Goal: Task Accomplishment & Management: Use online tool/utility

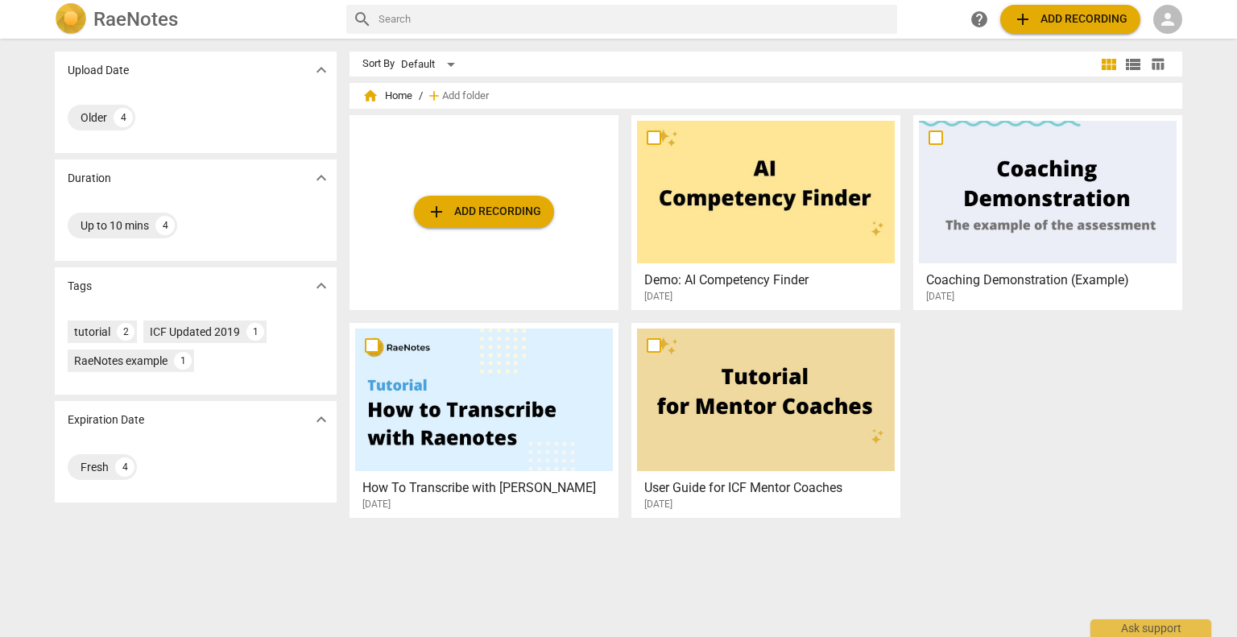
click at [380, 93] on span "home Home" at bounding box center [387, 96] width 50 height 16
click at [367, 96] on span "home" at bounding box center [370, 96] width 16 height 16
click at [1170, 15] on span "person" at bounding box center [1167, 19] width 19 height 19
click at [1187, 39] on li "Login" at bounding box center [1183, 38] width 58 height 39
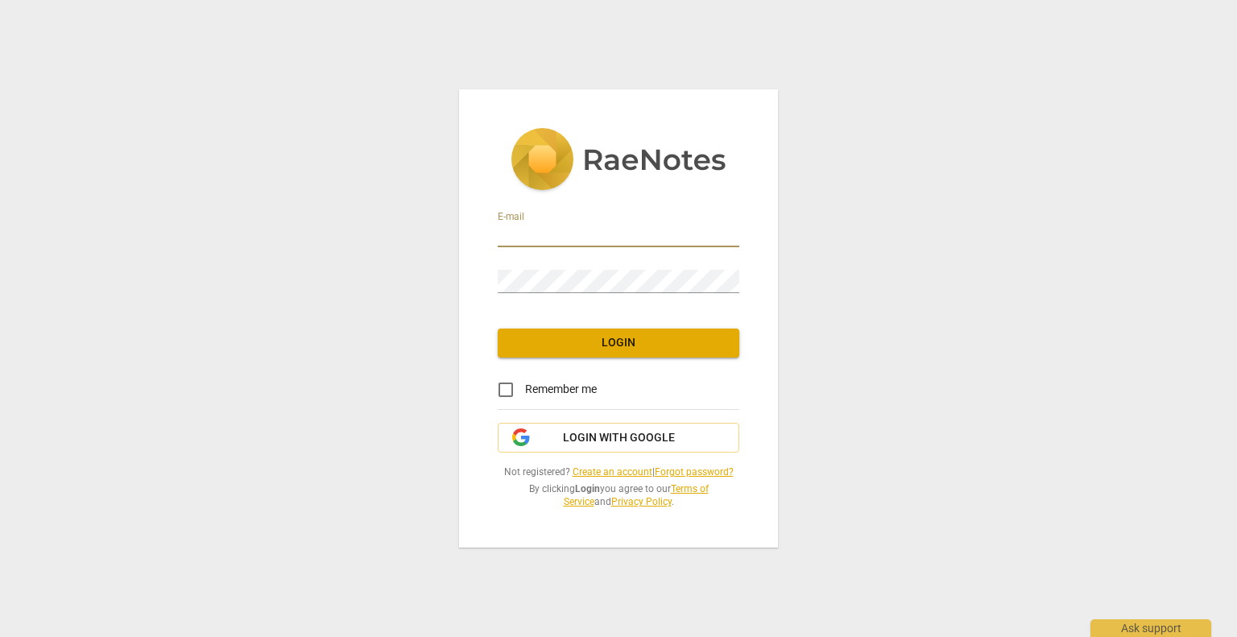
click at [559, 235] on input "email" at bounding box center [619, 235] width 242 height 23
click at [739, 224] on div at bounding box center [739, 224] width 0 height 0
click at [549, 231] on input "email" at bounding box center [619, 235] width 242 height 23
click at [536, 231] on input "email" at bounding box center [619, 235] width 242 height 23
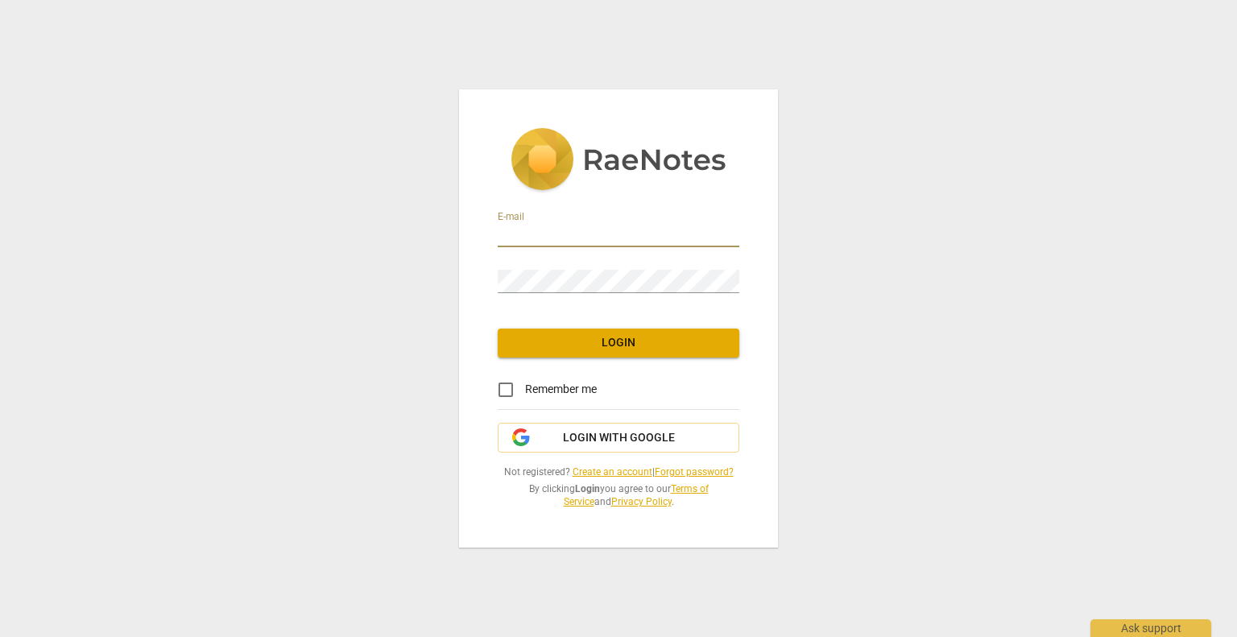
click at [525, 235] on input "email" at bounding box center [619, 235] width 242 height 23
click at [739, 224] on div at bounding box center [739, 224] width 0 height 0
click at [739, 270] on div at bounding box center [739, 270] width 0 height 0
drag, startPoint x: 612, startPoint y: 225, endPoint x: 606, endPoint y: 230, distance: 8.6
click at [612, 225] on input "dirkverhoeven@associatievoorcoaching.com" at bounding box center [619, 235] width 242 height 23
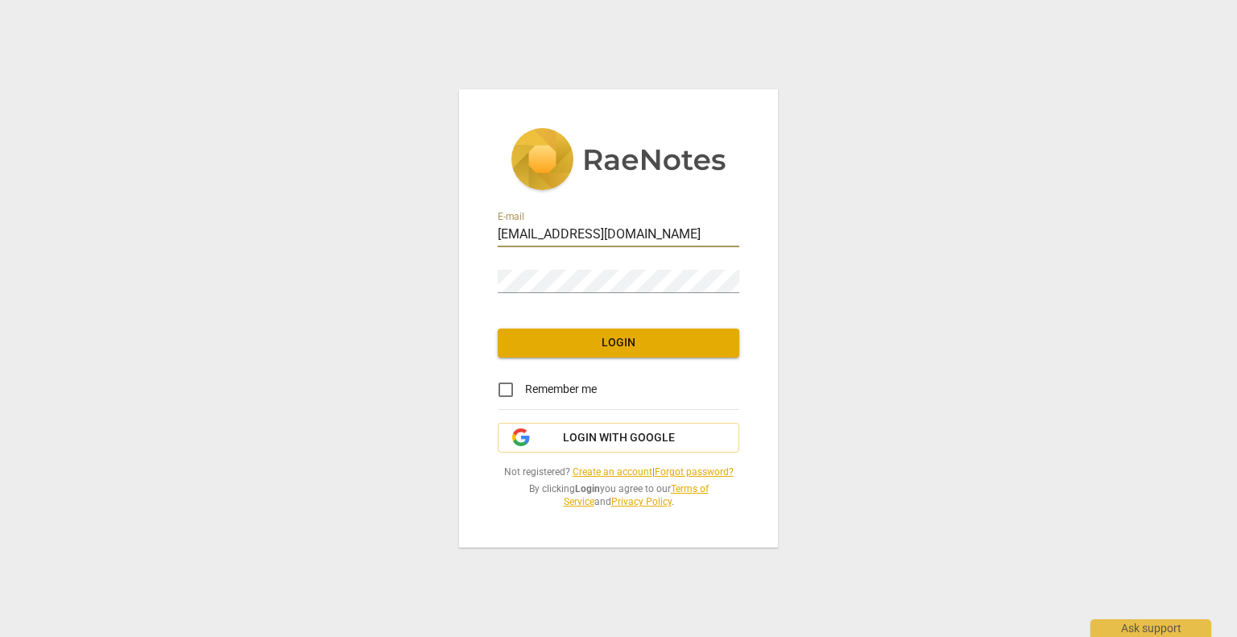
drag, startPoint x: 578, startPoint y: 231, endPoint x: 246, endPoint y: 226, distance: 331.9
click at [248, 229] on div "E-mail dirkverhoeven@associatievoorcoaching.com Password Login Remember me Logi…" at bounding box center [618, 318] width 1237 height 637
type input "info@associatievoorcoaching.com"
click at [687, 234] on input "info@associatievoorcoaching.com" at bounding box center [619, 235] width 242 height 23
click at [628, 433] on span "Login with Google" at bounding box center [619, 438] width 112 height 16
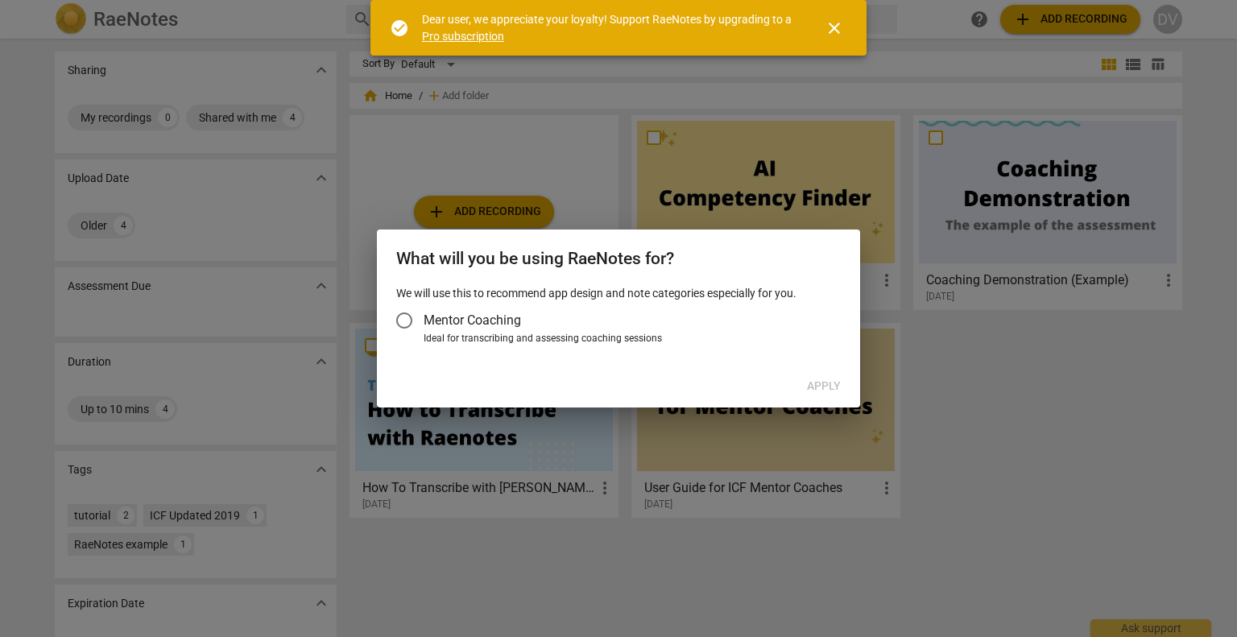
click at [831, 22] on span "close" at bounding box center [834, 28] width 19 height 19
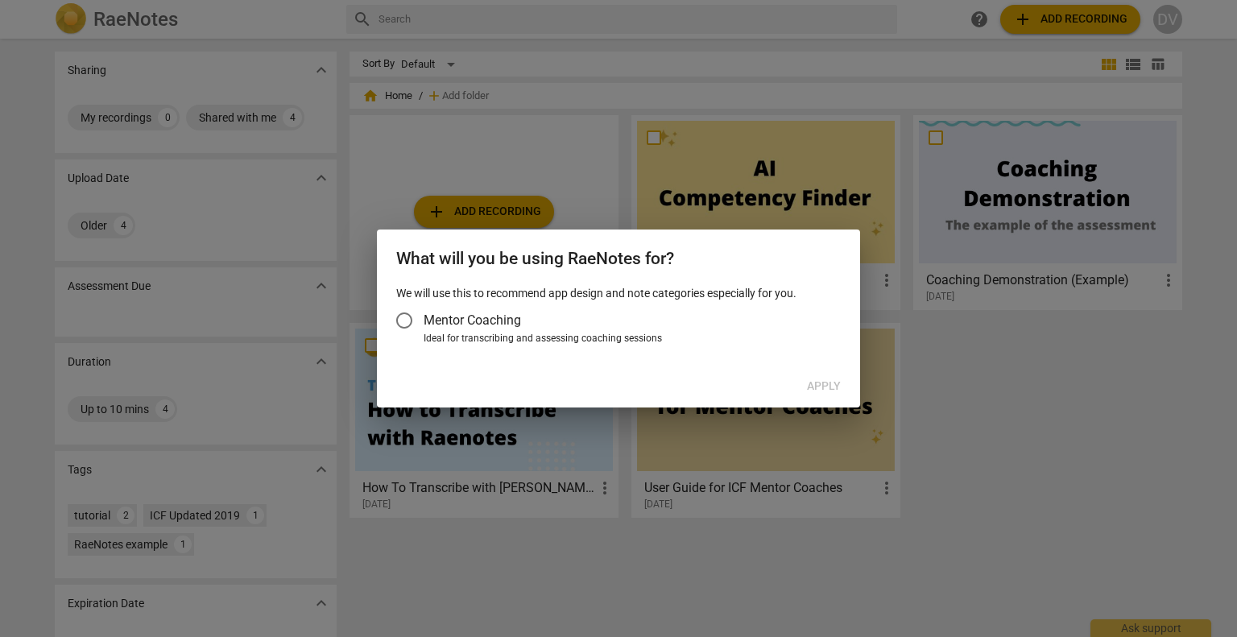
click at [396, 318] on input "Mentor Coaching" at bounding box center [404, 320] width 39 height 39
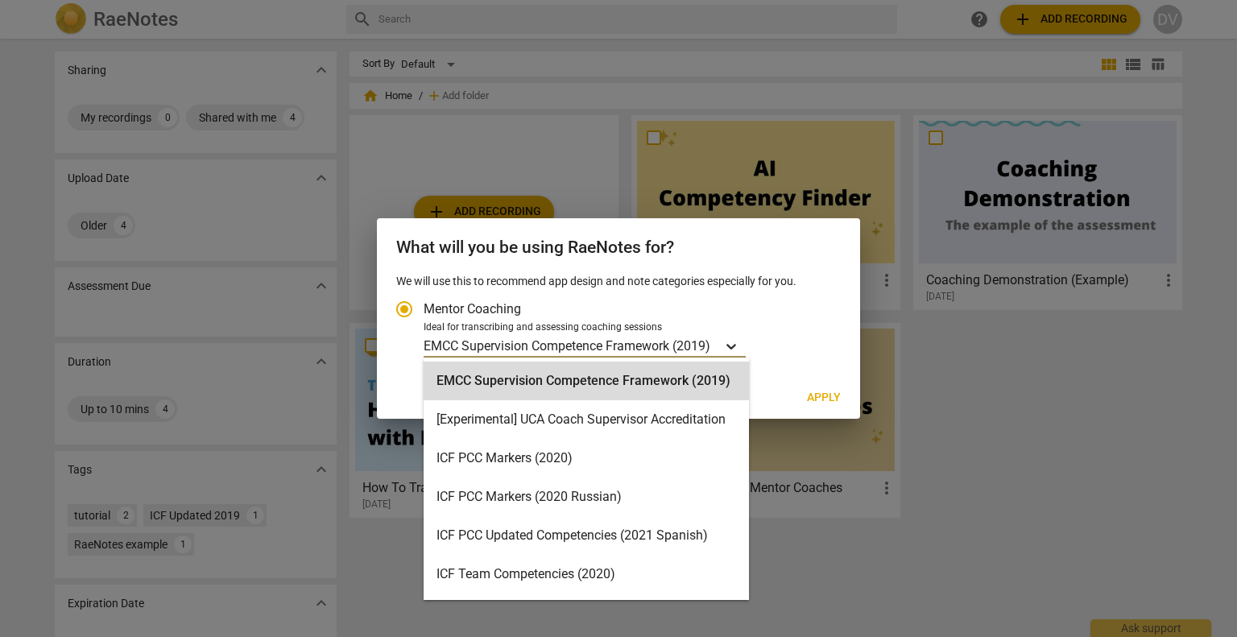
click at [731, 346] on icon "Account type" at bounding box center [732, 347] width 10 height 6
click at [0, 0] on input "Ideal for transcribing and assessing coaching sessions 15 results available. Us…" at bounding box center [0, 0] width 0 height 0
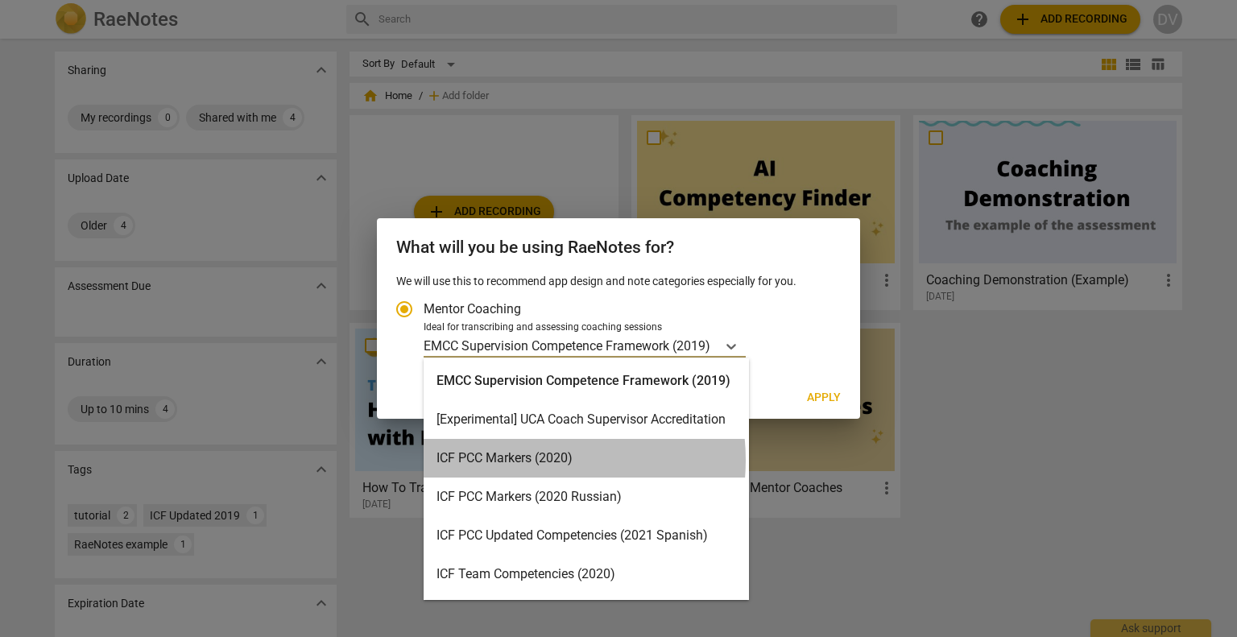
click at [525, 460] on div "ICF PCC Markers (2020)" at bounding box center [586, 458] width 325 height 39
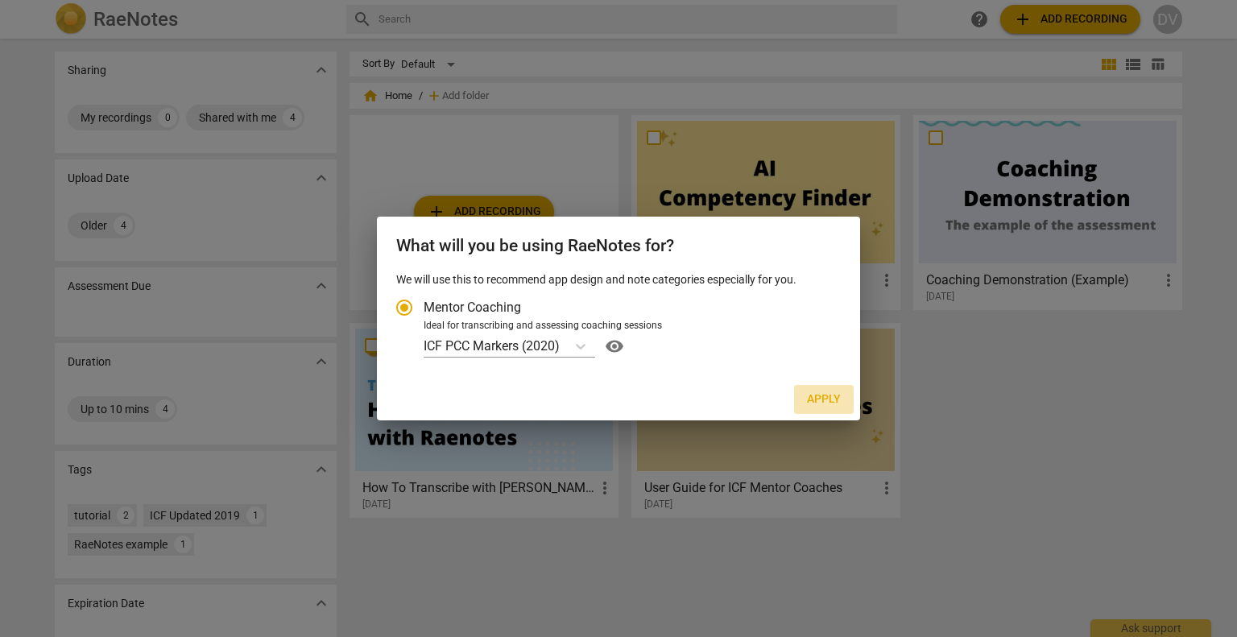
click at [827, 395] on span "Apply" at bounding box center [824, 399] width 34 height 16
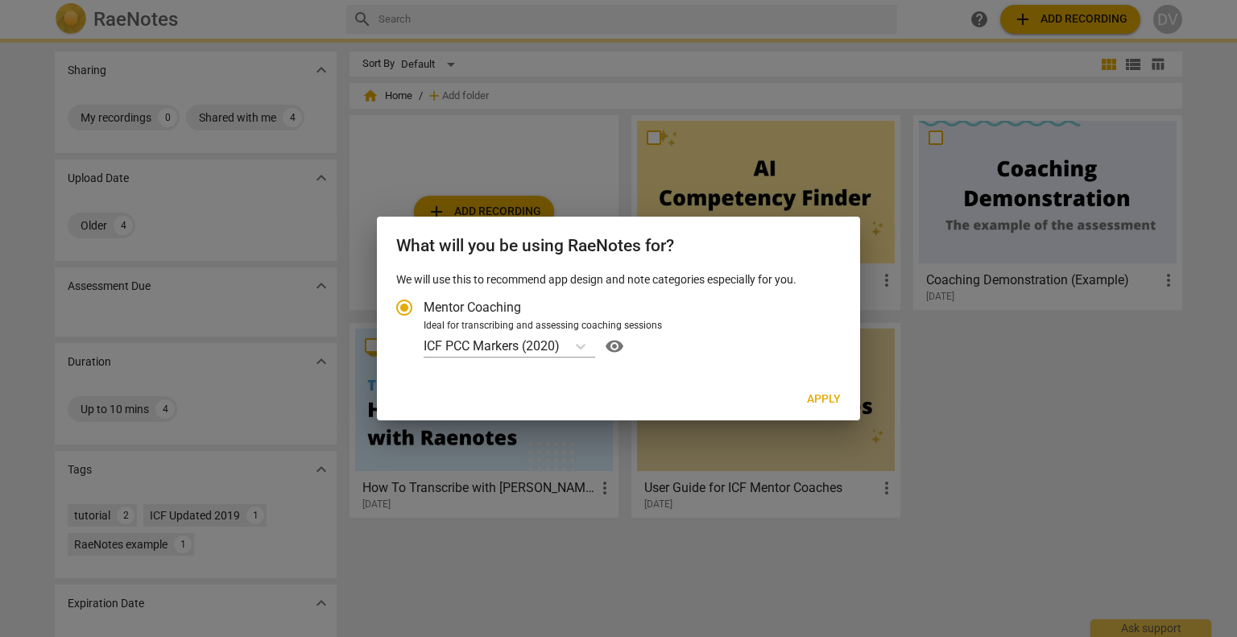
radio input "false"
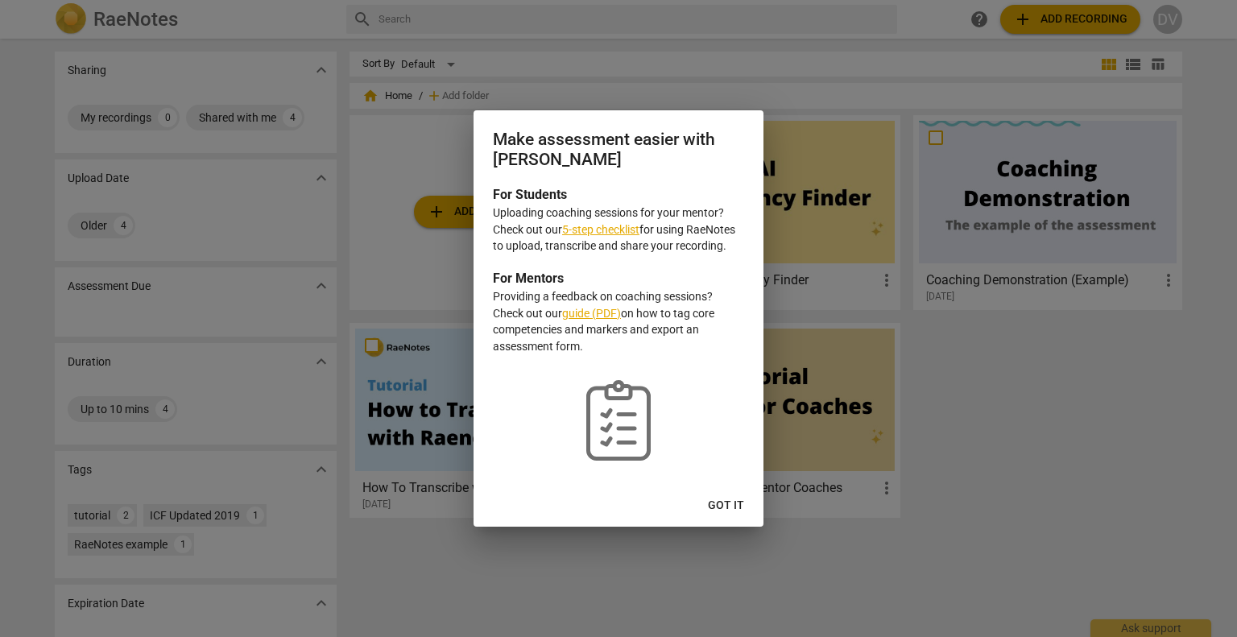
click at [730, 503] on span "Got it" at bounding box center [726, 506] width 36 height 16
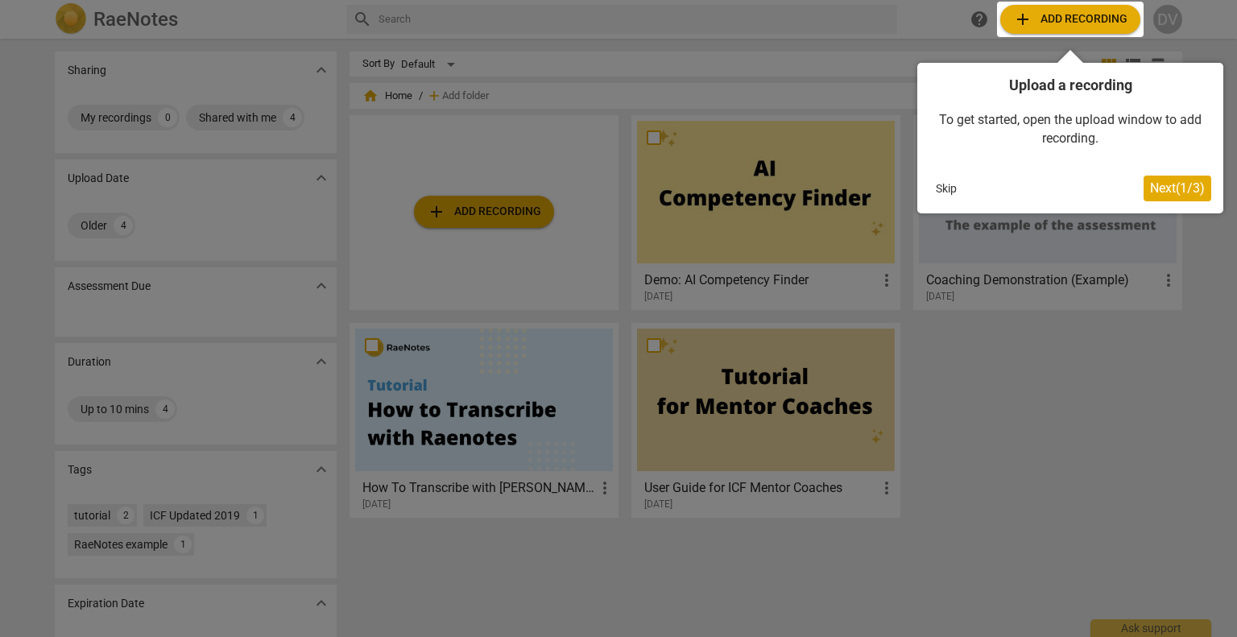
click at [934, 184] on button "Skip" at bounding box center [947, 188] width 34 height 24
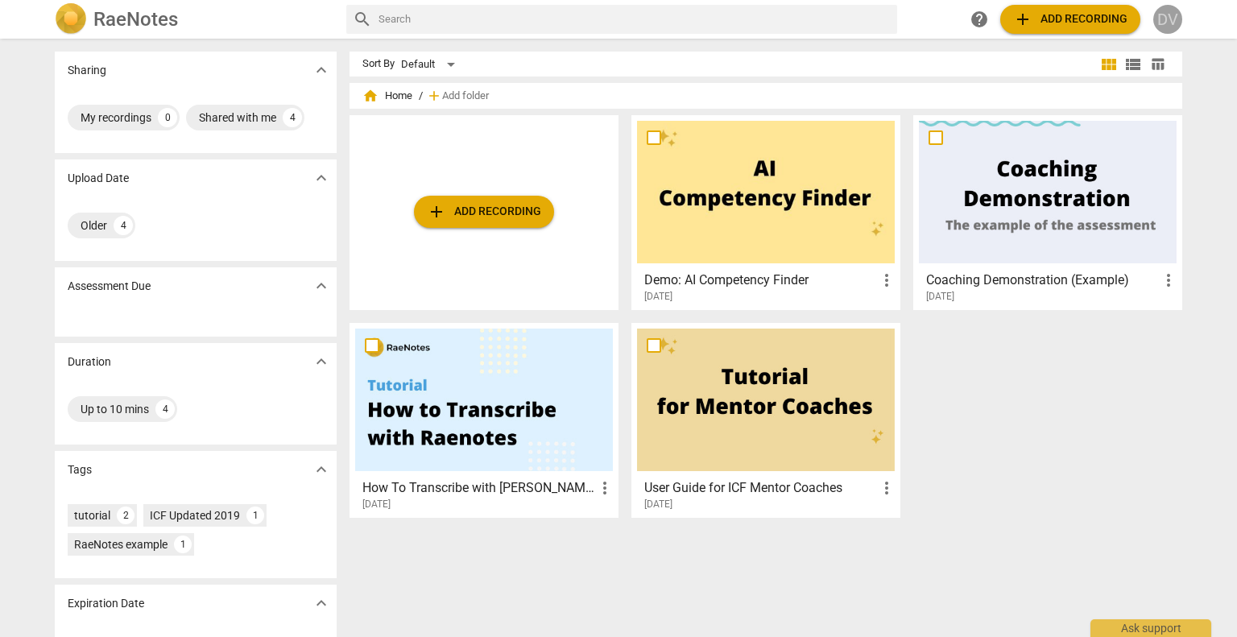
click at [1165, 15] on div "DV" at bounding box center [1168, 19] width 29 height 29
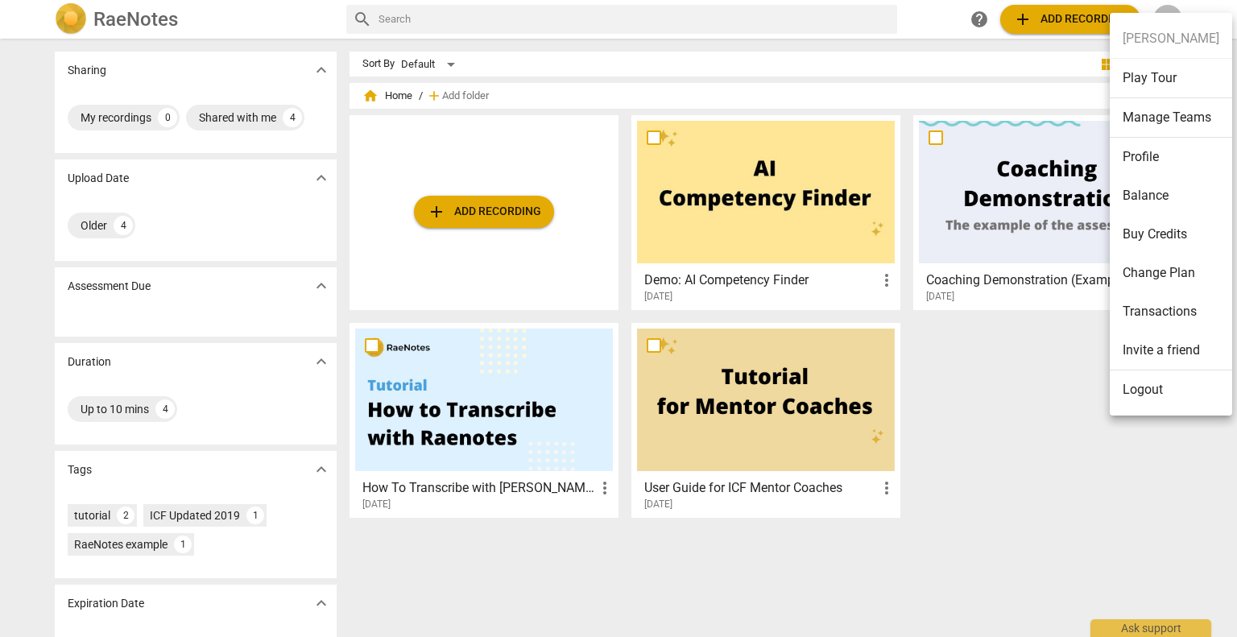
click at [381, 93] on div at bounding box center [618, 318] width 1237 height 637
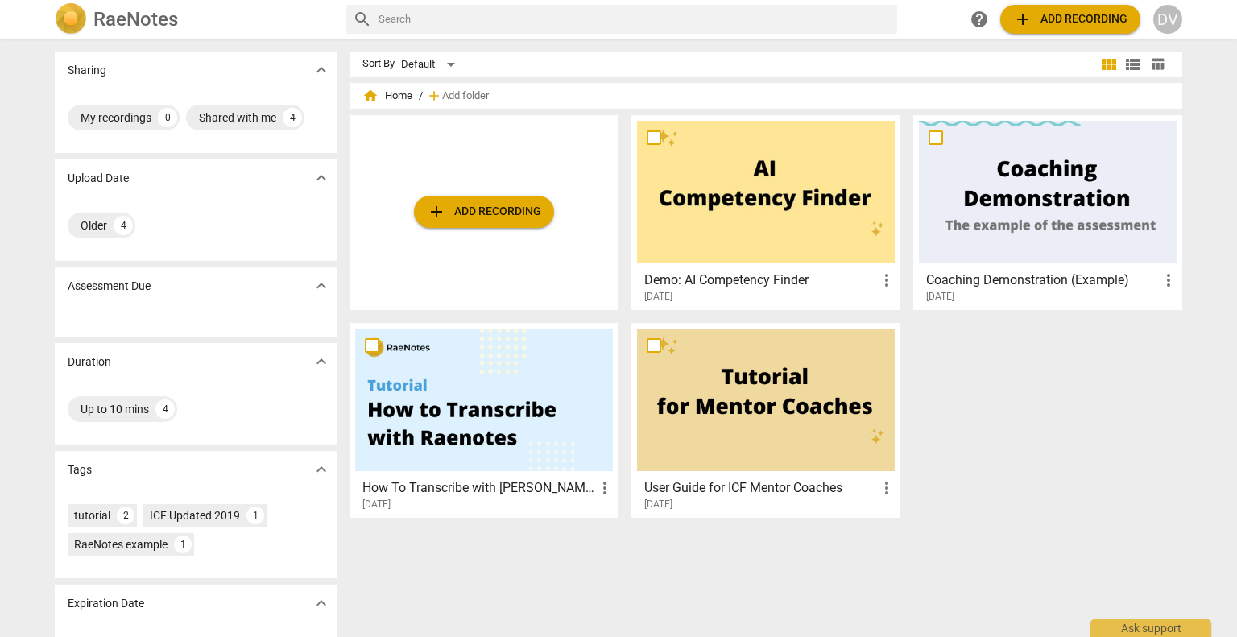
click at [379, 94] on span "home Home" at bounding box center [387, 96] width 50 height 16
click at [1173, 15] on div "DV" at bounding box center [1168, 19] width 29 height 29
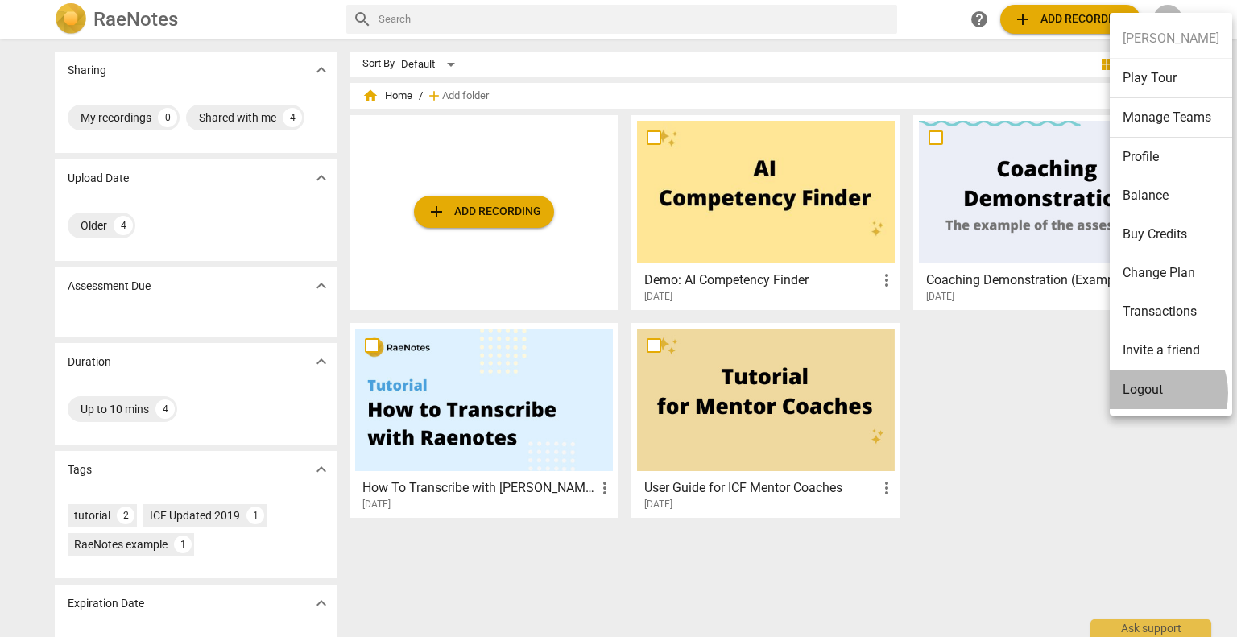
click at [1150, 392] on li "Logout" at bounding box center [1171, 390] width 122 height 39
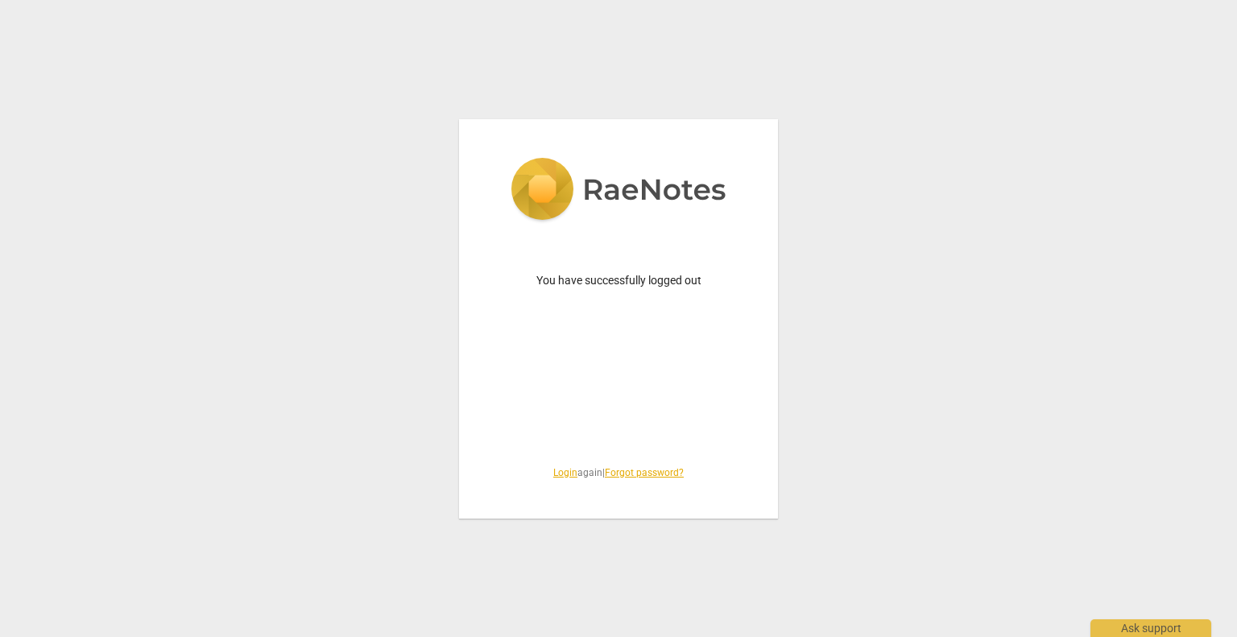
click at [557, 474] on link "Login" at bounding box center [565, 472] width 24 height 11
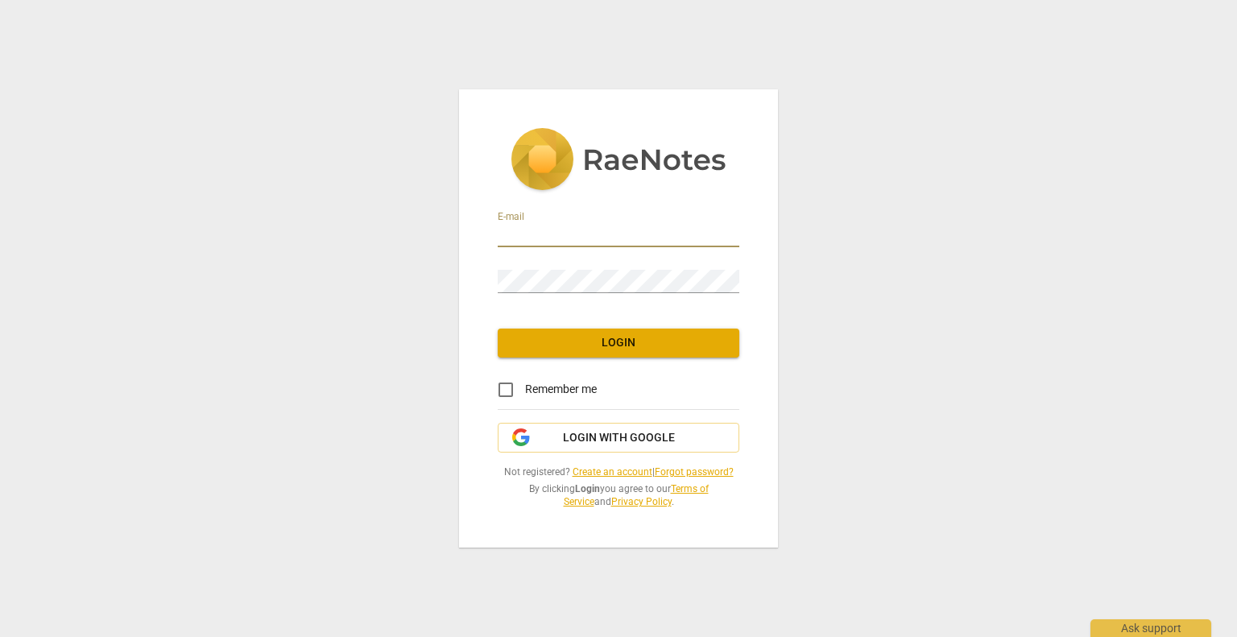
click at [536, 230] on input "email" at bounding box center [619, 235] width 242 height 23
type input "[EMAIL_ADDRESS][DOMAIN_NAME]"
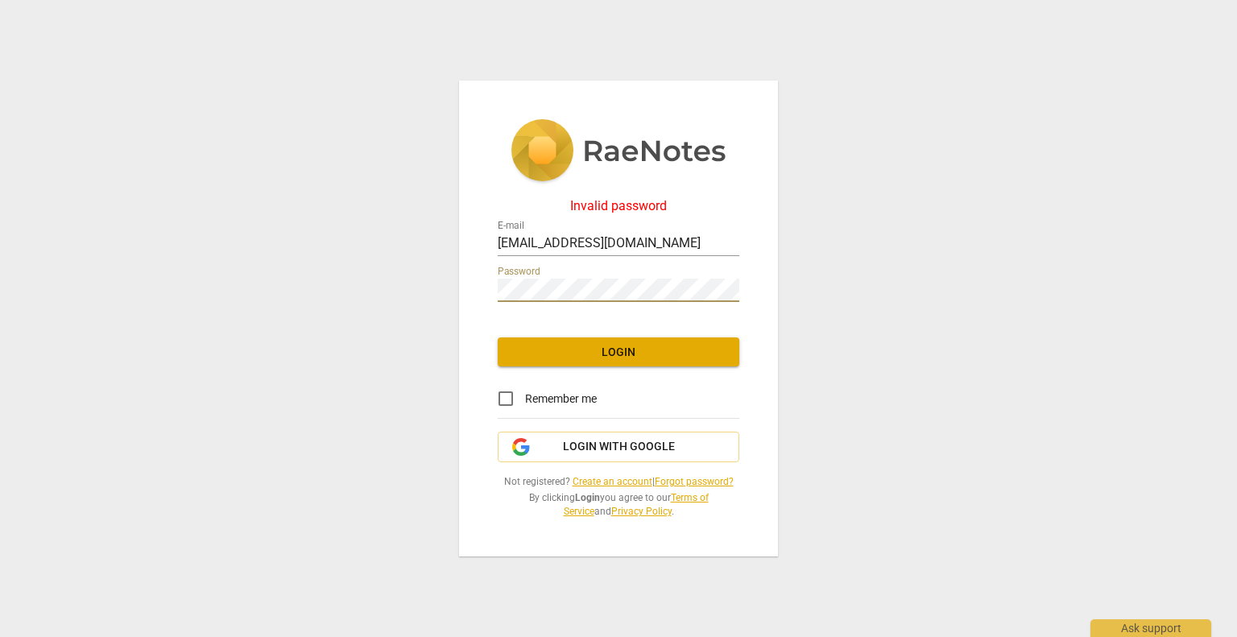
click at [364, 275] on div "Invalid password E-mail [EMAIL_ADDRESS][DOMAIN_NAME] Password Login Remember me…" at bounding box center [618, 318] width 1237 height 637
click at [952, 203] on div "Invalid password E-mail [EMAIL_ADDRESS][DOMAIN_NAME] Password Login Remember me…" at bounding box center [618, 318] width 1237 height 637
click at [607, 445] on span "Login with Google" at bounding box center [619, 447] width 112 height 16
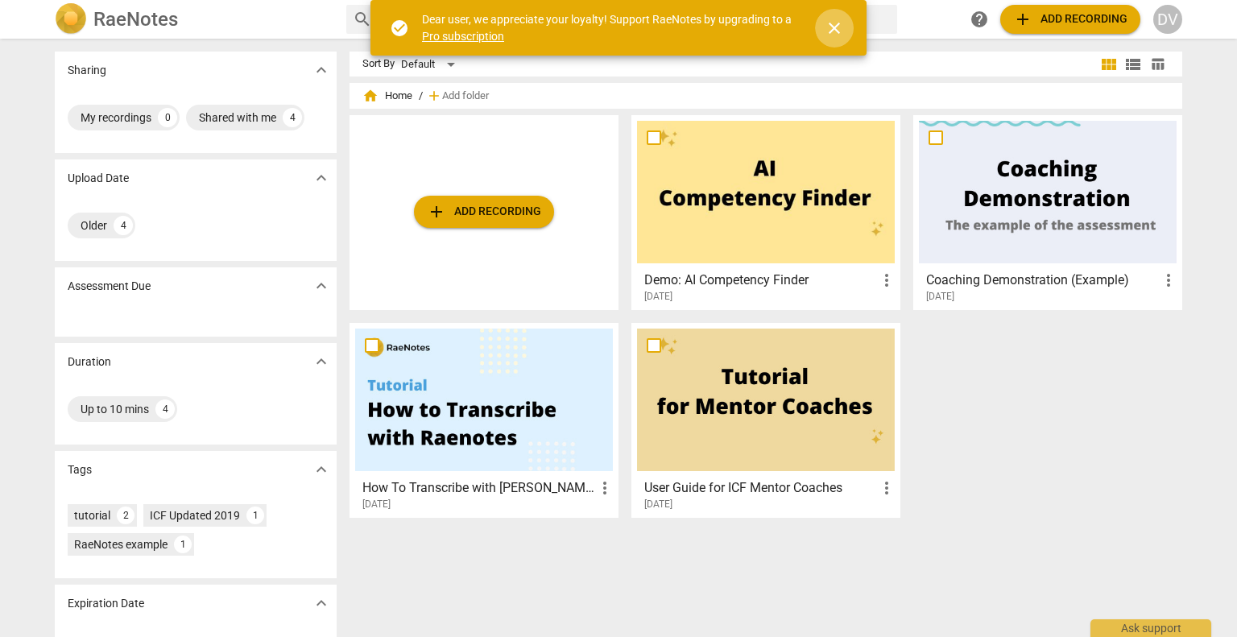
click at [831, 27] on span "close" at bounding box center [834, 28] width 19 height 19
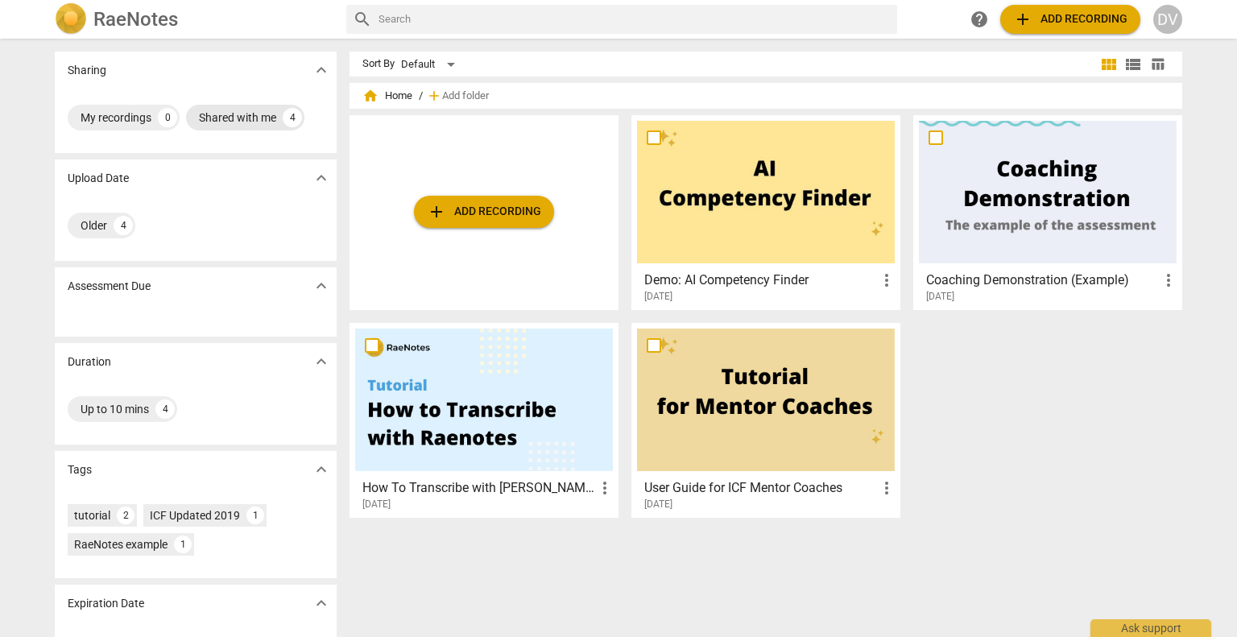
click at [238, 113] on div "Shared with me" at bounding box center [237, 118] width 77 height 16
click at [123, 116] on div "Shared with me" at bounding box center [119, 118] width 77 height 16
click at [1163, 16] on div "DV" at bounding box center [1168, 19] width 29 height 29
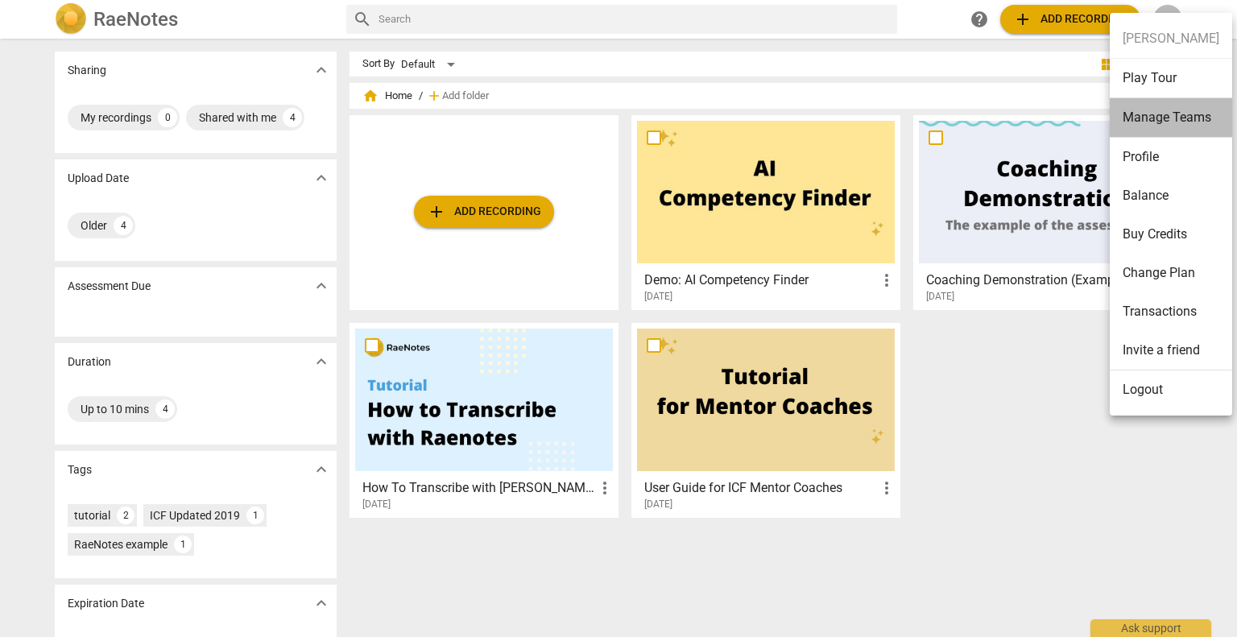
click at [1180, 118] on li "Manage Teams" at bounding box center [1171, 117] width 122 height 39
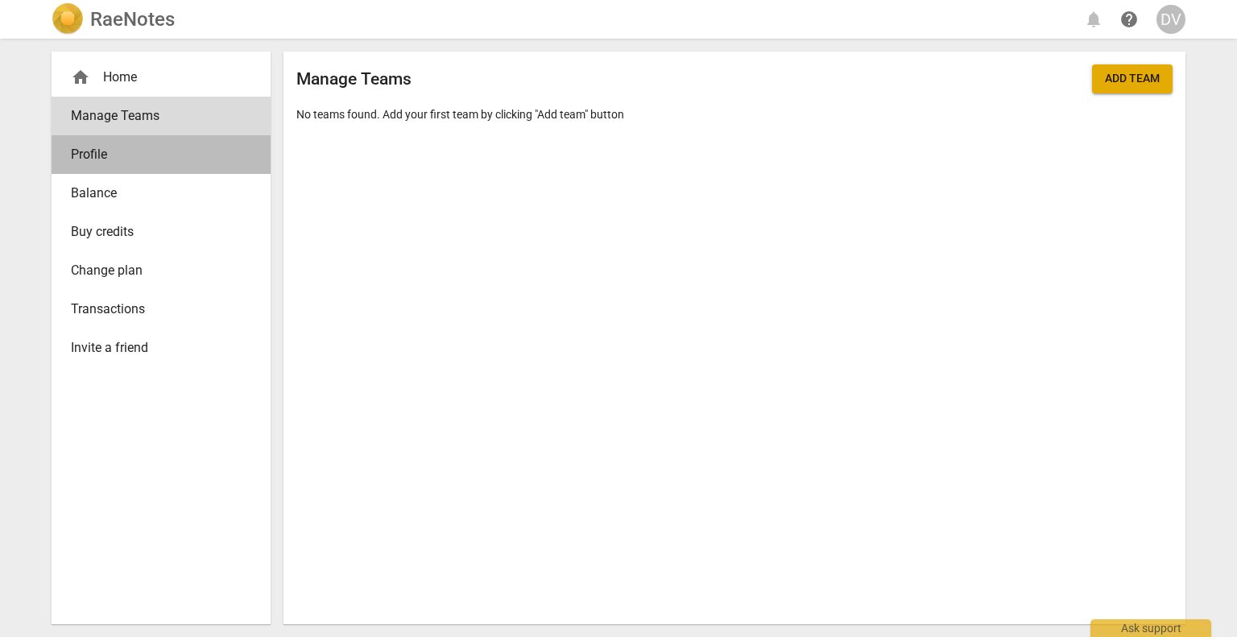
click at [84, 146] on span "Profile" at bounding box center [155, 154] width 168 height 19
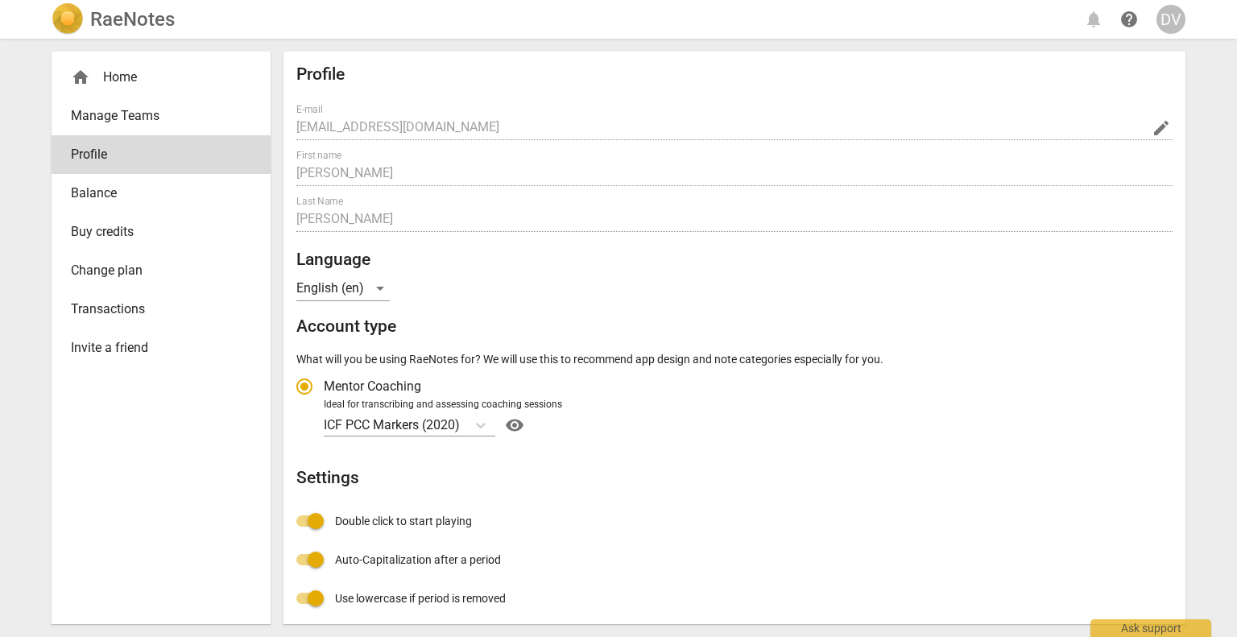
radio input "false"
click at [116, 260] on link "Change plan" at bounding box center [161, 270] width 219 height 39
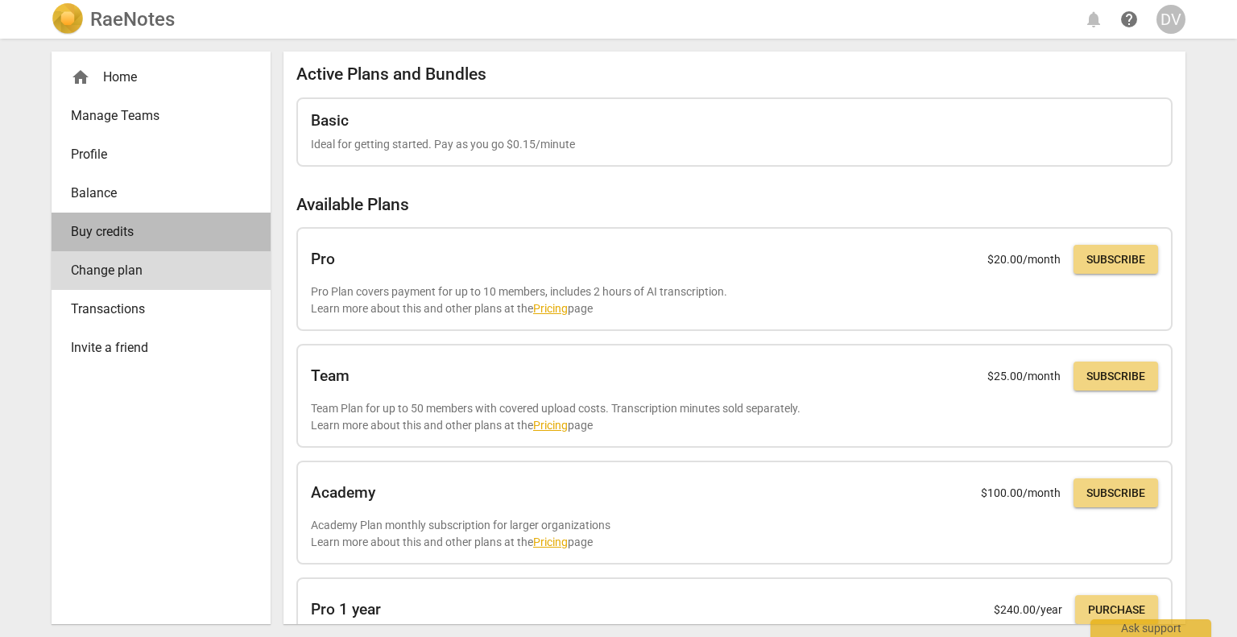
click at [118, 232] on span "Buy credits" at bounding box center [155, 231] width 168 height 19
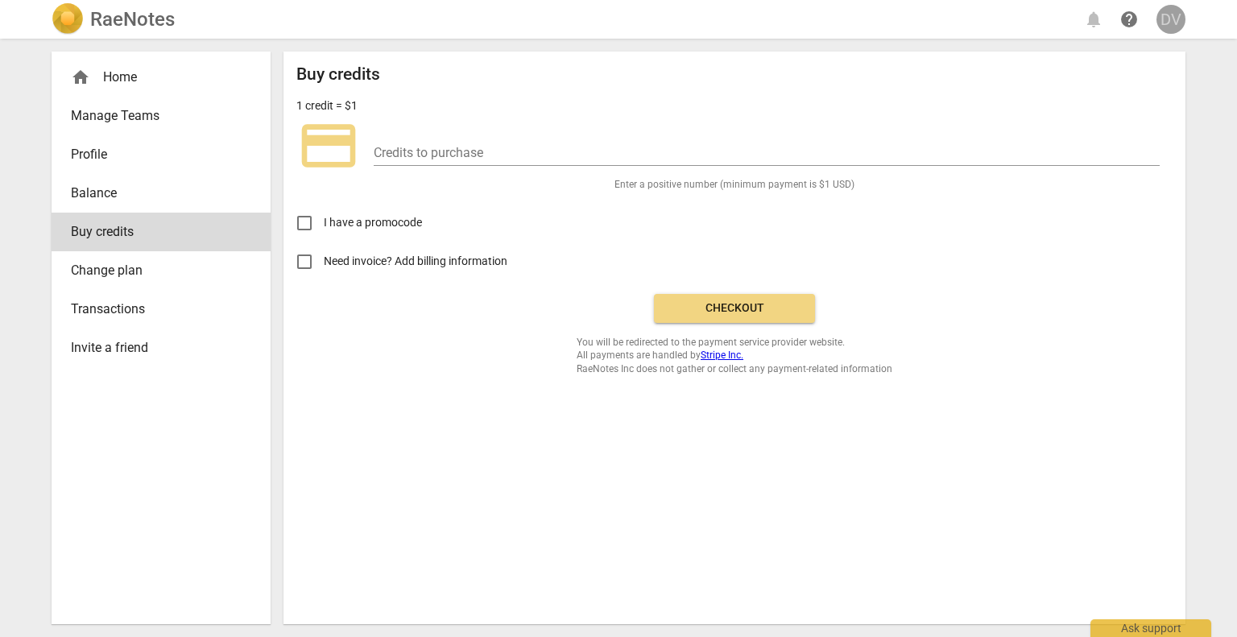
click at [1166, 18] on div "DV" at bounding box center [1171, 19] width 29 height 29
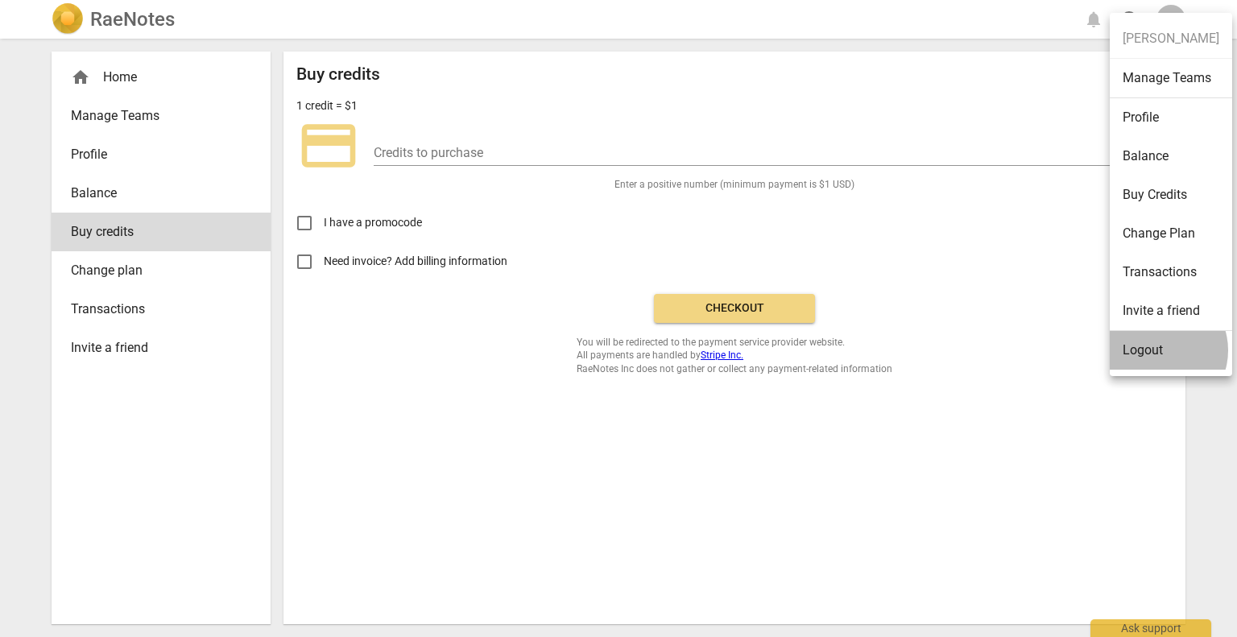
click at [1158, 350] on li "Logout" at bounding box center [1171, 350] width 122 height 39
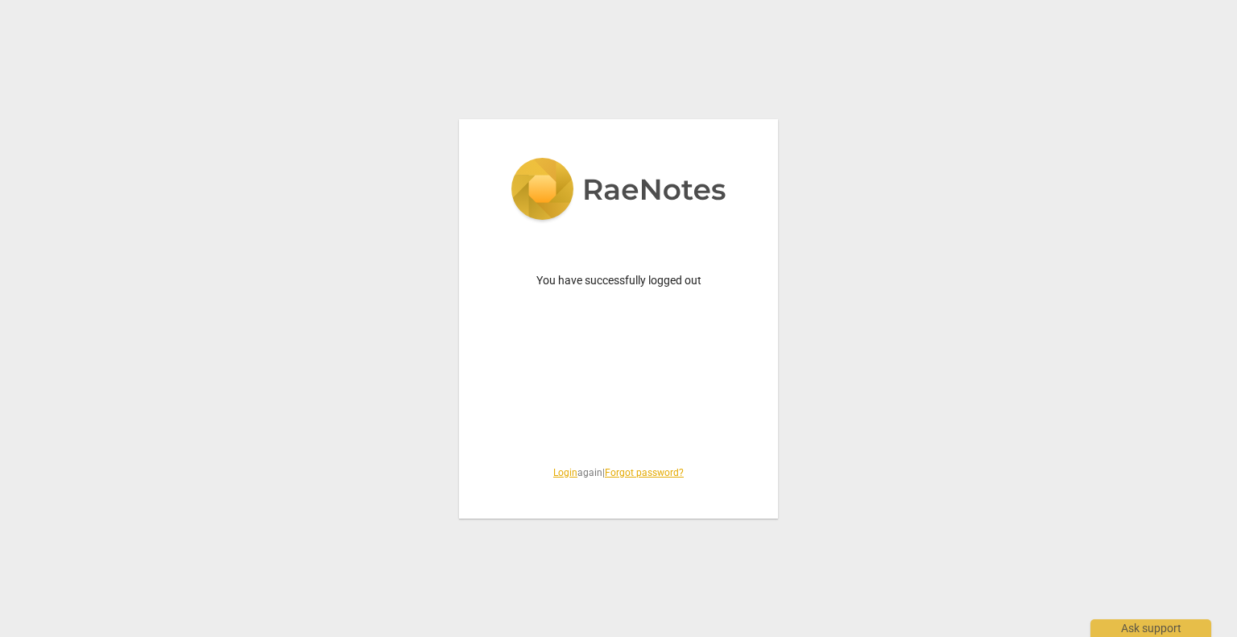
click at [557, 468] on link "Login" at bounding box center [565, 472] width 24 height 11
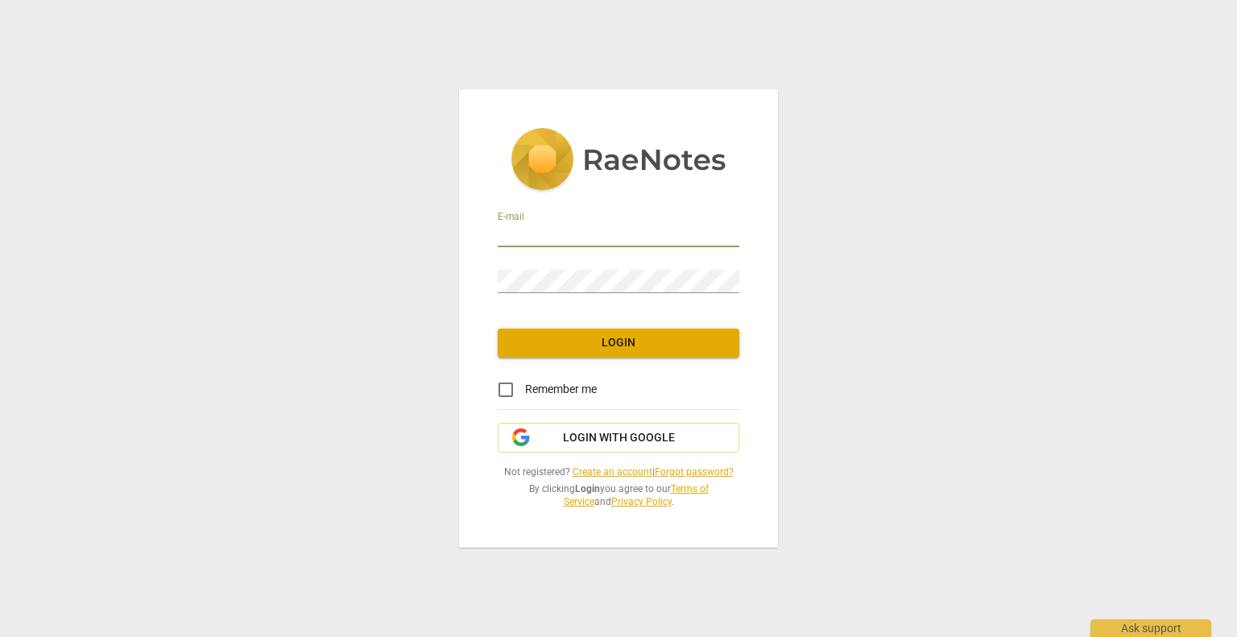
click at [518, 237] on input "email" at bounding box center [619, 235] width 242 height 23
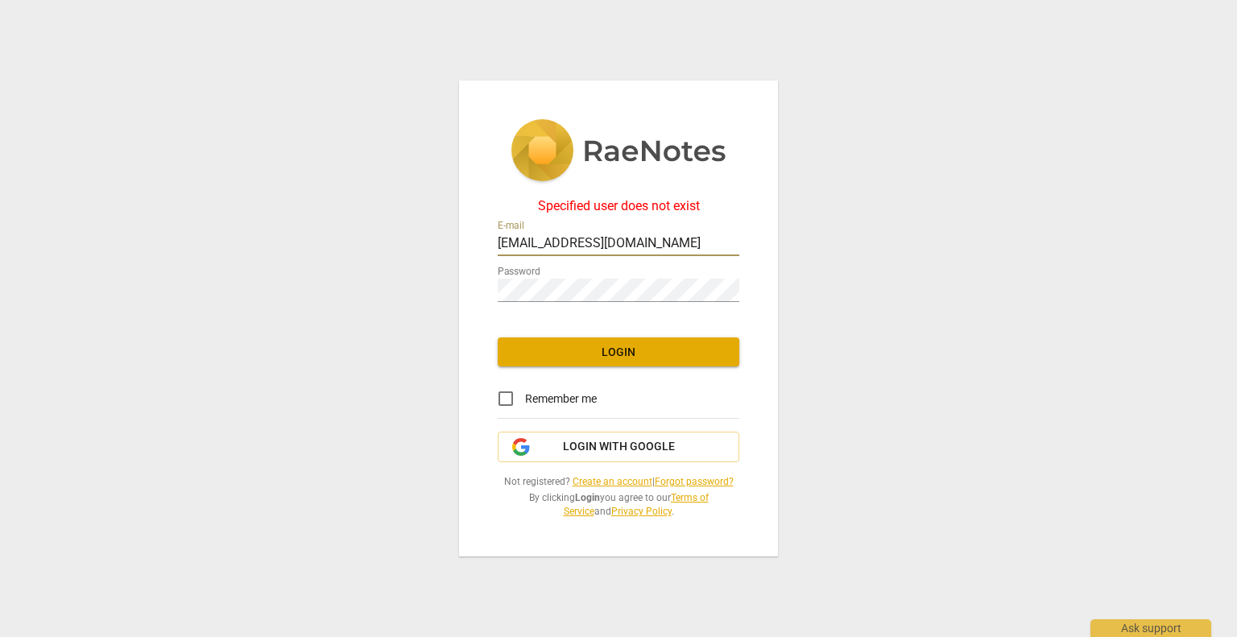
drag, startPoint x: 522, startPoint y: 244, endPoint x: 438, endPoint y: 246, distance: 83.8
click at [438, 246] on div "Specified user does not exist E-mail info@associatievoorcoaching.com Password L…" at bounding box center [618, 318] width 1237 height 637
type input "dirkverhoeven@associatievoorcoaching.com"
click at [739, 279] on div at bounding box center [739, 279] width 0 height 0
click at [775, 275] on div "Specified user does not exist E-mail dirkverhoeven@associatievoorcoaching.com P…" at bounding box center [618, 319] width 319 height 477
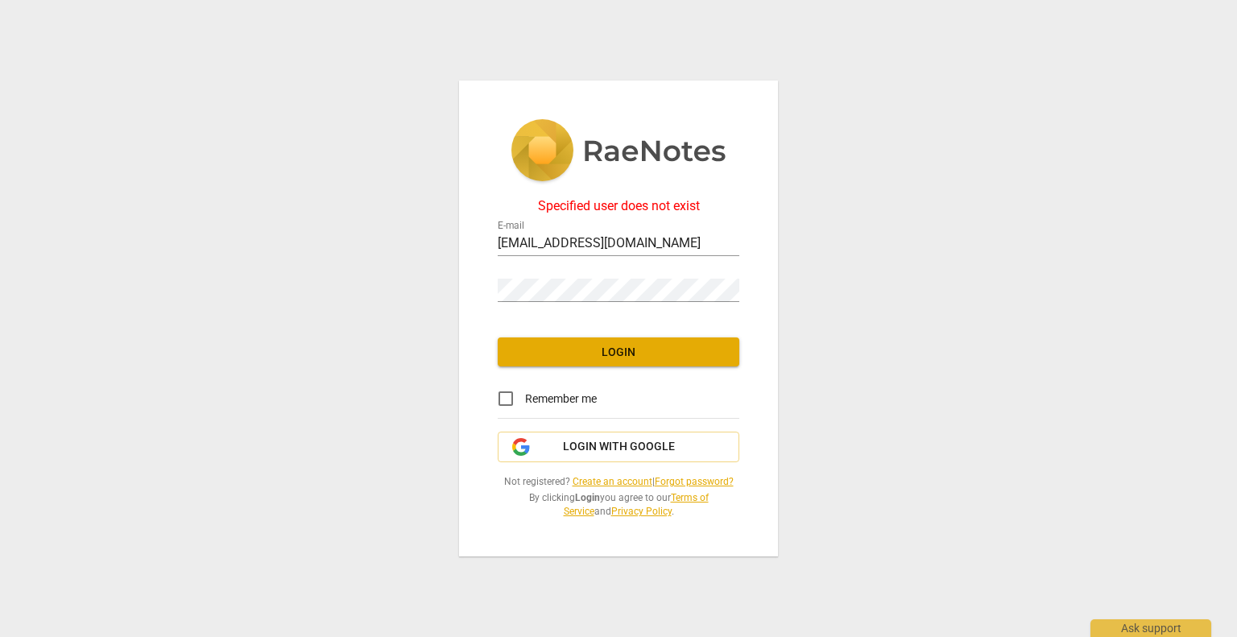
click at [699, 480] on link "Forgot password?" at bounding box center [694, 481] width 79 height 11
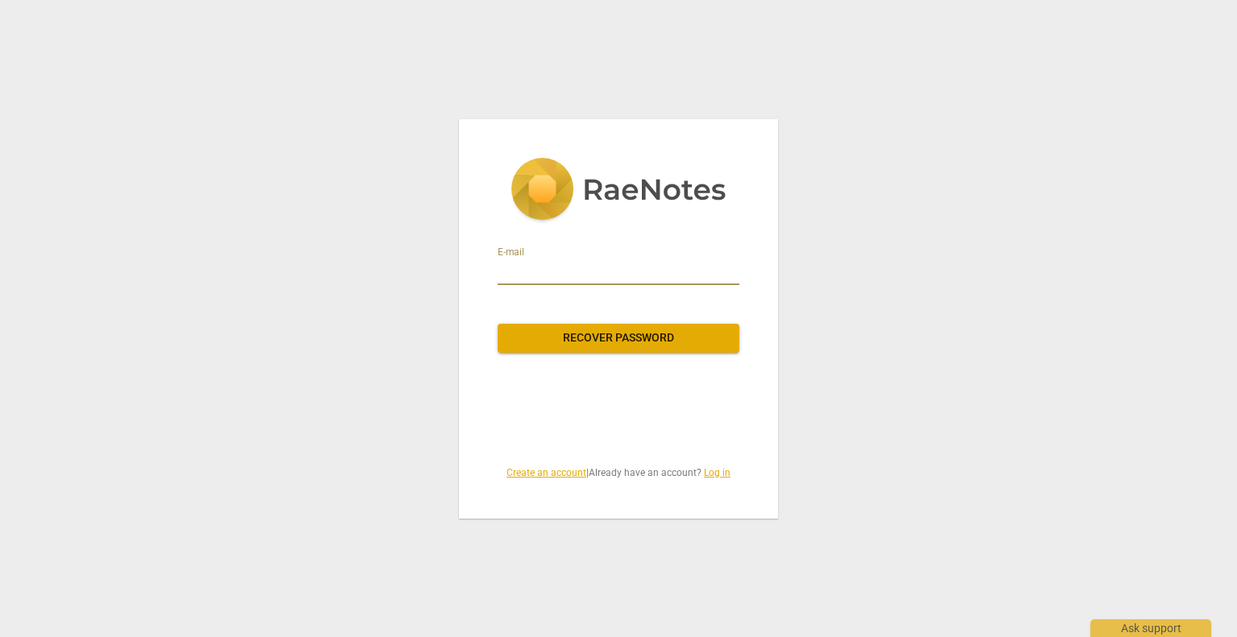
click at [545, 263] on input "email" at bounding box center [619, 272] width 242 height 26
type input "dirkverhoeven@associatievoorcoaching.com"
click at [611, 339] on span "Recover password" at bounding box center [619, 338] width 216 height 16
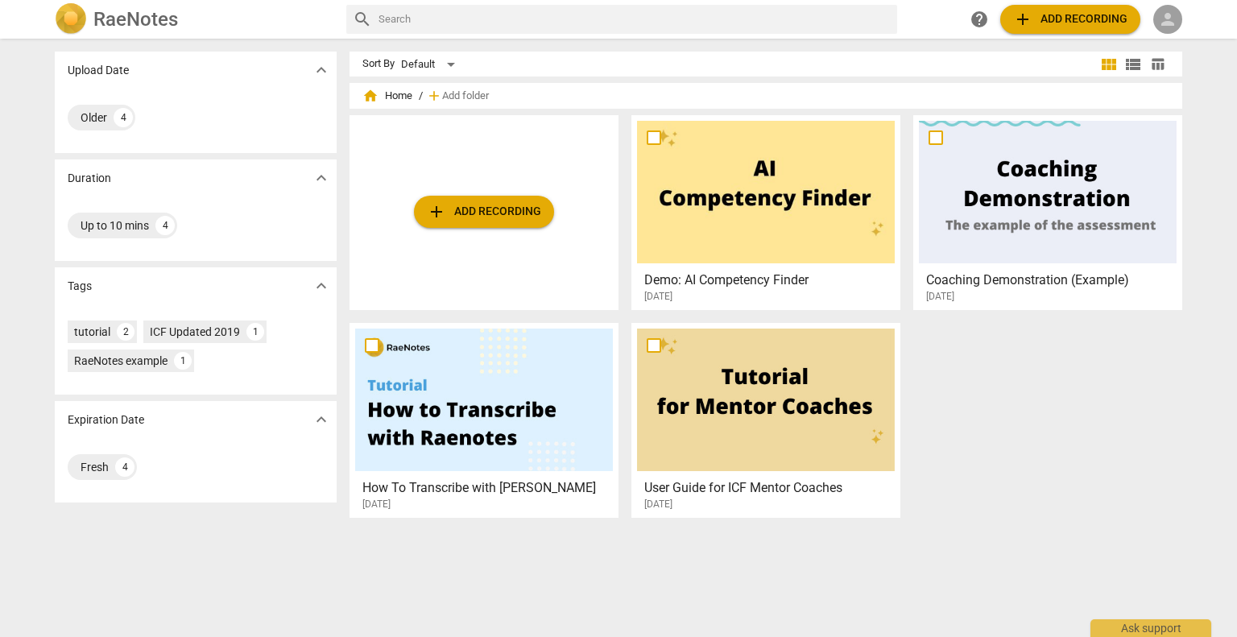
click at [1176, 16] on span "person" at bounding box center [1167, 19] width 19 height 19
click at [1179, 44] on li "Login" at bounding box center [1183, 38] width 58 height 39
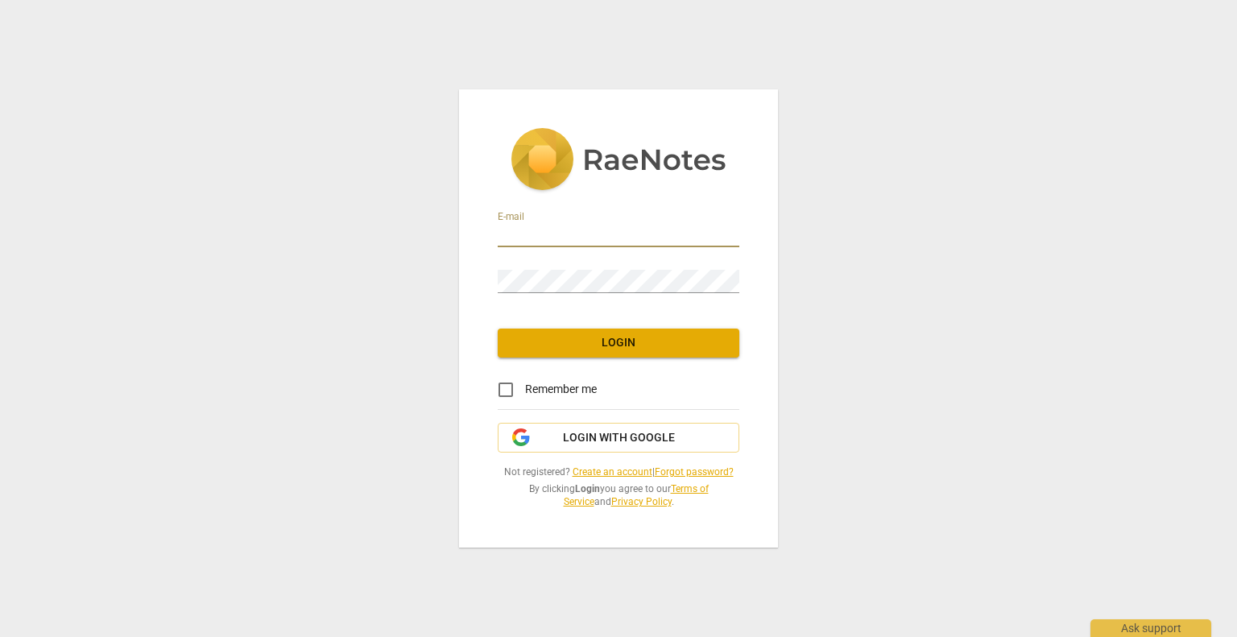
click at [583, 234] on input "email" at bounding box center [619, 235] width 242 height 23
type input "[EMAIL_ADDRESS][DOMAIN_NAME]"
click at [616, 344] on span "Login" at bounding box center [619, 343] width 216 height 16
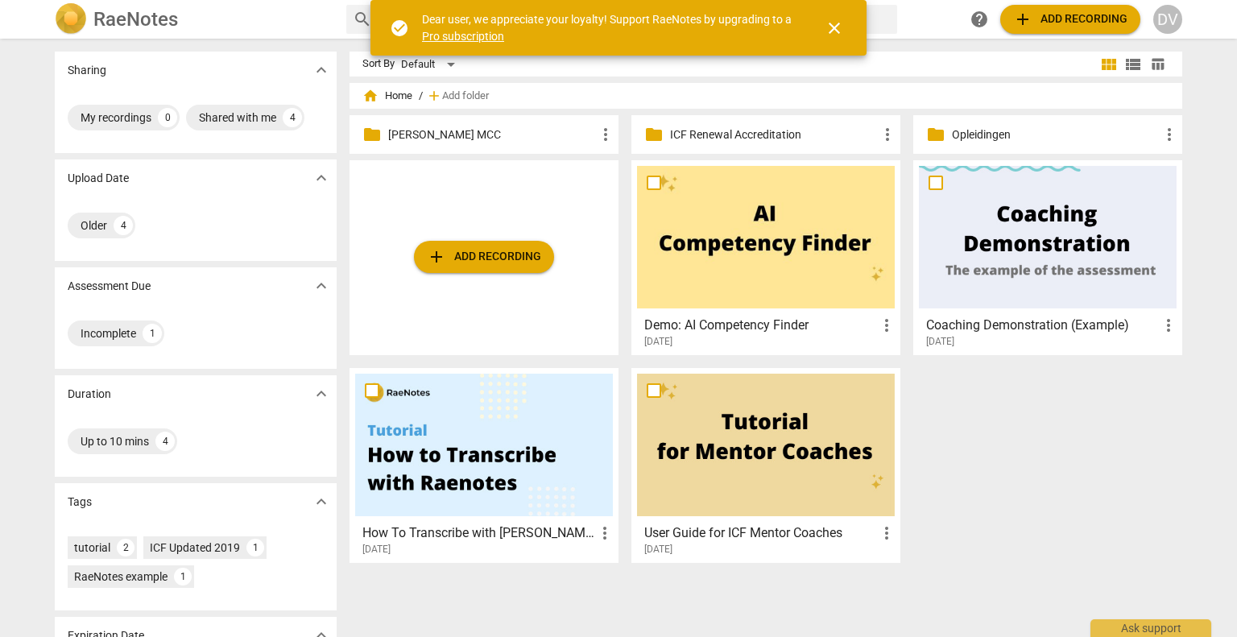
click at [748, 131] on p "ICF Renewal Accreditation" at bounding box center [774, 134] width 208 height 17
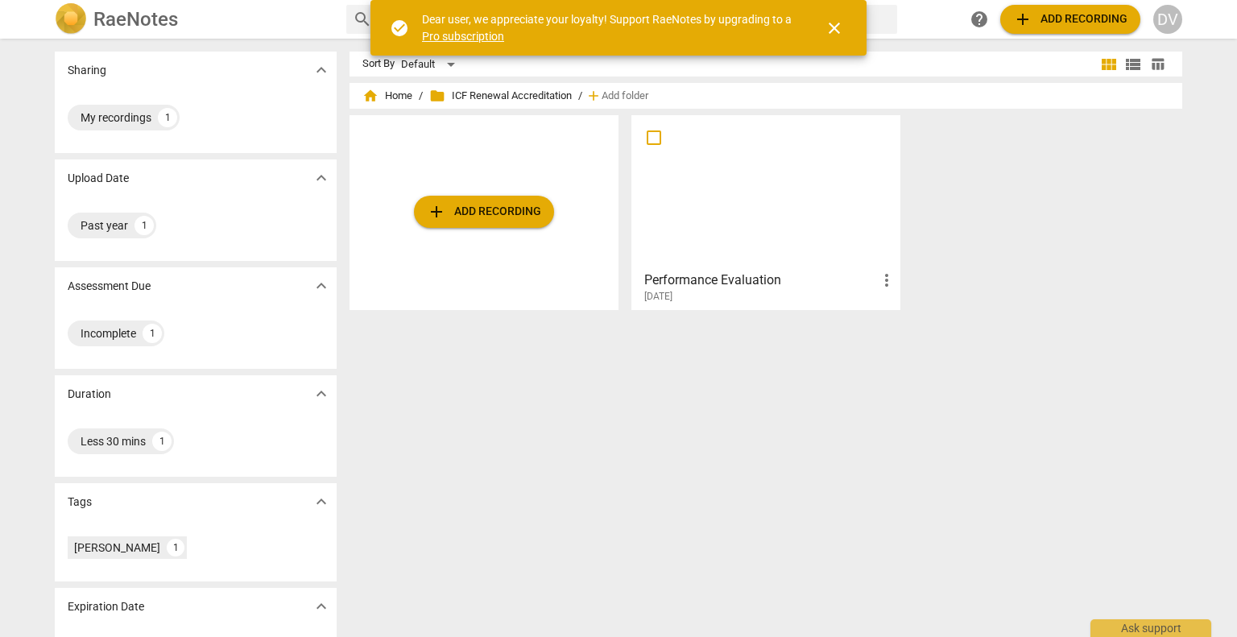
click at [445, 90] on span "folder ICF Renewal Accreditation" at bounding box center [500, 96] width 143 height 16
click at [387, 96] on span "home Home" at bounding box center [387, 96] width 50 height 16
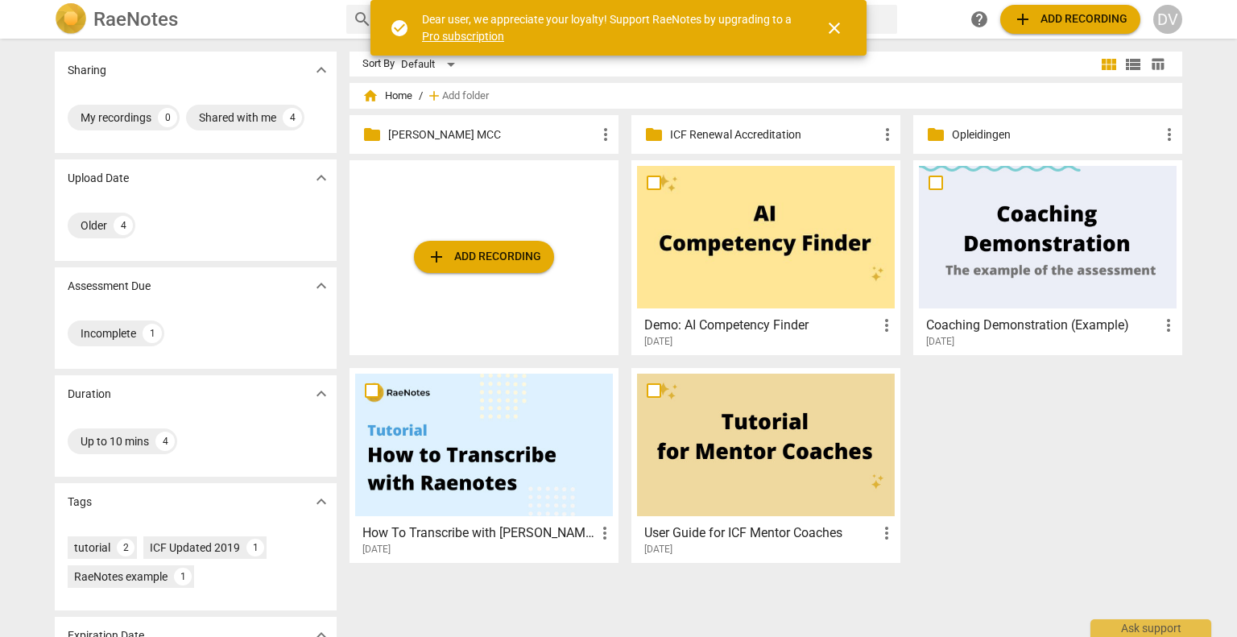
click at [995, 139] on p "Opleidingen" at bounding box center [1056, 134] width 208 height 17
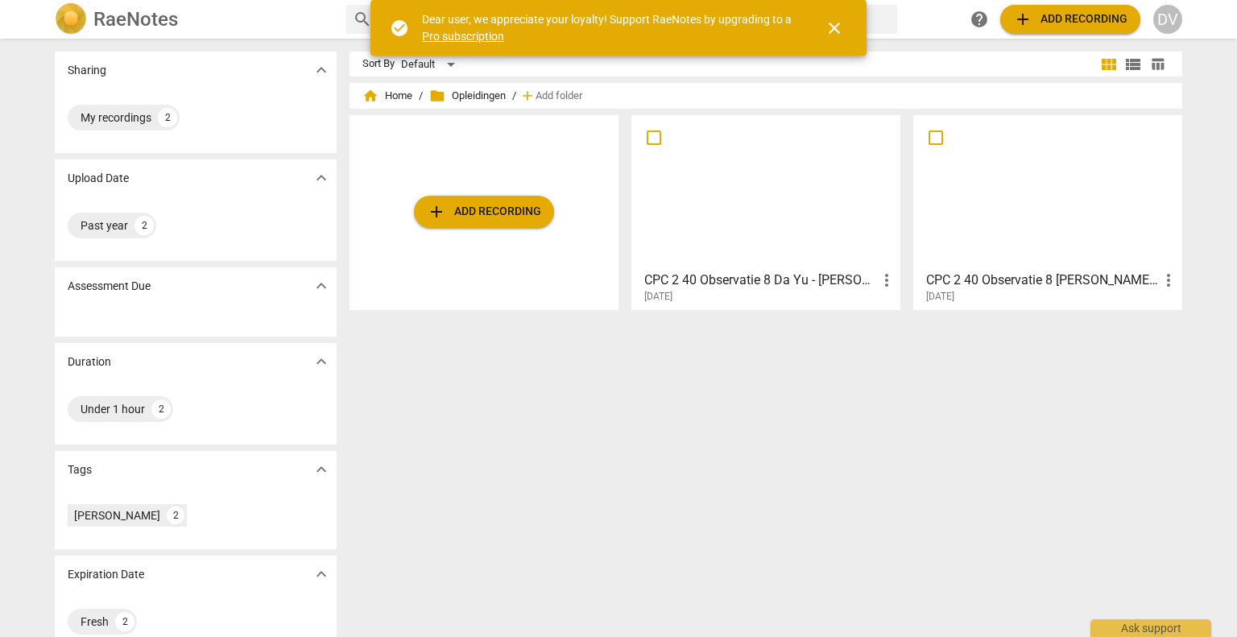
click at [1050, 212] on div at bounding box center [1048, 192] width 258 height 143
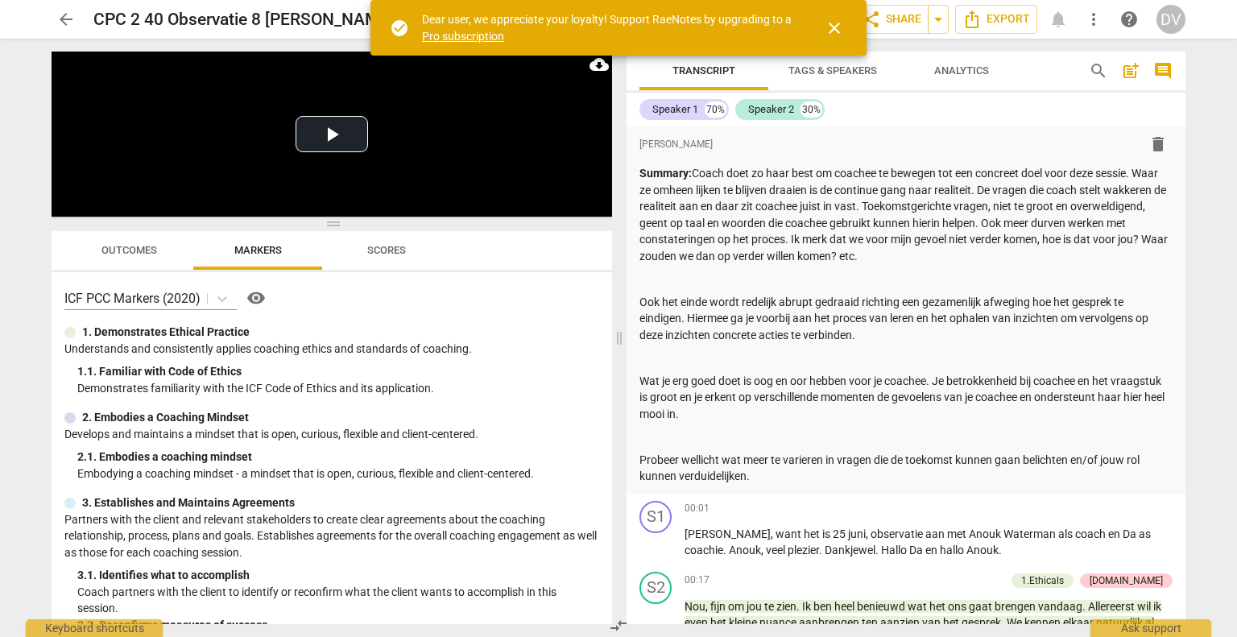
click at [832, 25] on span "close" at bounding box center [834, 28] width 19 height 19
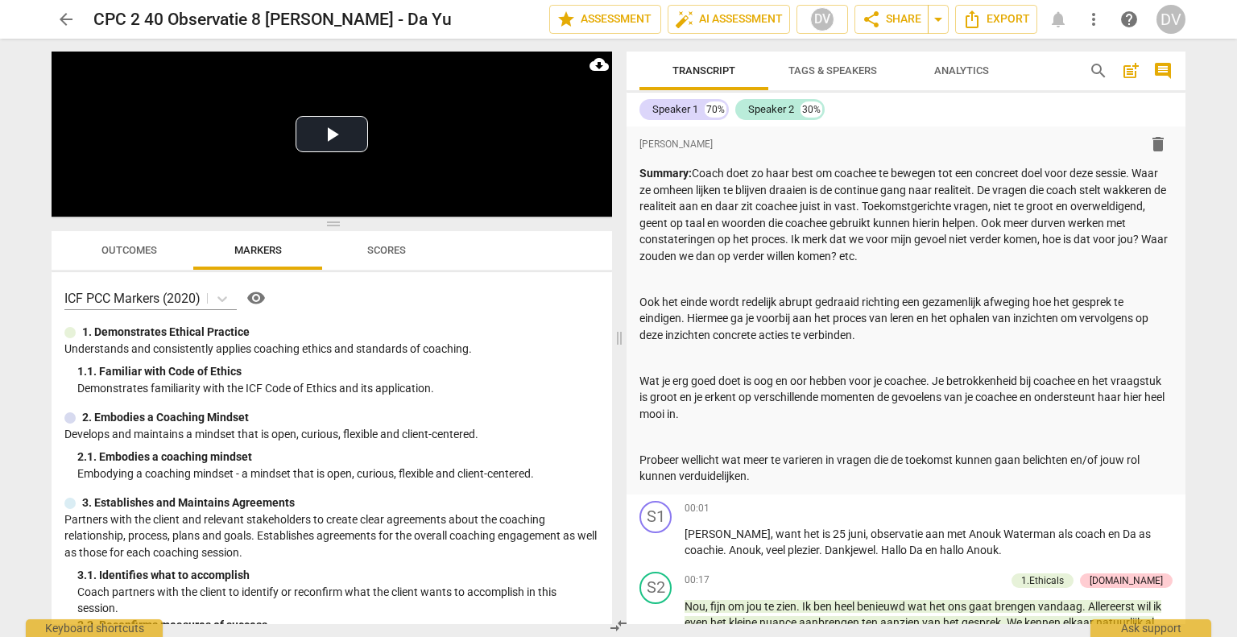
click at [1129, 69] on span "post_add" at bounding box center [1130, 70] width 19 height 19
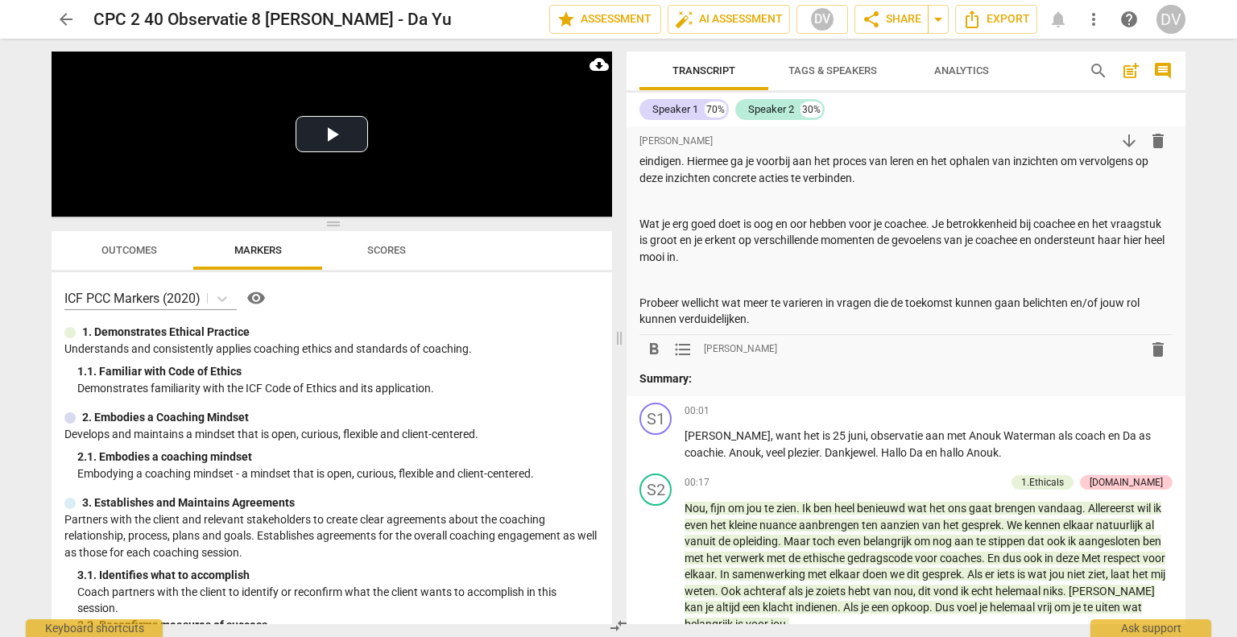
scroll to position [161, 0]
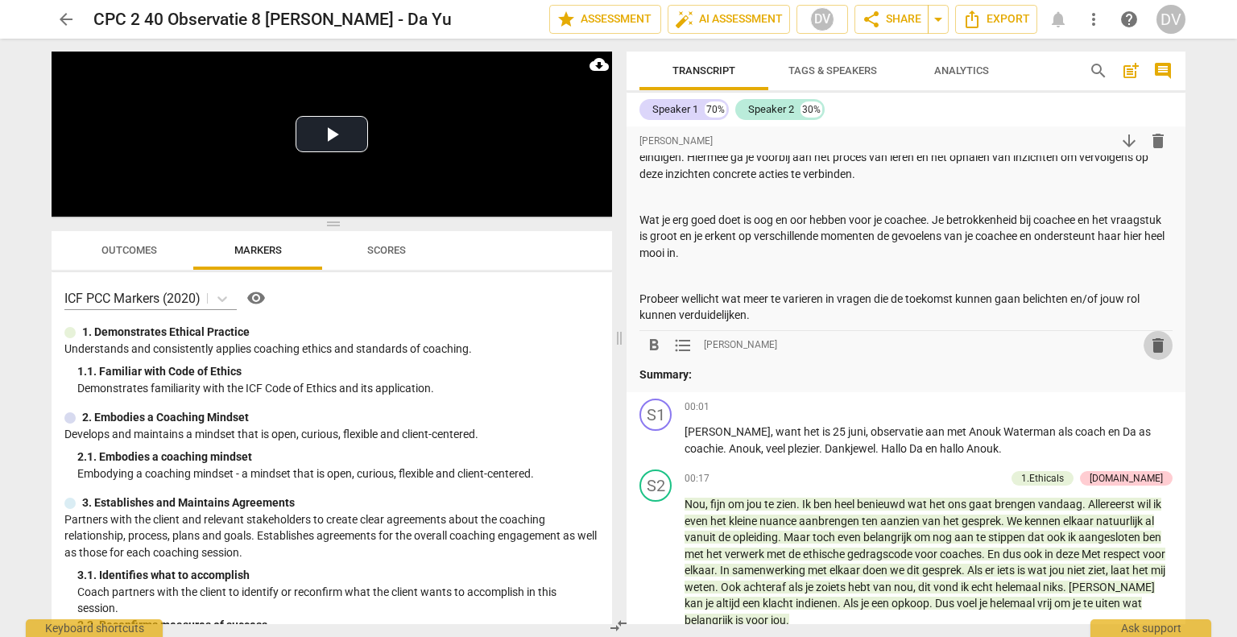
click at [1154, 342] on span "delete" at bounding box center [1158, 345] width 19 height 19
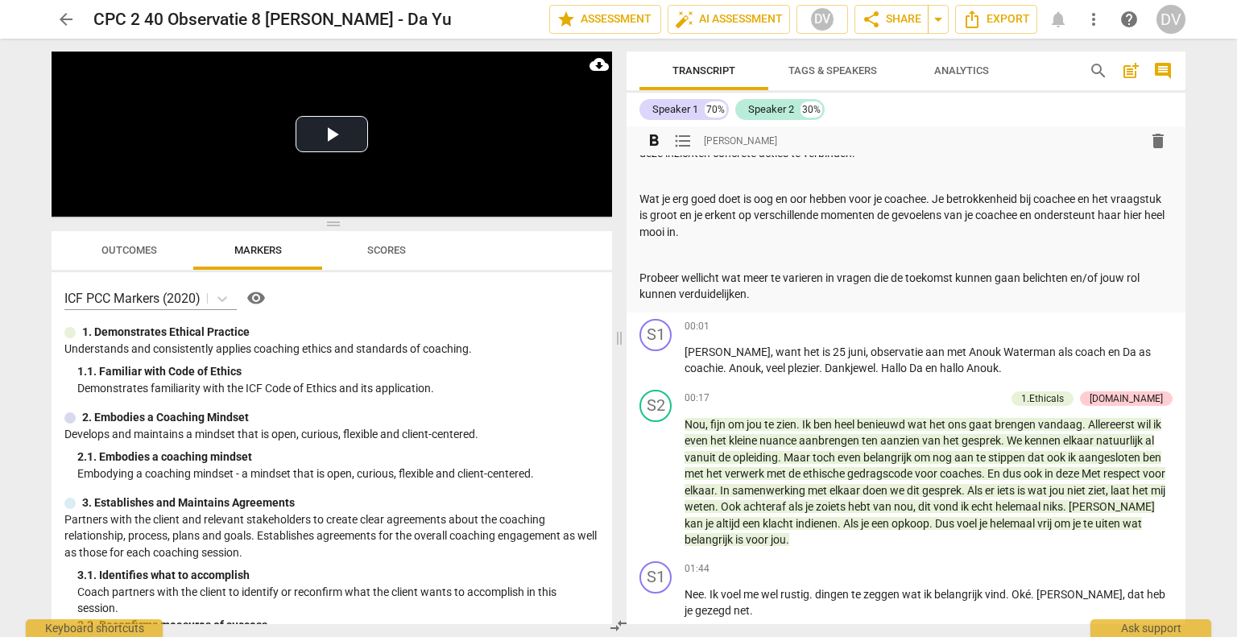
scroll to position [242, 0]
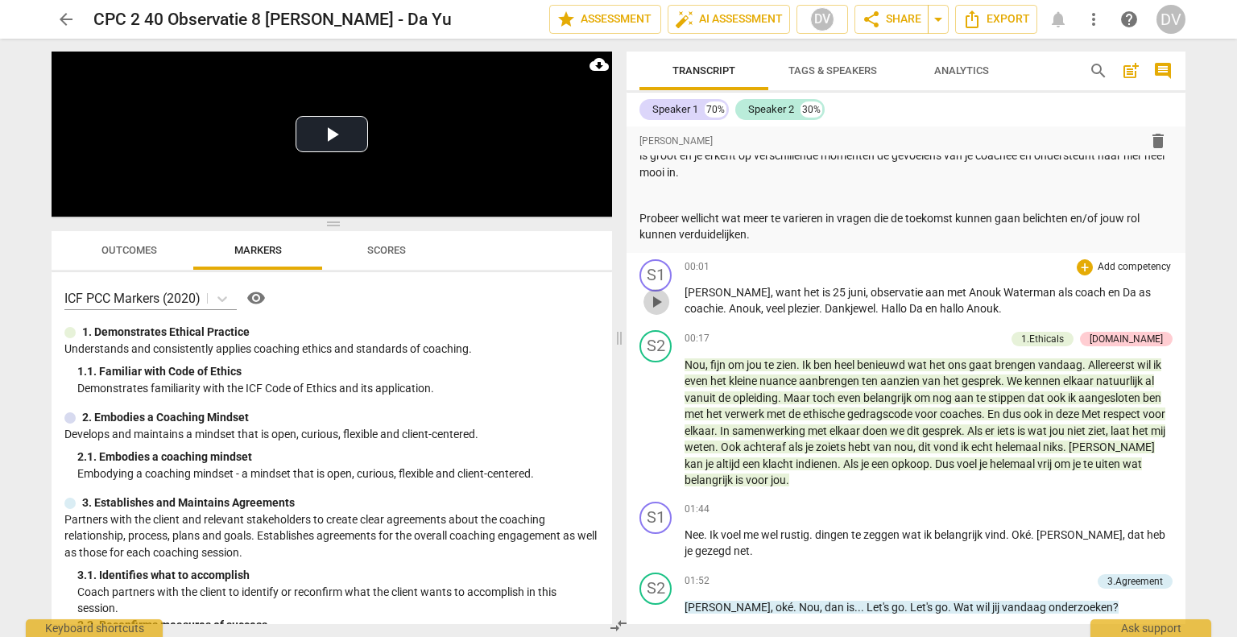
click at [654, 303] on span "play_arrow" at bounding box center [656, 301] width 19 height 19
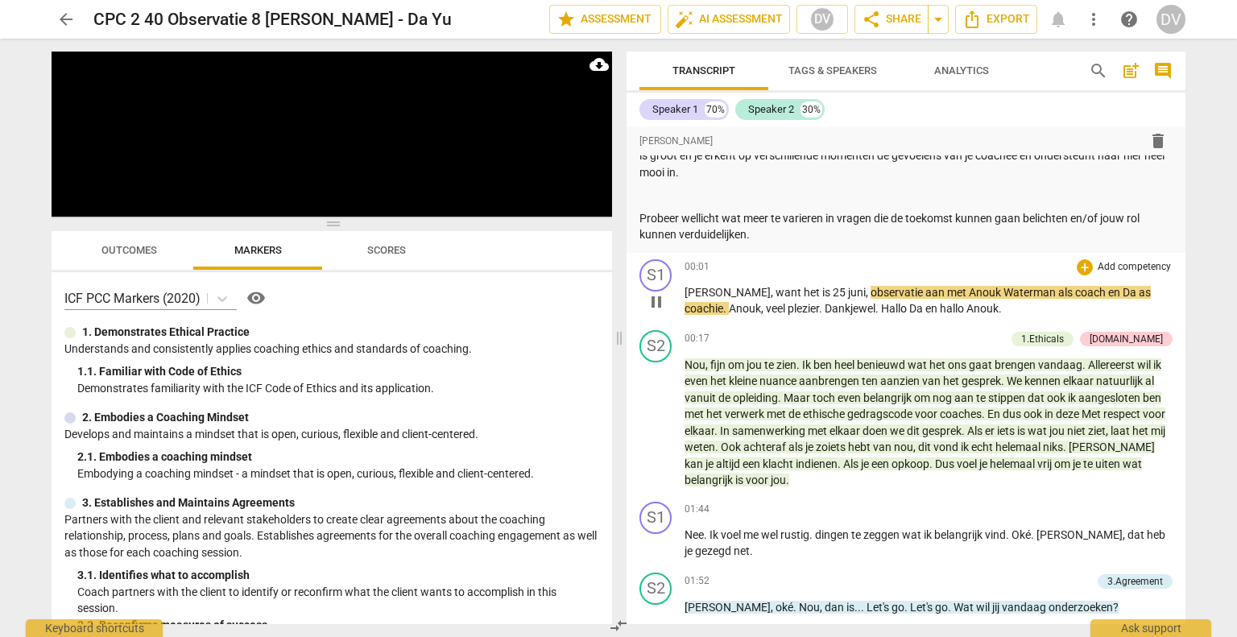
click at [660, 302] on span "pause" at bounding box center [656, 301] width 19 height 19
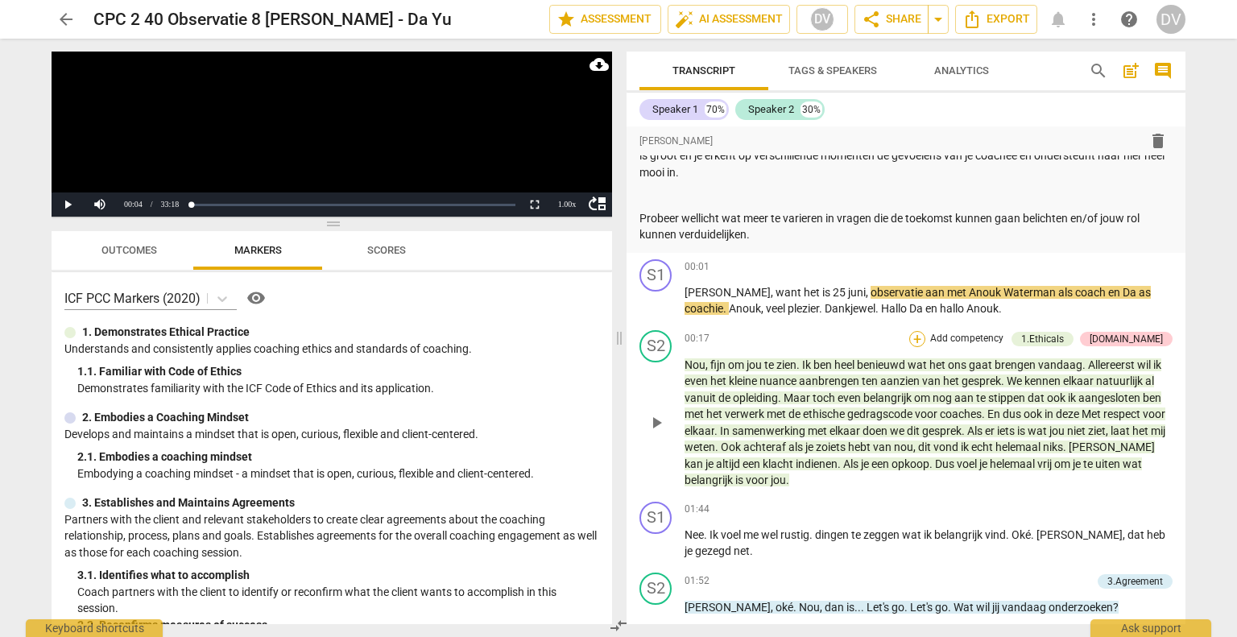
click at [926, 336] on div "+" at bounding box center [917, 339] width 16 height 16
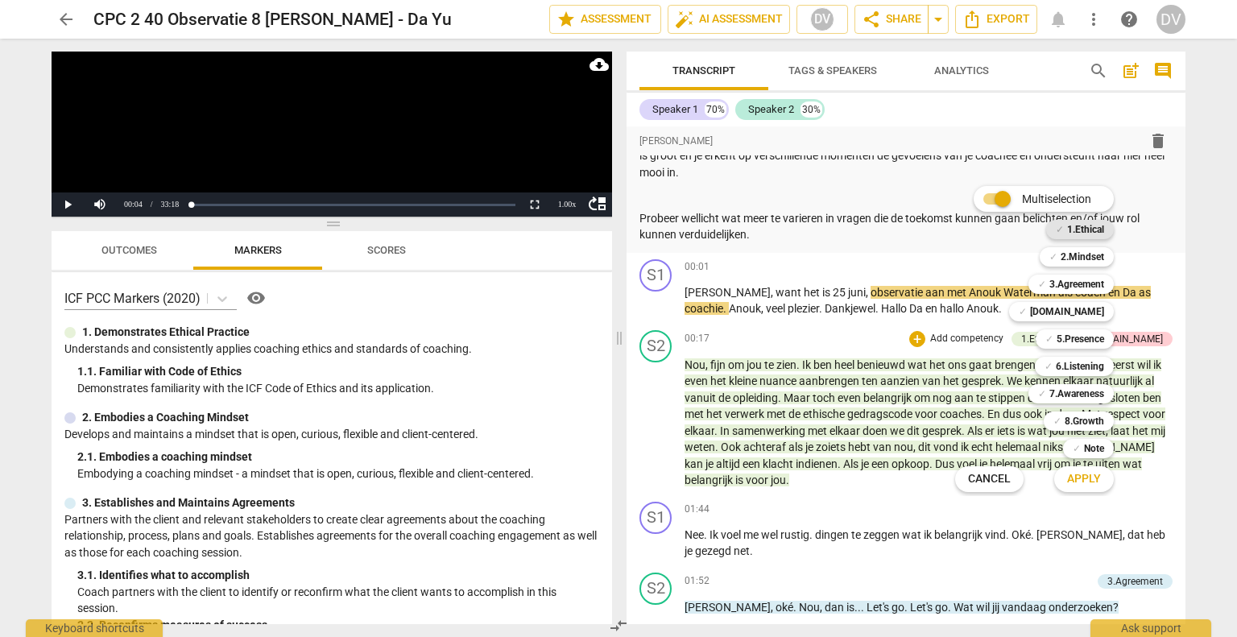
click at [1083, 226] on b "1.Ethical" at bounding box center [1085, 229] width 37 height 19
click at [1087, 483] on span "Apply" at bounding box center [1084, 479] width 34 height 16
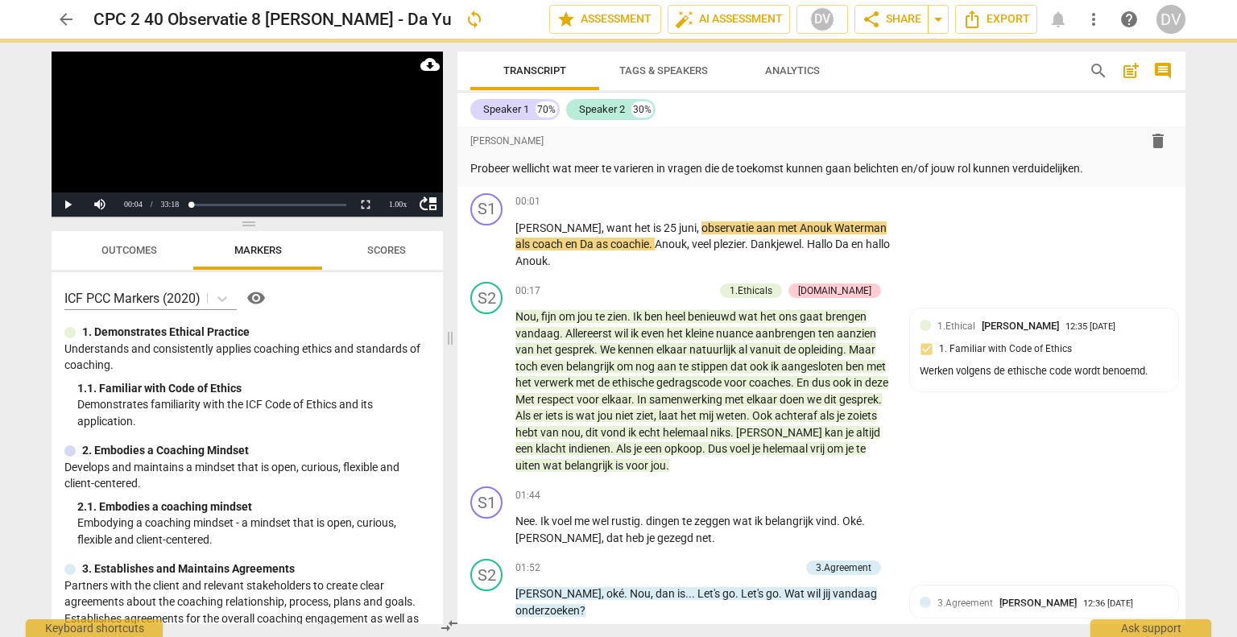
scroll to position [209, 0]
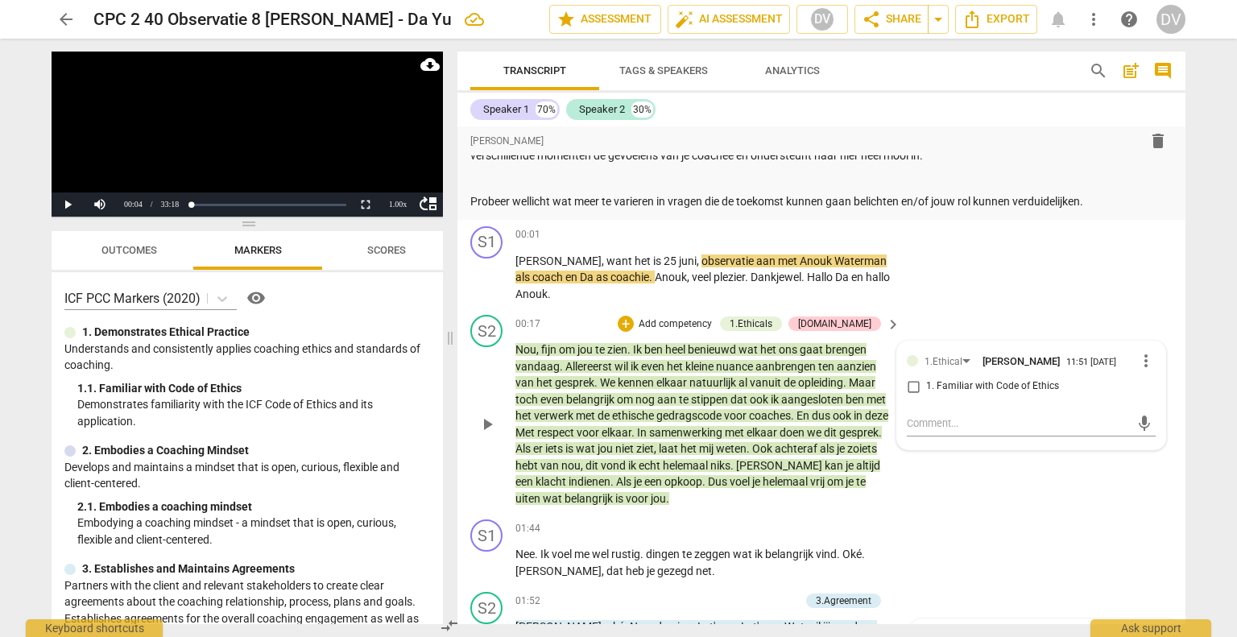
click at [824, 376] on span "opleiding" at bounding box center [820, 382] width 45 height 13
click at [773, 317] on div "1.Ethicals" at bounding box center [751, 324] width 43 height 14
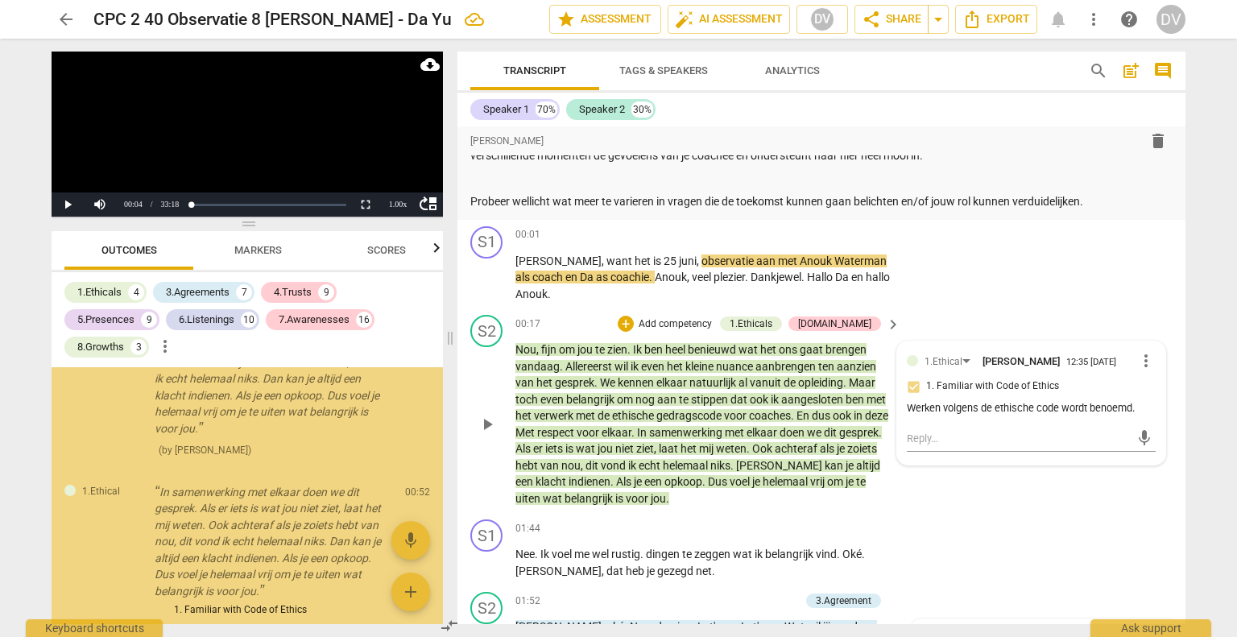
scroll to position [622, 0]
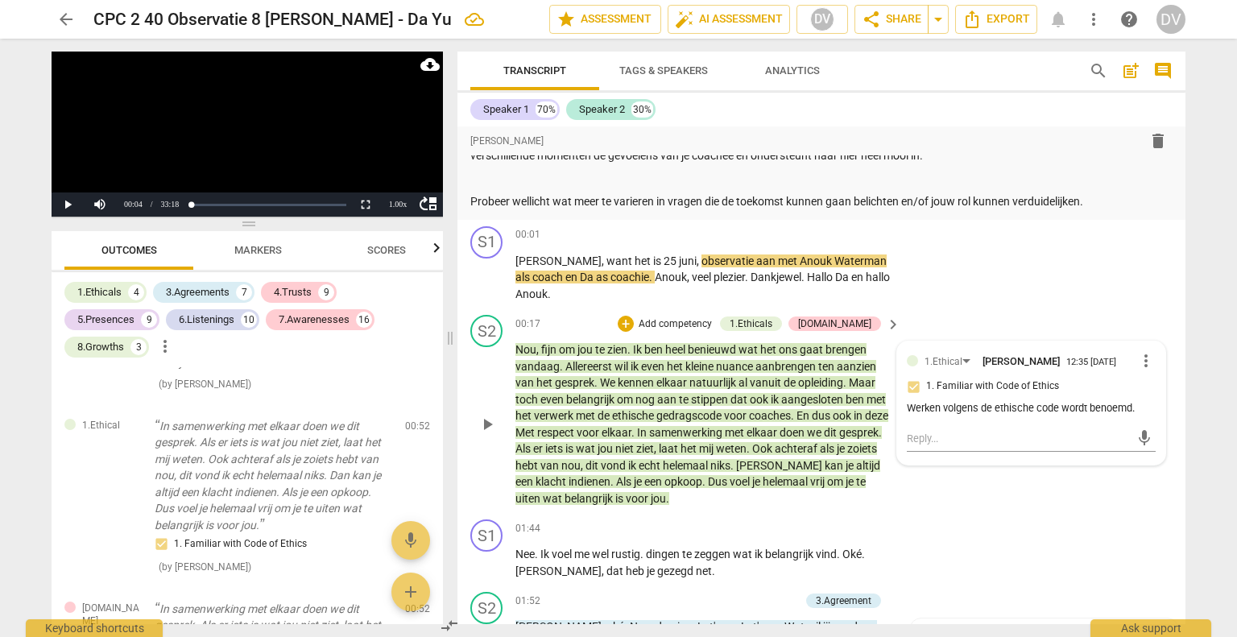
click at [1144, 351] on span "more_vert" at bounding box center [1146, 360] width 19 height 19
click at [1152, 371] on li "Delete" at bounding box center [1160, 374] width 56 height 31
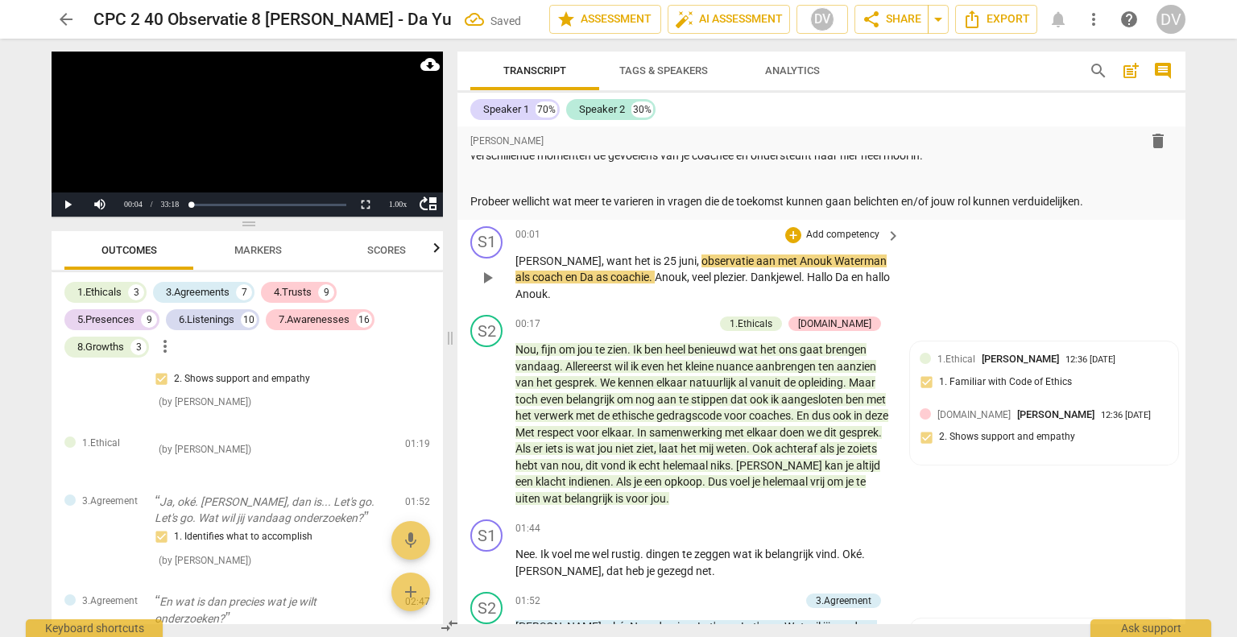
scroll to position [274, 0]
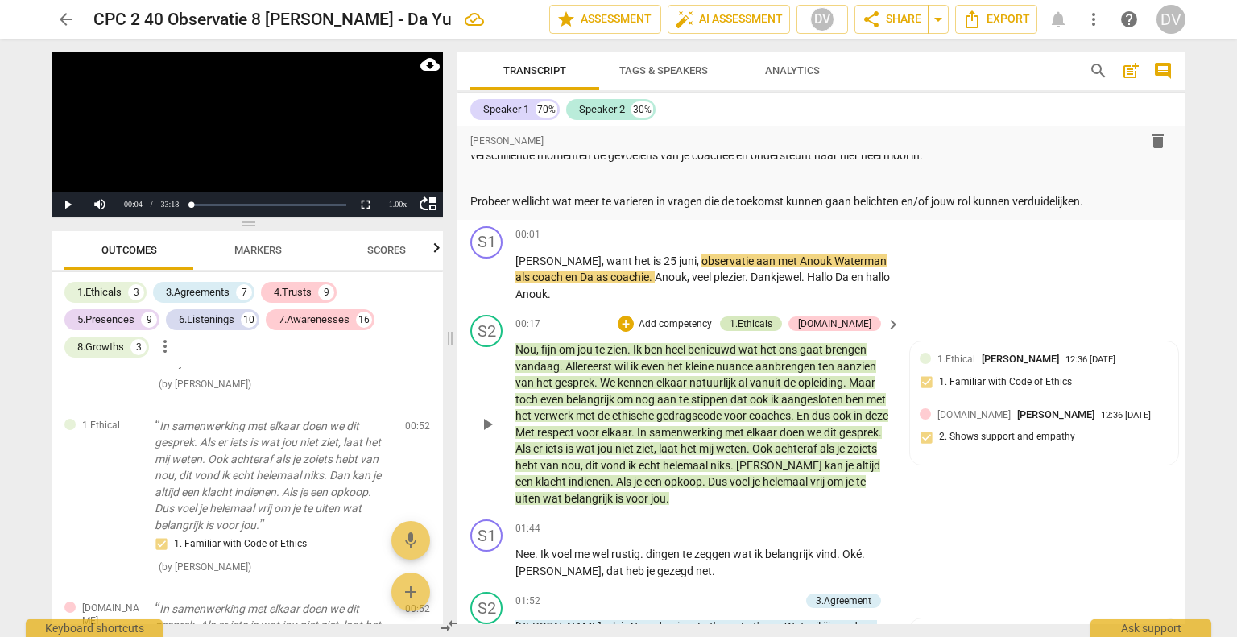
click at [773, 317] on div "1.Ethicals" at bounding box center [751, 324] width 43 height 14
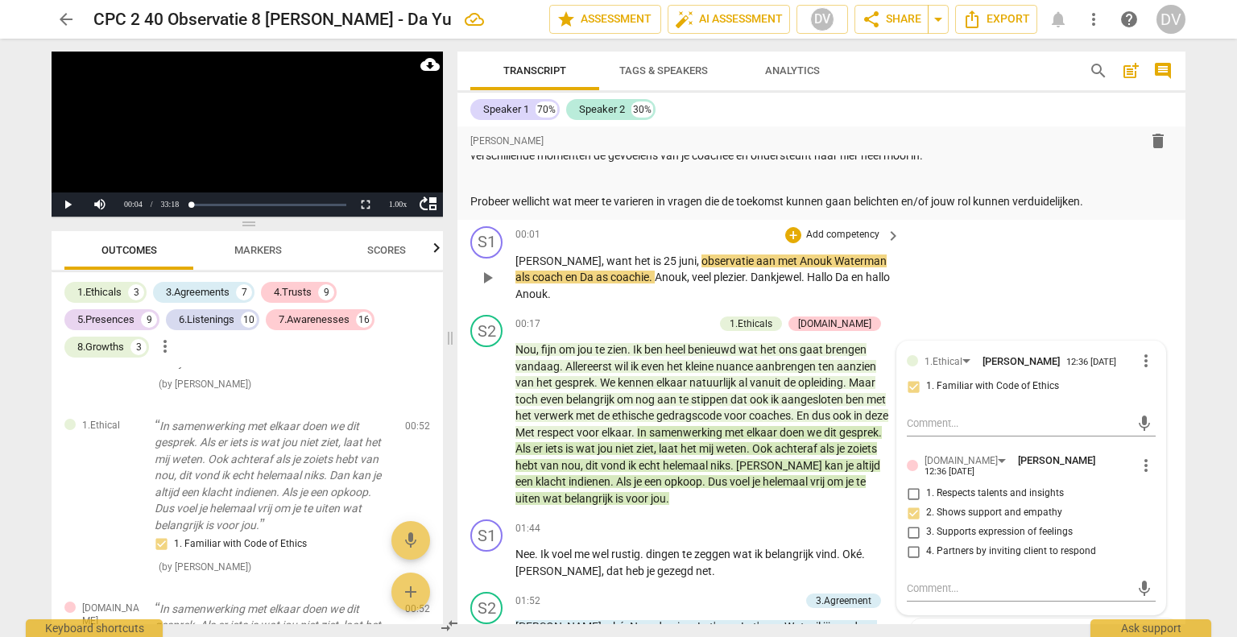
click at [1011, 260] on div "S1 play_arrow pause 00:01 + Add competency keyboard_arrow_right Ja , want het i…" at bounding box center [822, 264] width 728 height 89
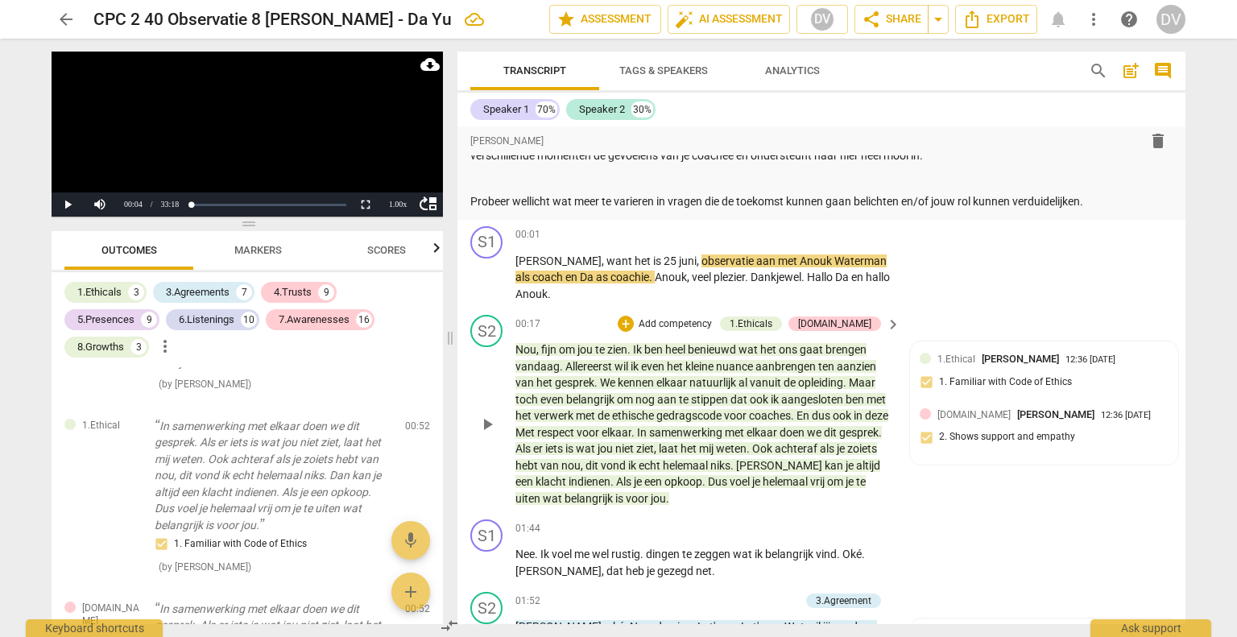
click at [701, 317] on p "Add competency" at bounding box center [675, 324] width 77 height 14
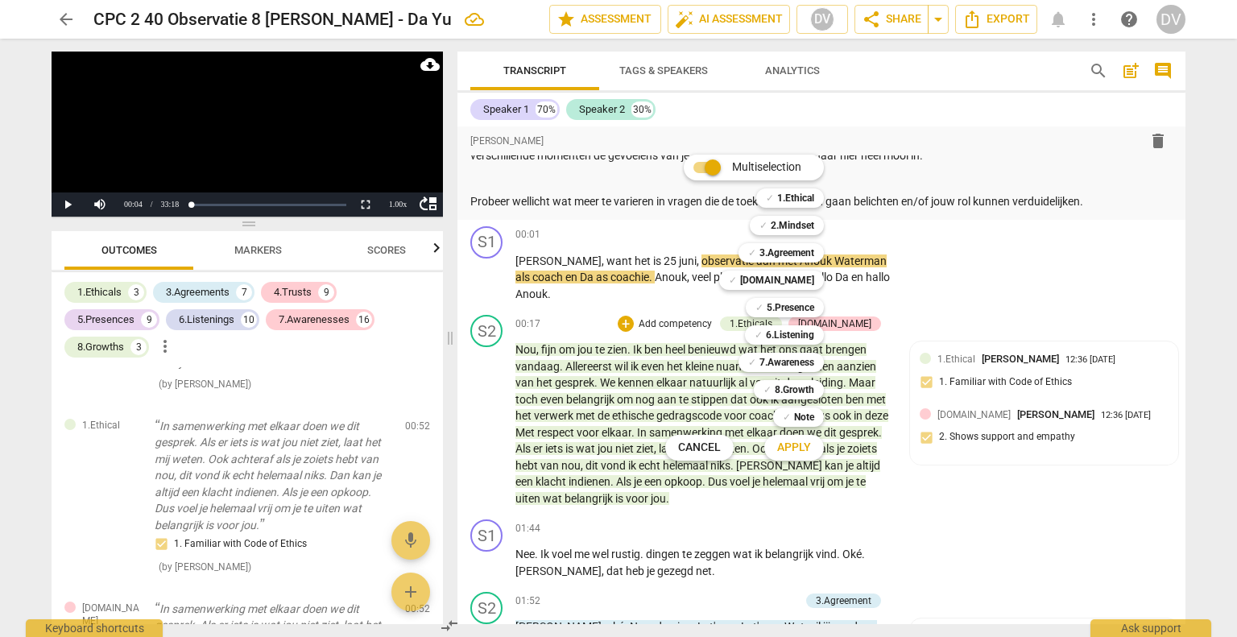
click at [644, 536] on div at bounding box center [618, 318] width 1237 height 637
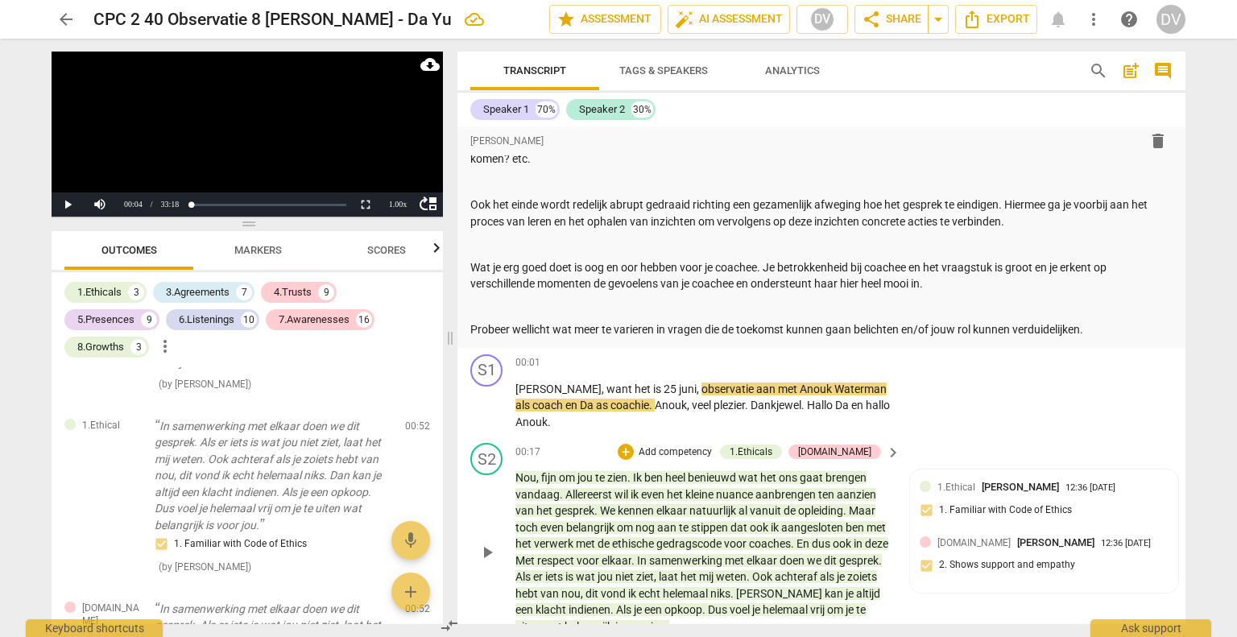
scroll to position [161, 0]
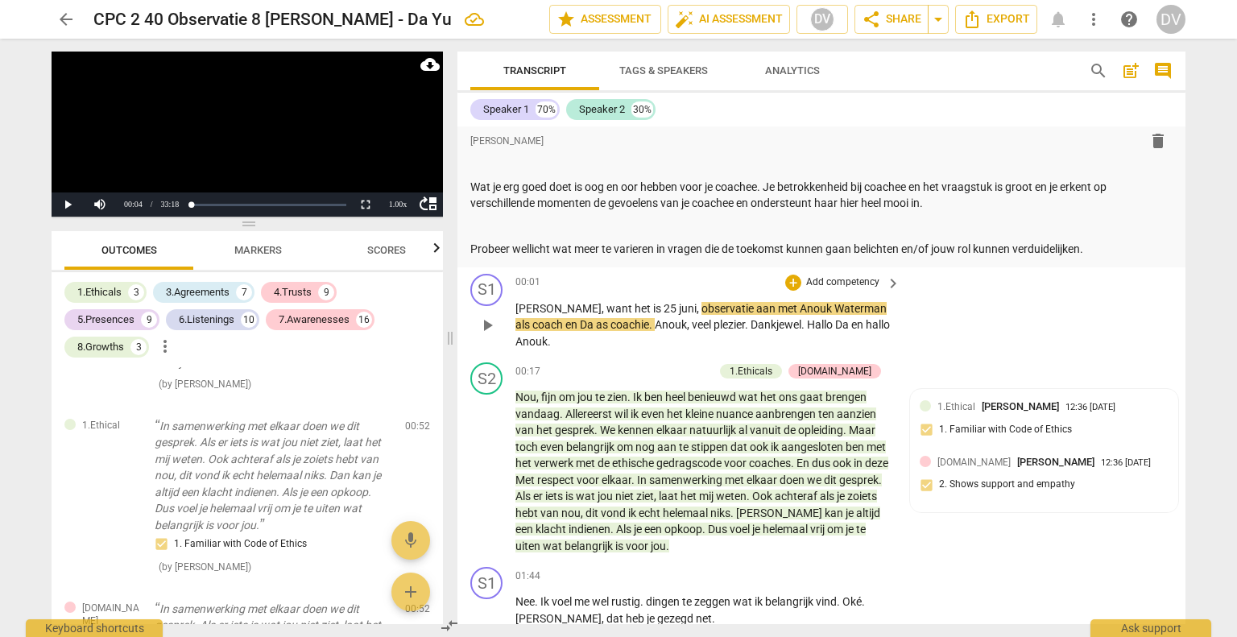
drag, startPoint x: 582, startPoint y: 305, endPoint x: 593, endPoint y: 310, distance: 11.5
click at [653, 306] on span "is" at bounding box center [658, 308] width 10 height 13
click at [777, 315] on p "Ja , want het is 25 juni , observatie aan met Anouk Waterman als coach en Da as…" at bounding box center [704, 325] width 377 height 50
drag, startPoint x: 744, startPoint y: 318, endPoint x: 673, endPoint y: 309, distance: 71.5
click at [802, 318] on span "." at bounding box center [805, 324] width 6 height 13
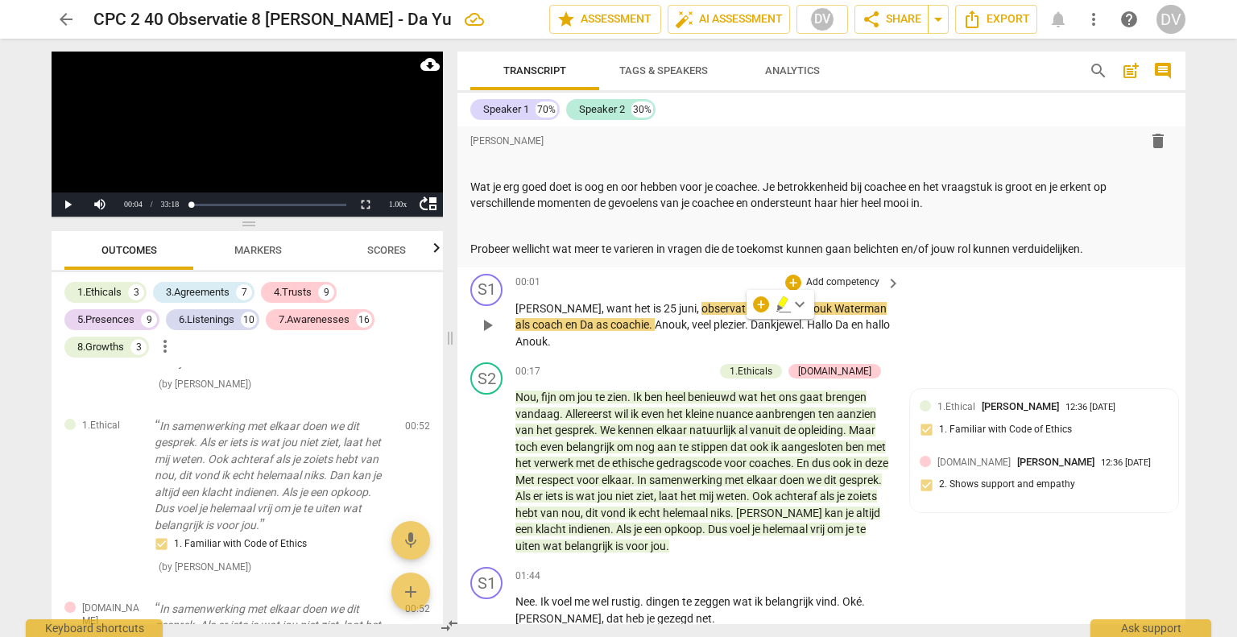
click at [702, 311] on span "observatie" at bounding box center [729, 308] width 55 height 13
click at [756, 311] on span "aan" at bounding box center [767, 308] width 22 height 13
click at [635, 312] on span "het" at bounding box center [644, 308] width 19 height 13
click at [591, 243] on p "Probeer wellicht wat meer te varieren in vragen die de toekomst kunnen gaan bel…" at bounding box center [821, 249] width 702 height 17
drag, startPoint x: 584, startPoint y: 244, endPoint x: 661, endPoint y: 245, distance: 77.3
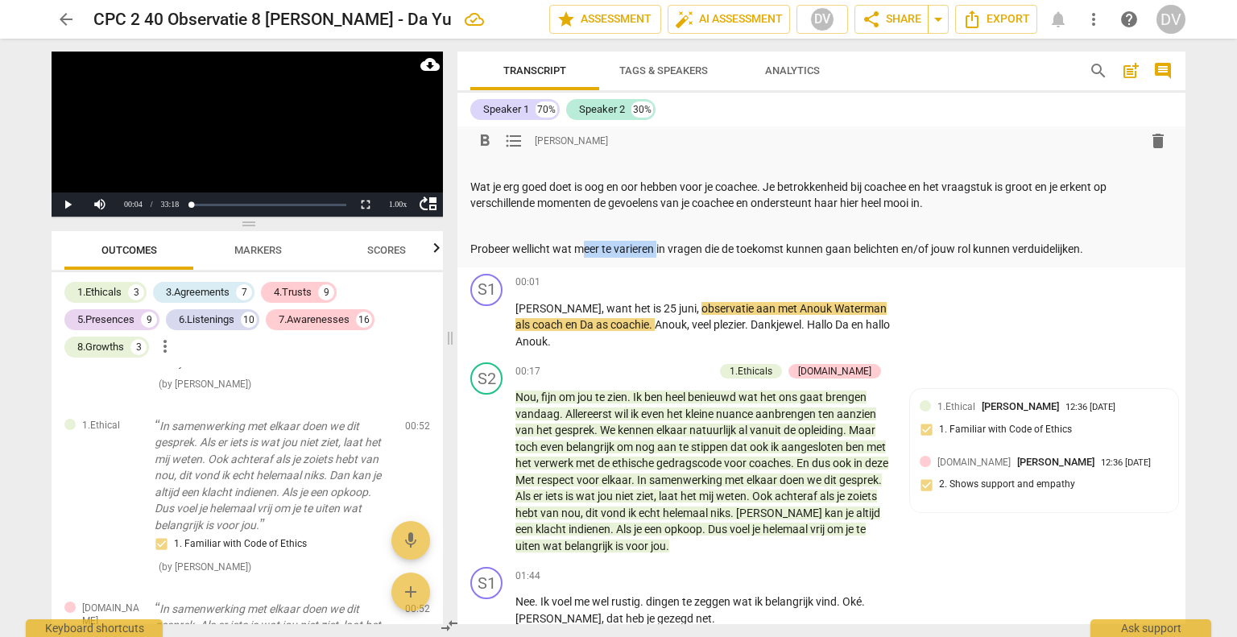
click at [661, 245] on p "Probeer wellicht wat meer te varieren in vragen die de toekomst kunnen gaan bel…" at bounding box center [821, 249] width 702 height 17
click at [687, 319] on span "," at bounding box center [689, 324] width 5 height 13
click at [818, 279] on p "Add competency" at bounding box center [843, 282] width 77 height 14
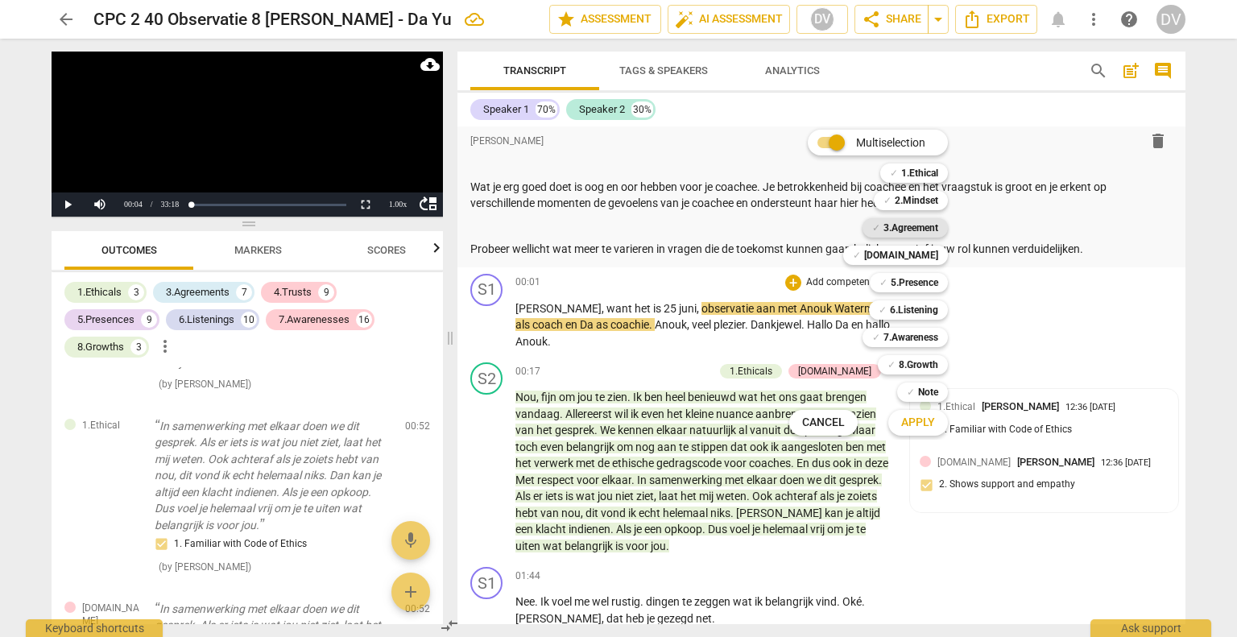
click at [913, 231] on b "3.Agreement" at bounding box center [911, 227] width 55 height 19
click at [929, 418] on span "Apply" at bounding box center [918, 423] width 34 height 16
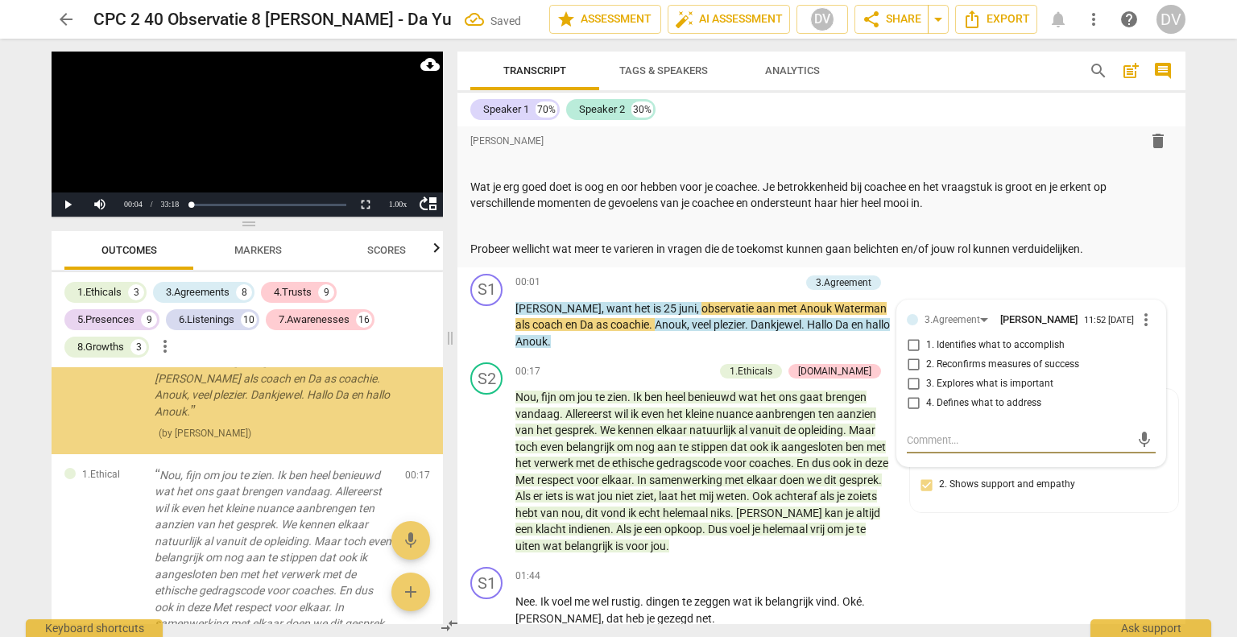
scroll to position [0, 0]
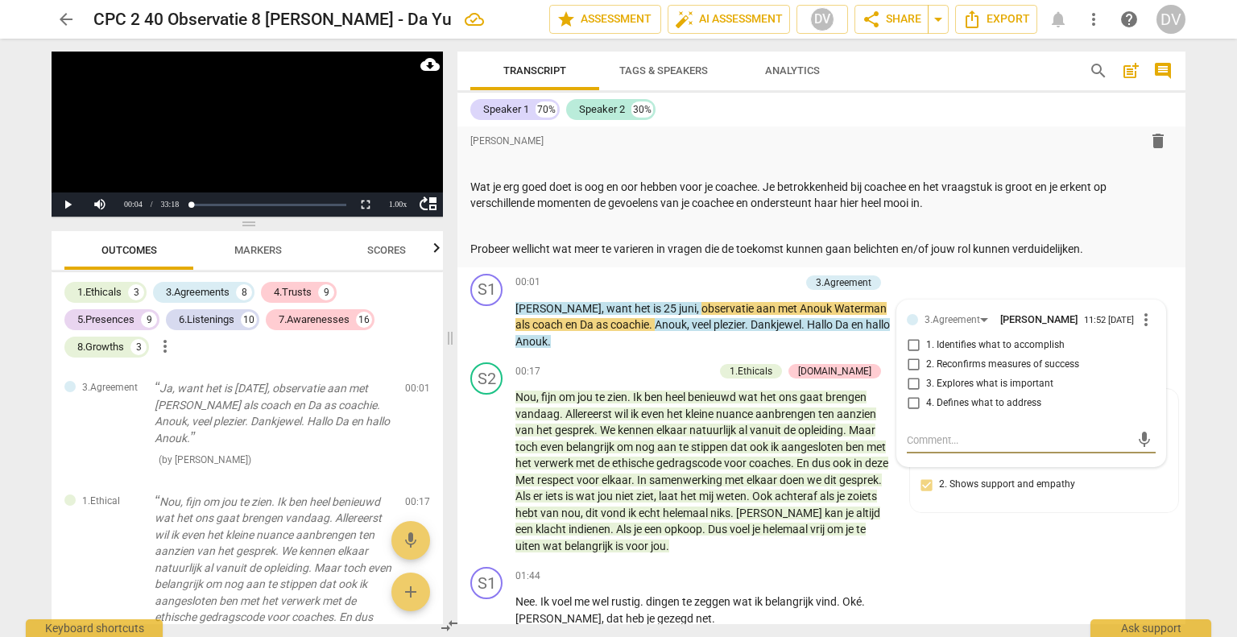
click at [913, 367] on input "2. Reconfirms measures of success" at bounding box center [914, 364] width 26 height 19
checkbox input "true"
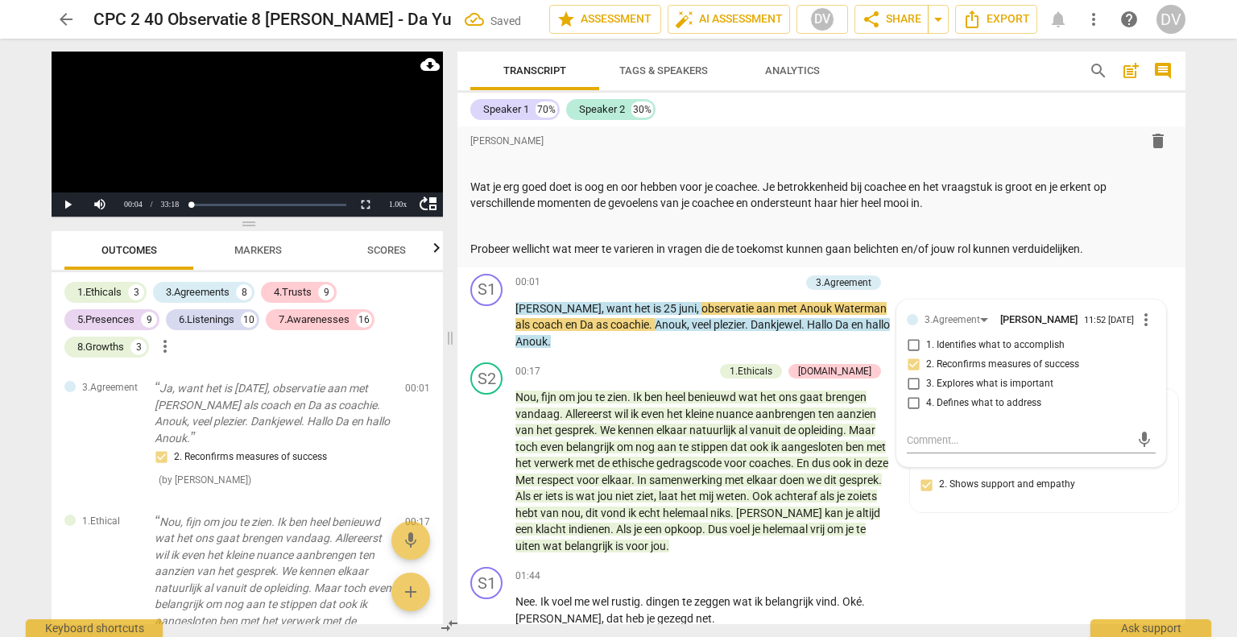
click at [633, 270] on div "S1 play_arrow pause 00:01 + Add competency 3.Agreement keyboard_arrow_right Ja …" at bounding box center [822, 311] width 728 height 89
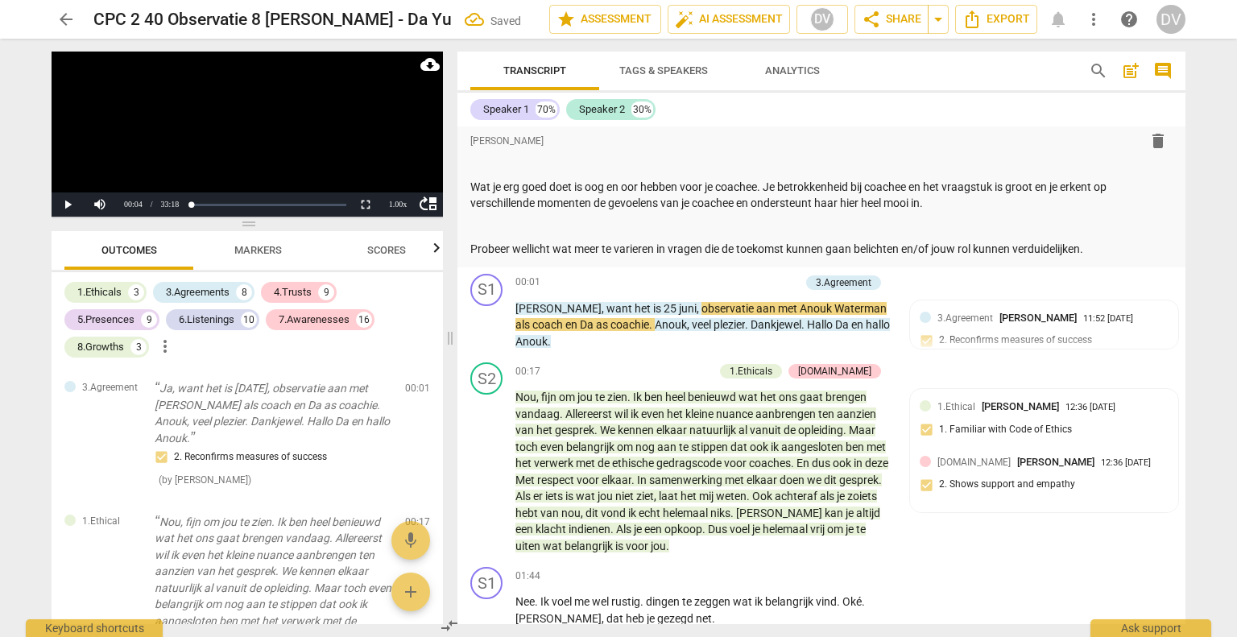
click at [751, 279] on p "Add competency" at bounding box center [761, 282] width 77 height 14
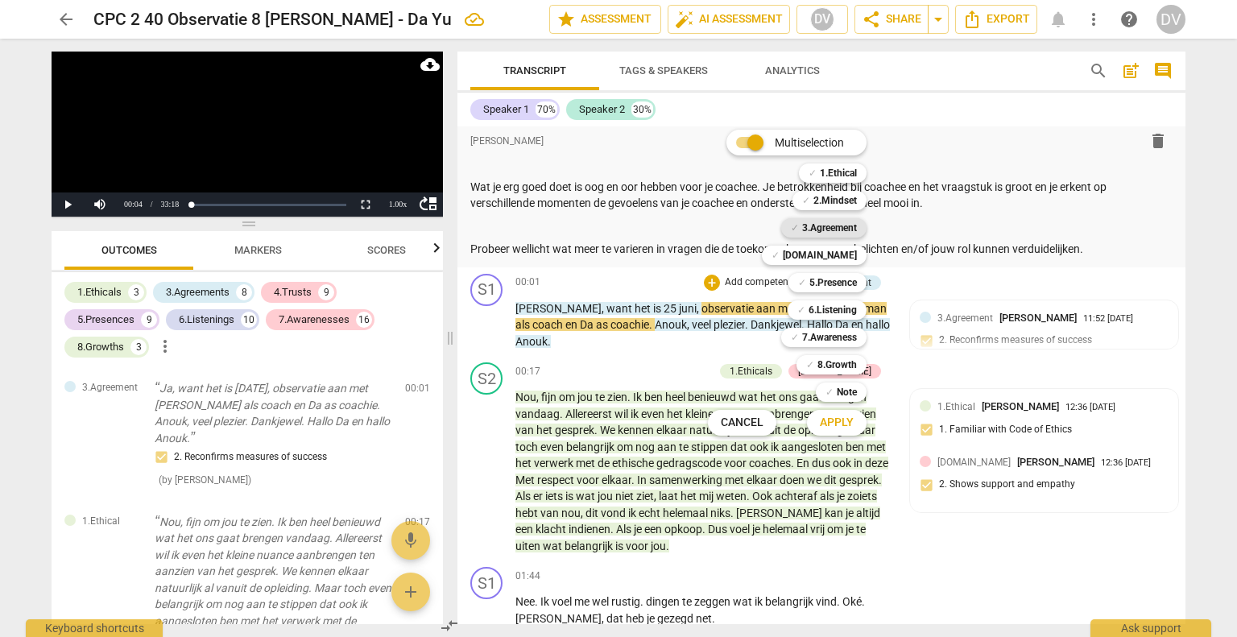
click at [837, 226] on b "3.Agreement" at bounding box center [829, 227] width 55 height 19
click at [831, 428] on span "Apply" at bounding box center [837, 423] width 34 height 16
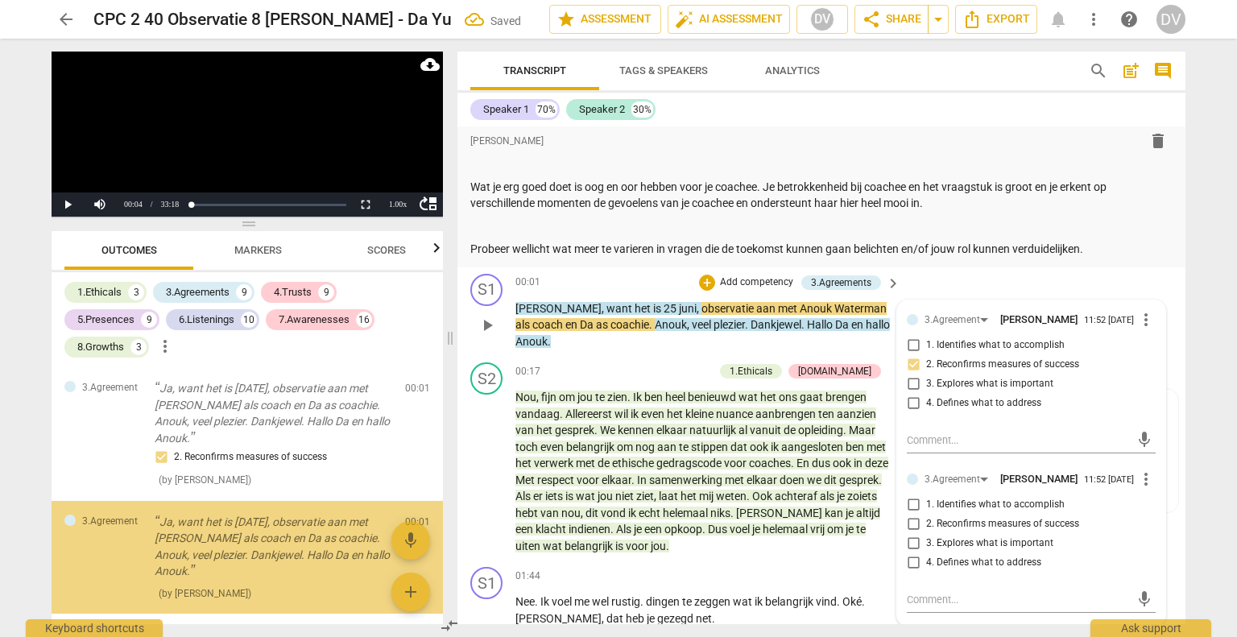
scroll to position [61, 0]
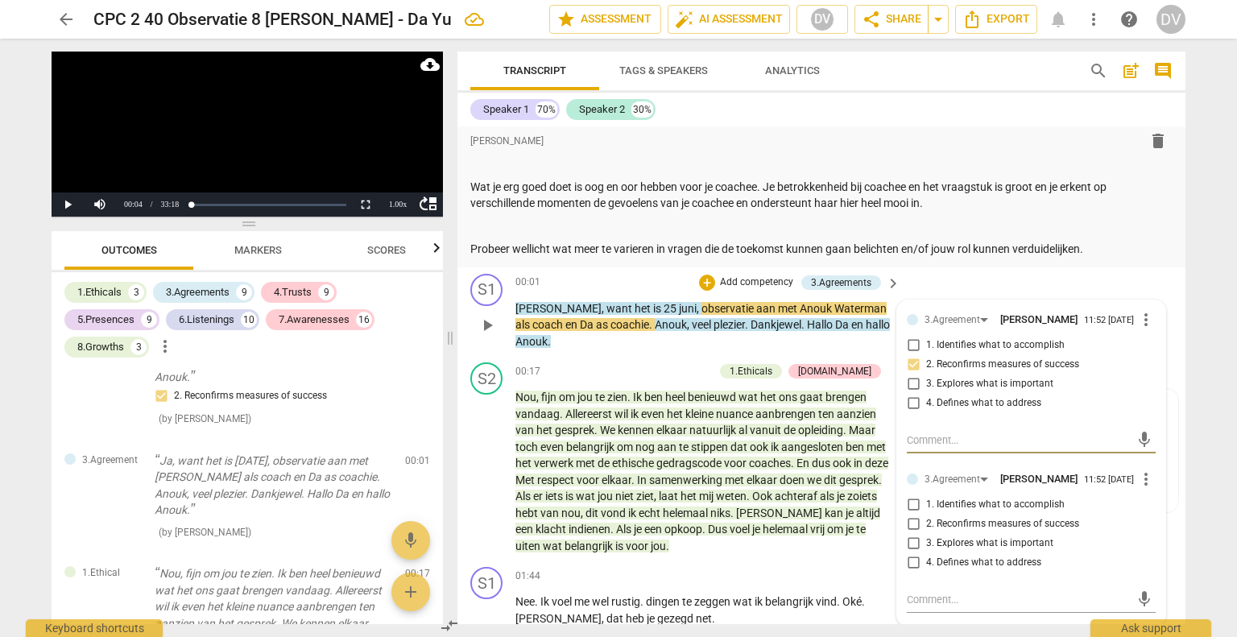
click at [1144, 489] on span "more_vert" at bounding box center [1146, 479] width 19 height 19
click at [1161, 518] on li "Delete" at bounding box center [1160, 518] width 56 height 31
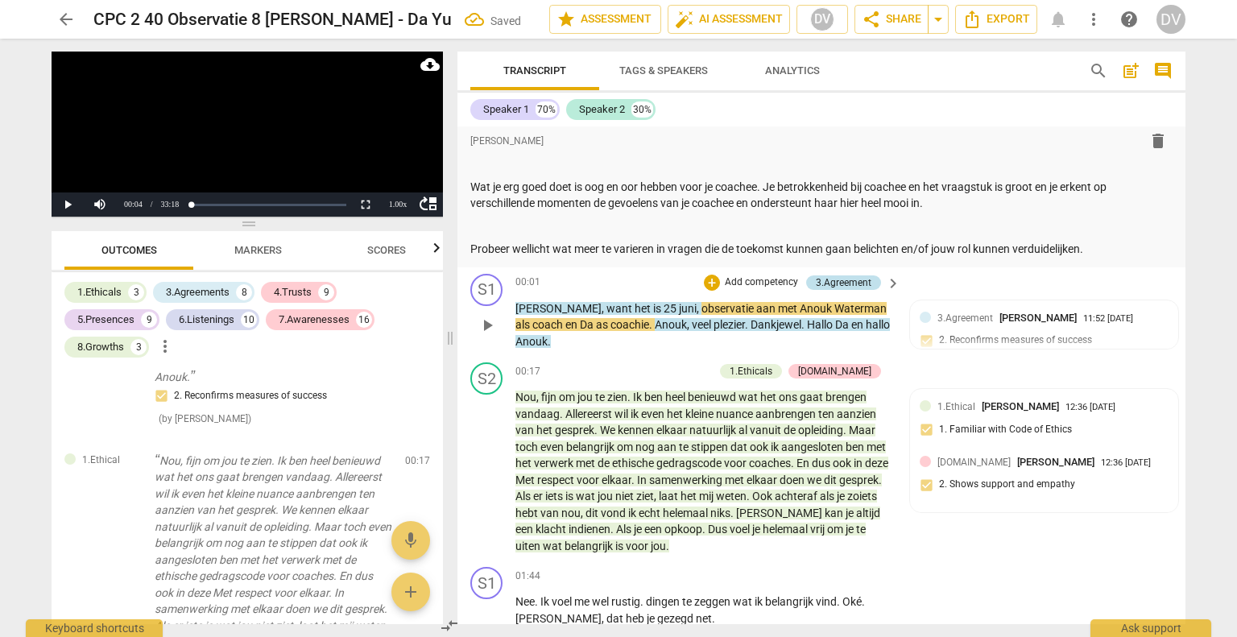
click at [856, 281] on div "3.Agreement" at bounding box center [844, 282] width 56 height 14
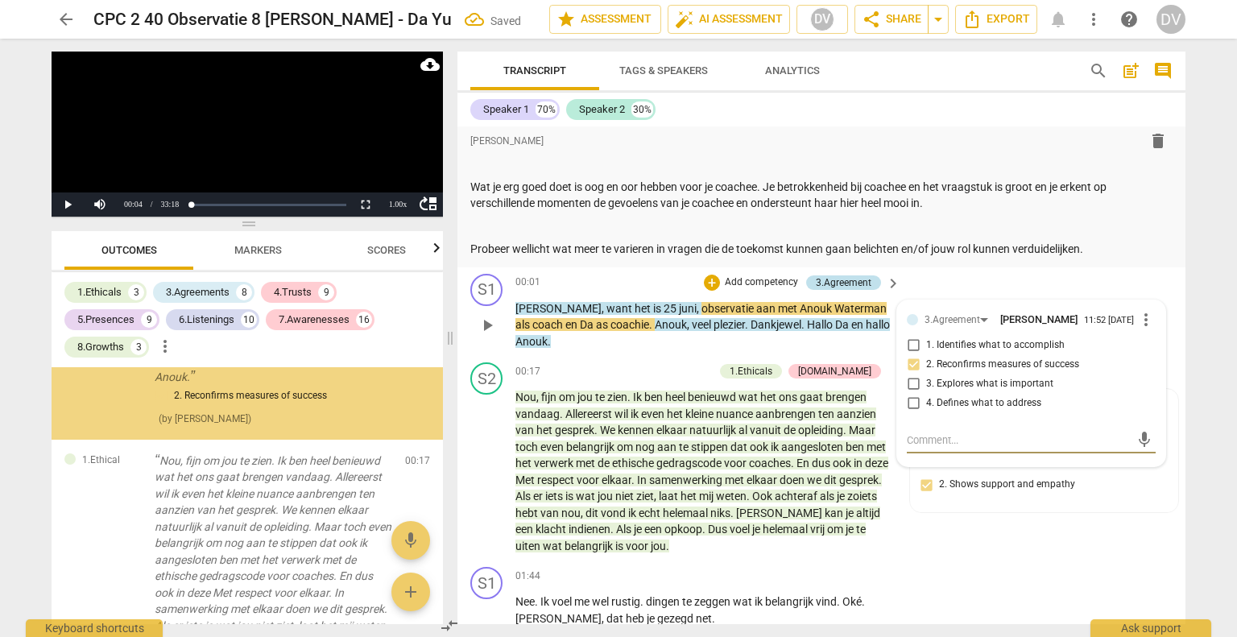
scroll to position [0, 0]
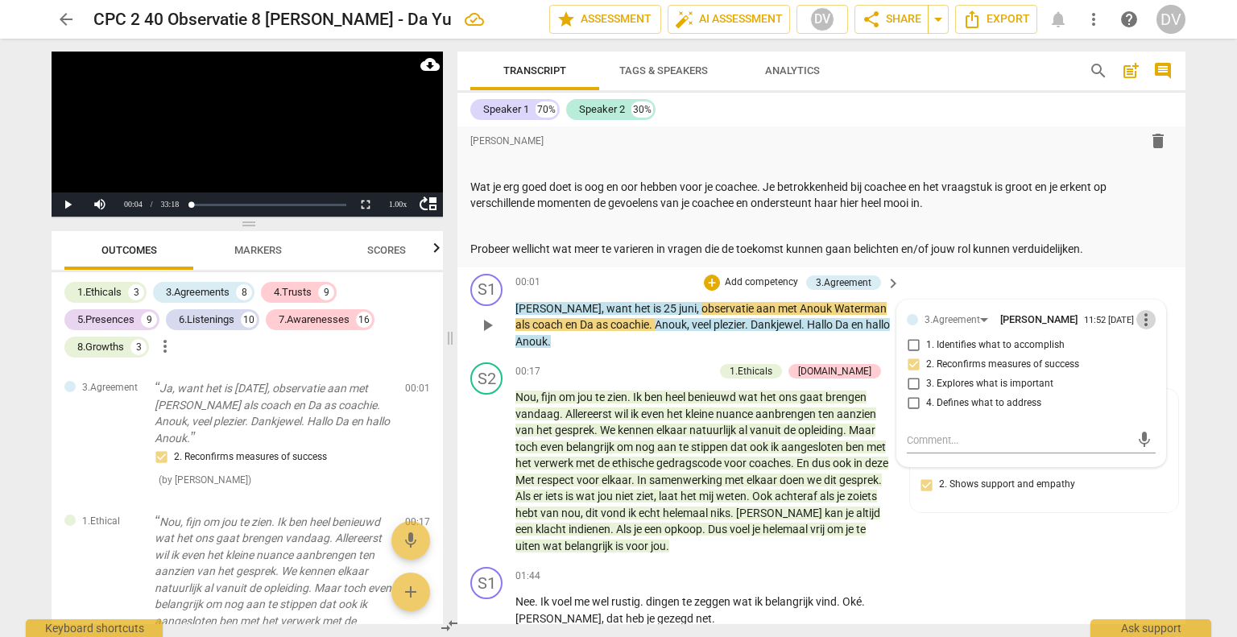
click at [1144, 322] on span "more_vert" at bounding box center [1146, 319] width 19 height 19
click at [1174, 353] on li "Delete" at bounding box center [1160, 353] width 56 height 31
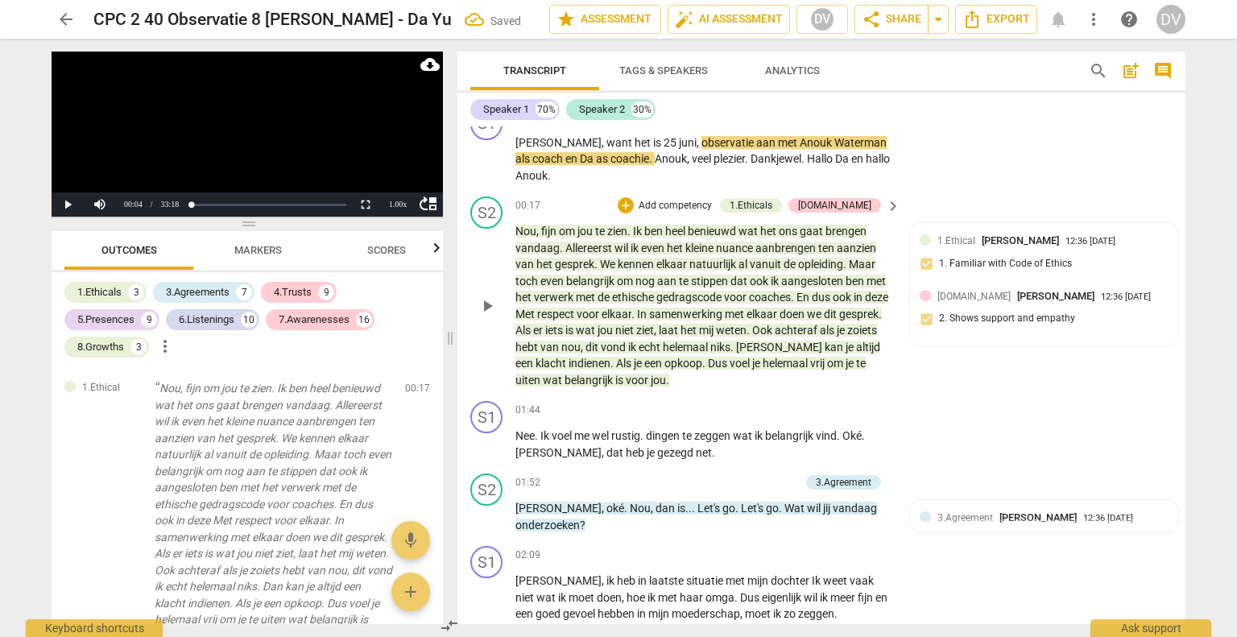
scroll to position [322, 0]
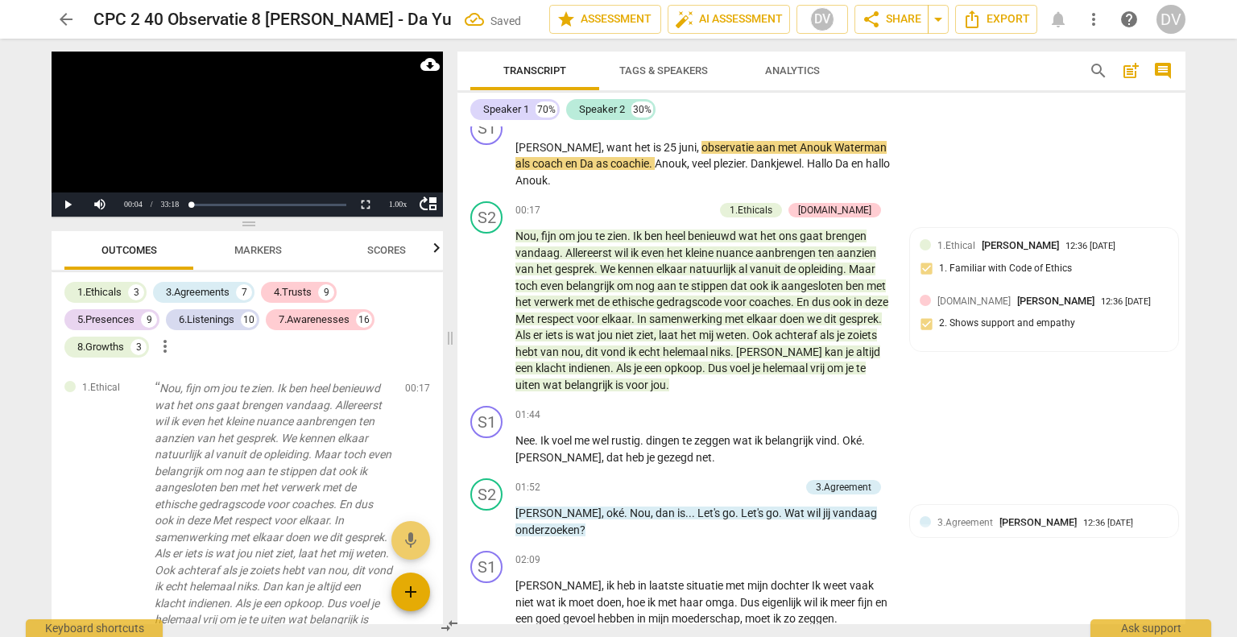
click at [417, 591] on span "add" at bounding box center [410, 591] width 19 height 19
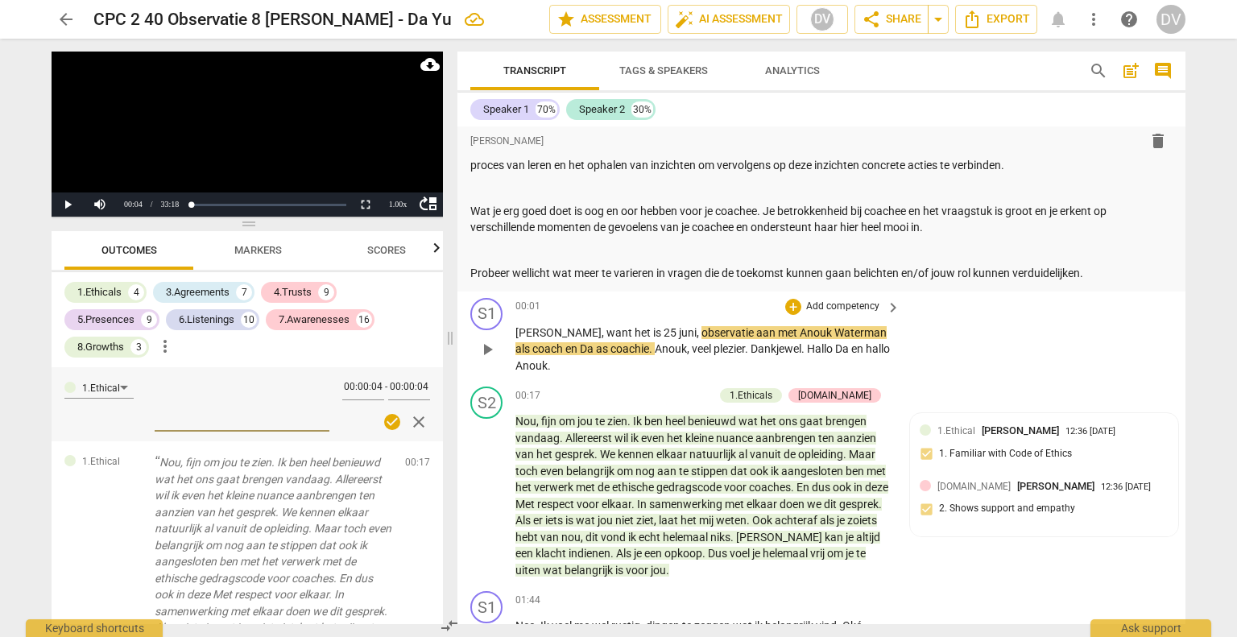
scroll to position [161, 0]
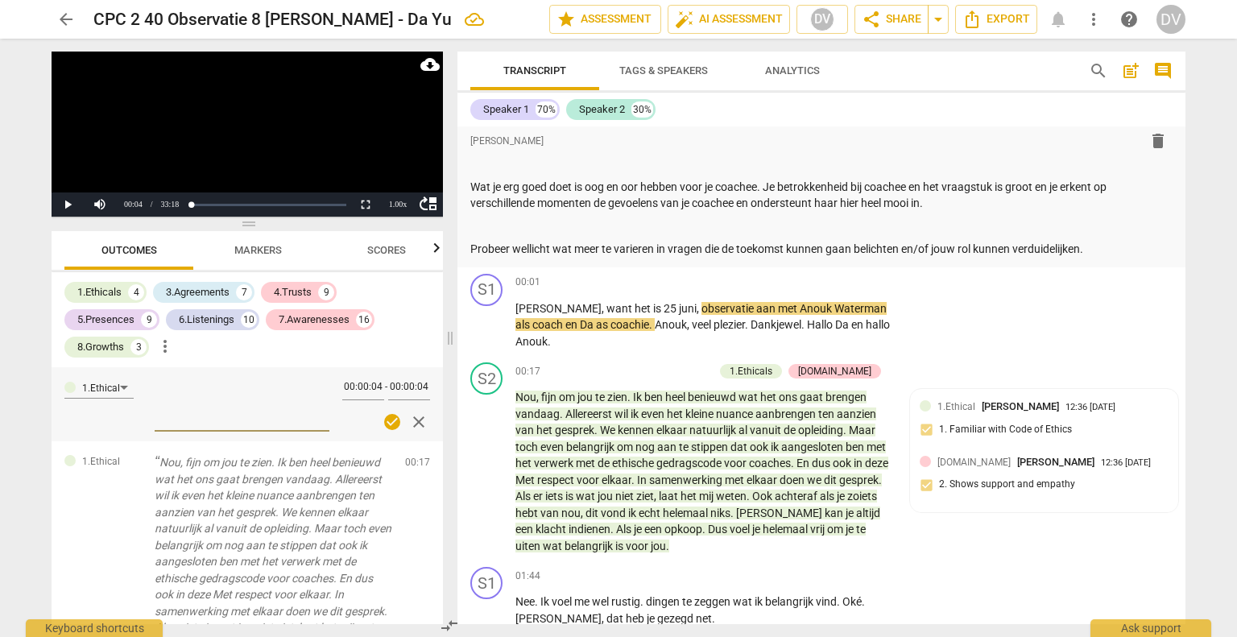
click at [412, 419] on span "close" at bounding box center [418, 421] width 19 height 19
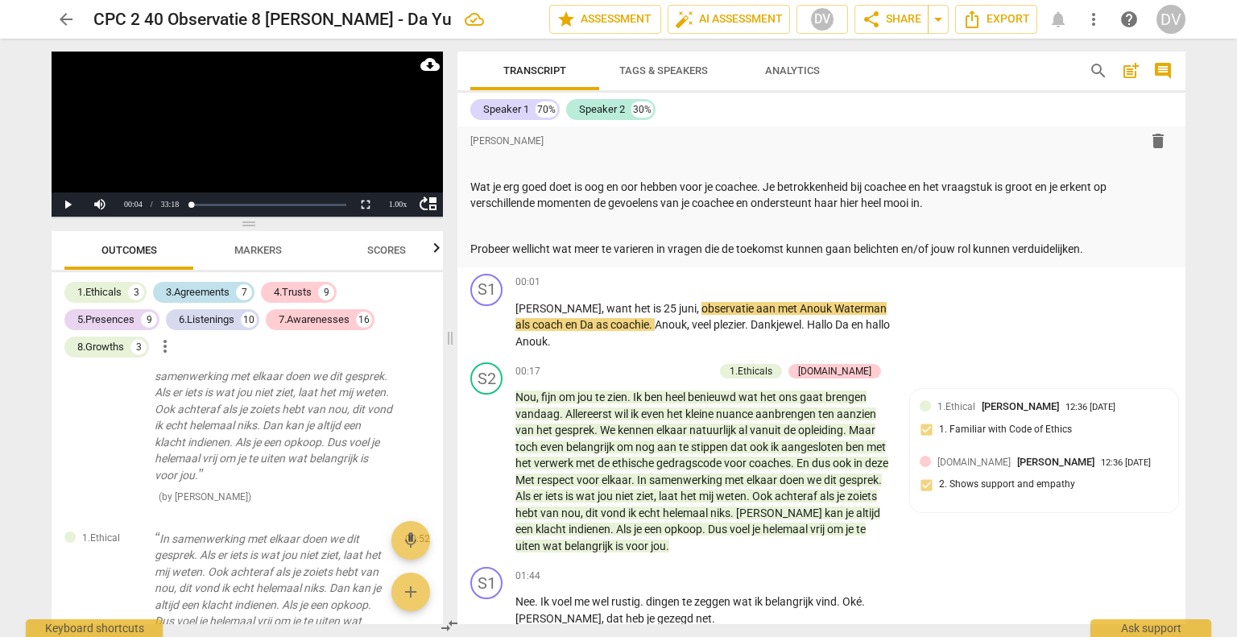
click at [209, 292] on div "3.Agreements" at bounding box center [198, 292] width 64 height 16
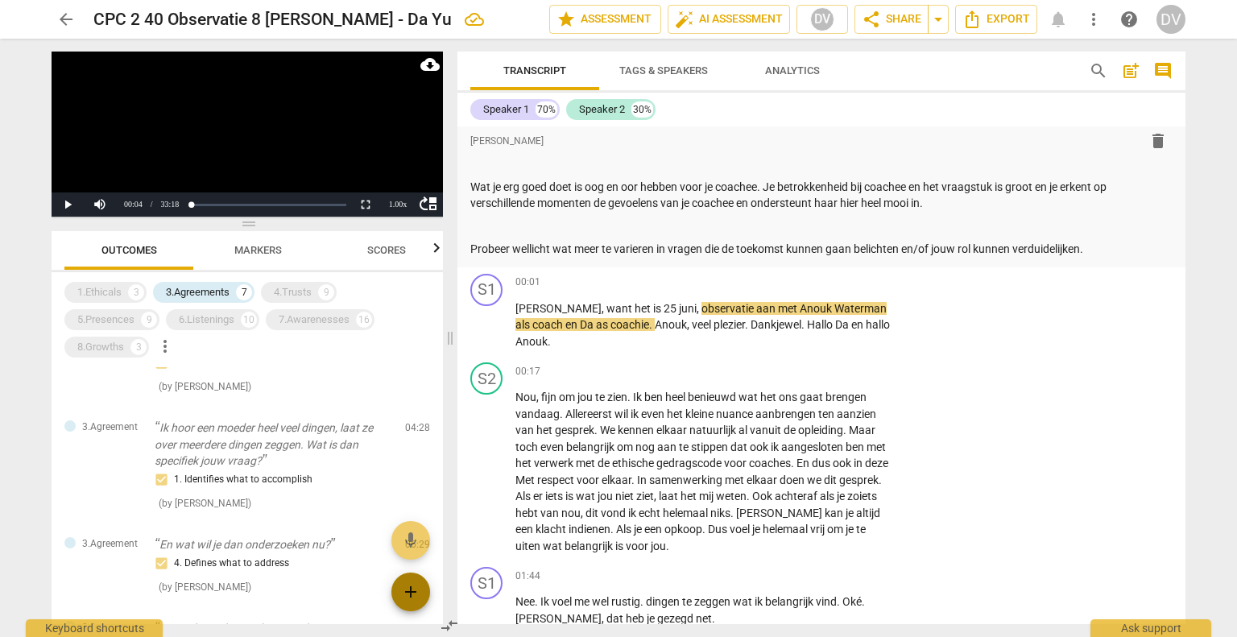
click at [420, 594] on span "add" at bounding box center [410, 591] width 19 height 19
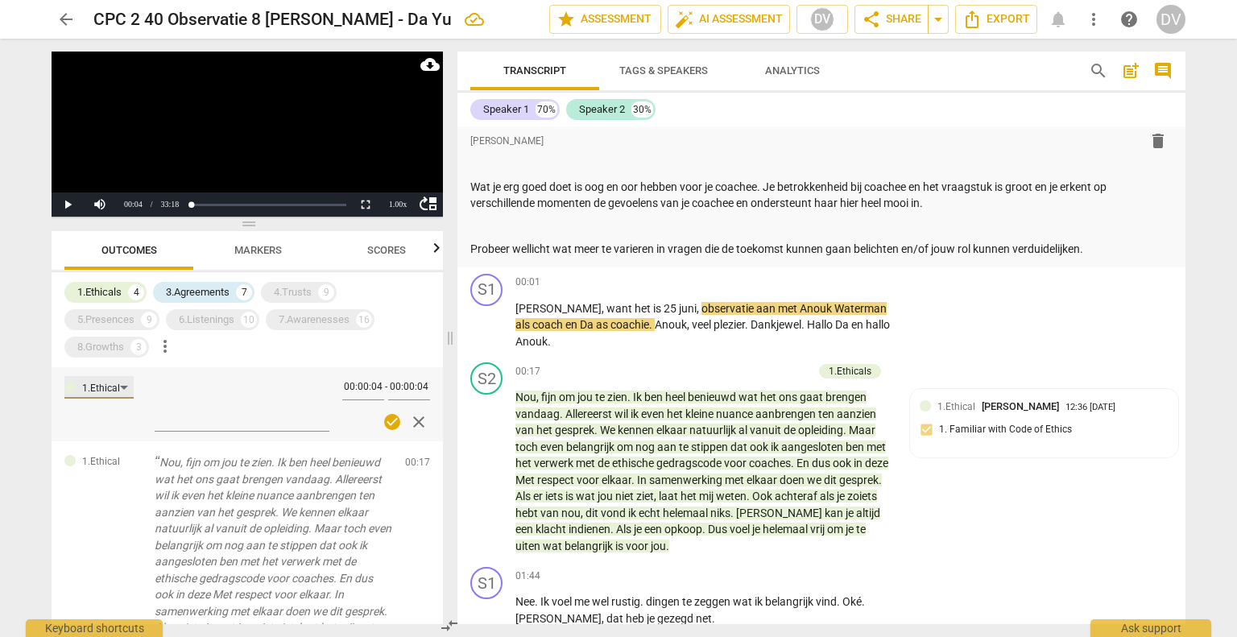
click at [118, 388] on div "1.Ethical" at bounding box center [101, 388] width 38 height 15
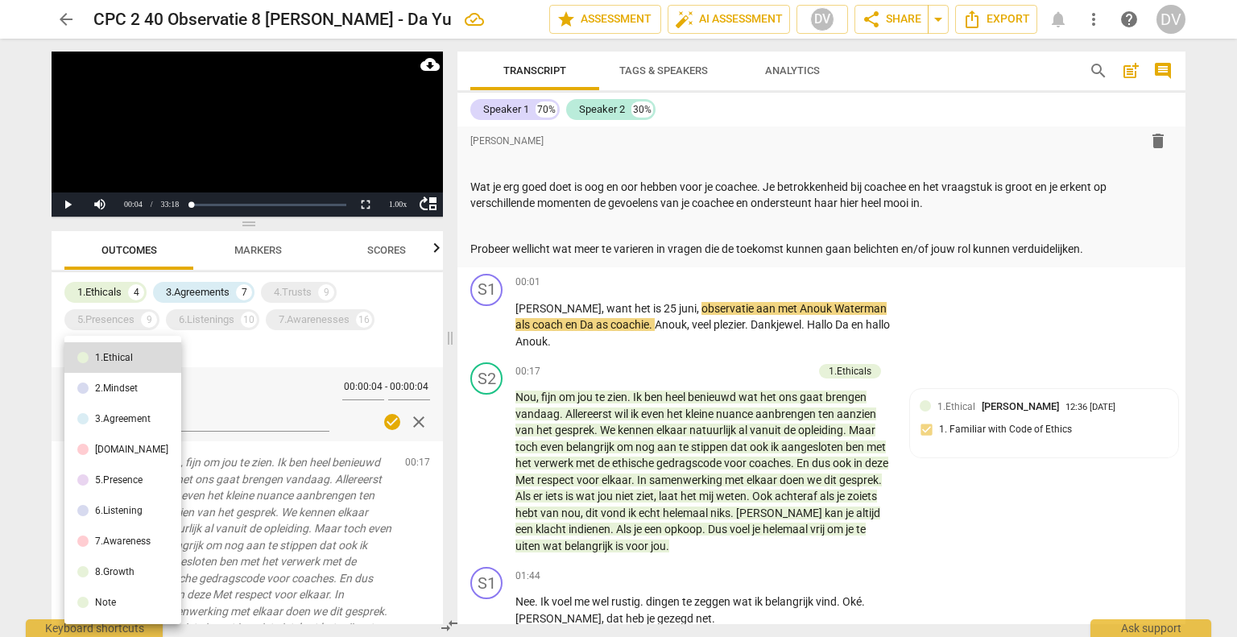
click at [416, 426] on div at bounding box center [618, 318] width 1237 height 637
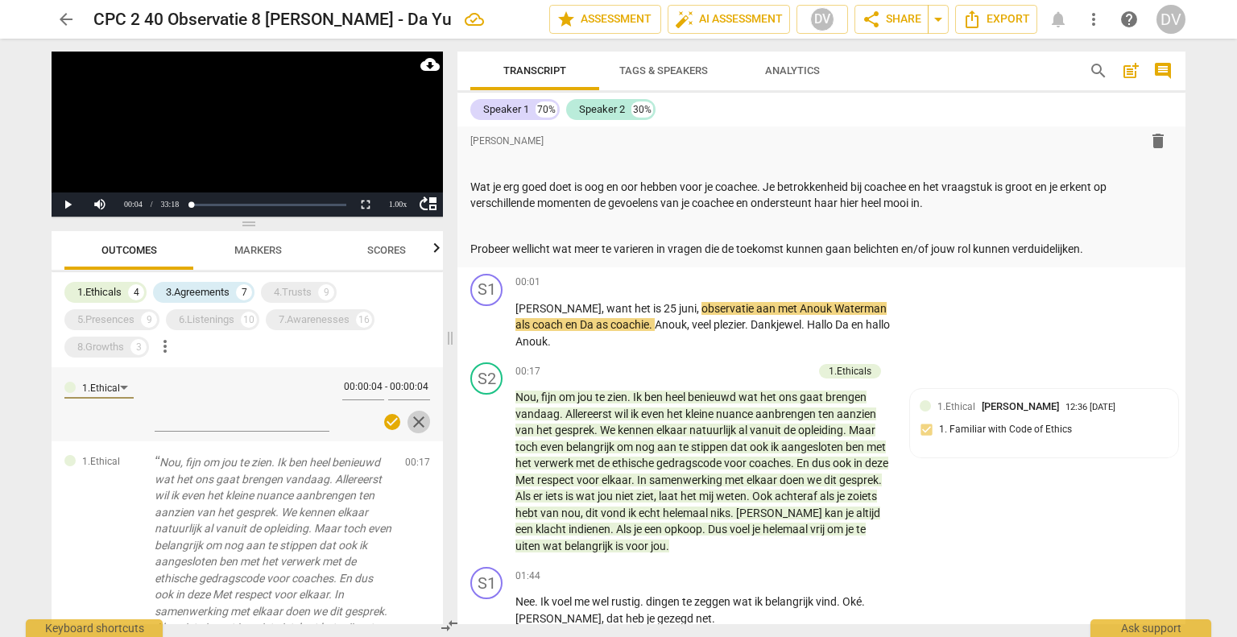
click at [412, 420] on span "close" at bounding box center [418, 421] width 19 height 19
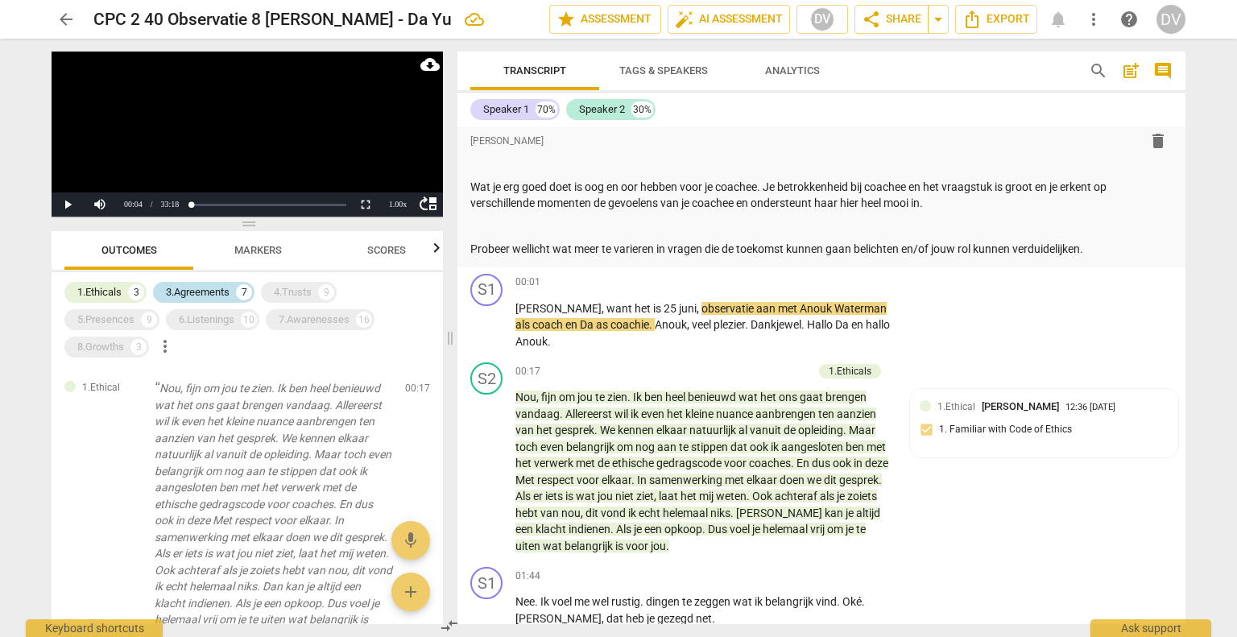
click at [203, 292] on div "3.Agreements" at bounding box center [198, 292] width 64 height 16
click at [104, 288] on div "1.Ethicals" at bounding box center [99, 292] width 44 height 16
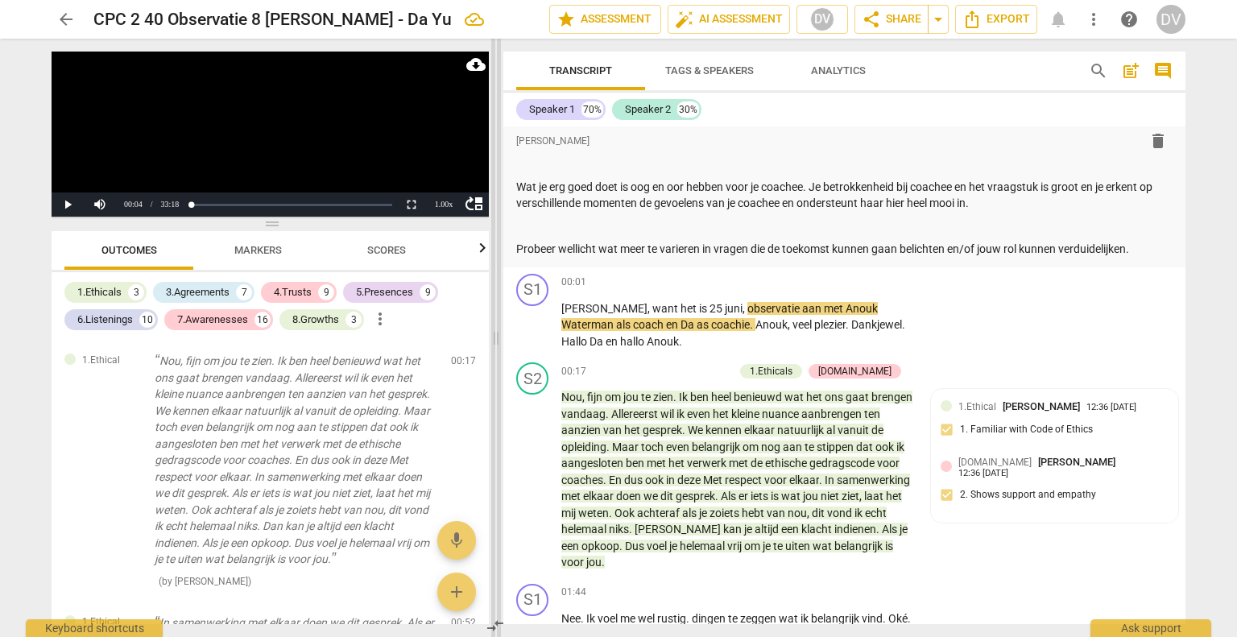
drag, startPoint x: 451, startPoint y: 337, endPoint x: 497, endPoint y: 327, distance: 46.9
click at [497, 327] on span at bounding box center [496, 338] width 10 height 599
click at [625, 285] on div "00:01 + Add competency keyboard_arrow_right" at bounding box center [741, 283] width 361 height 18
click at [658, 113] on div "Speaker 2" at bounding box center [648, 109] width 46 height 16
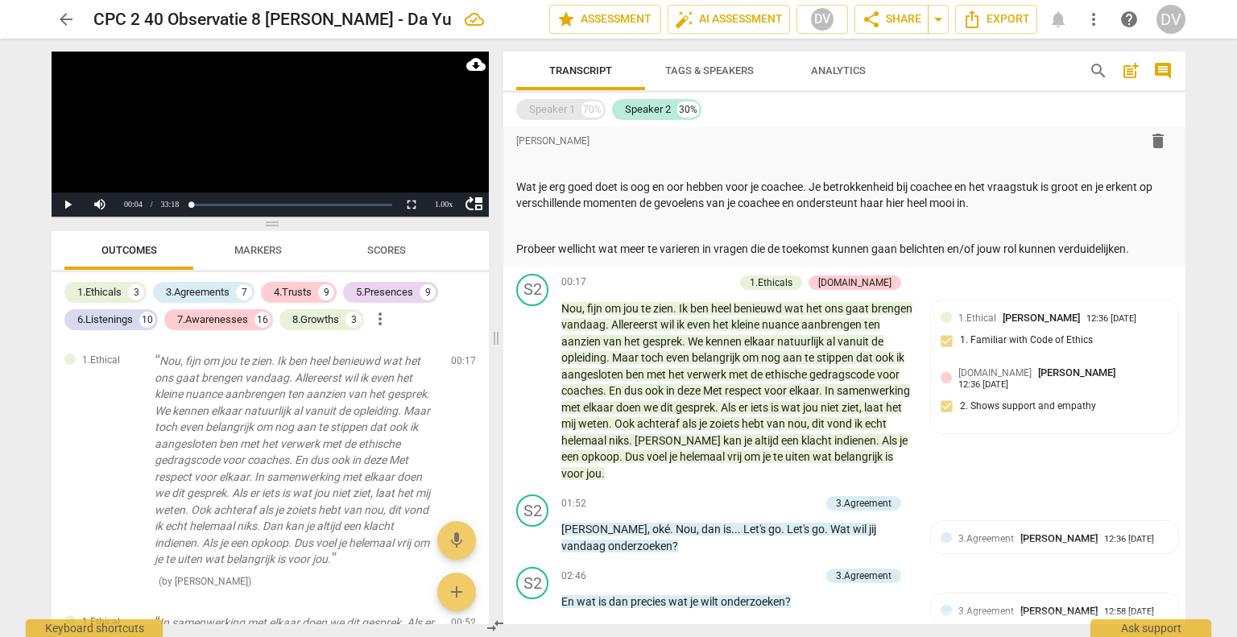
click at [556, 110] on div "Speaker 1" at bounding box center [552, 109] width 46 height 16
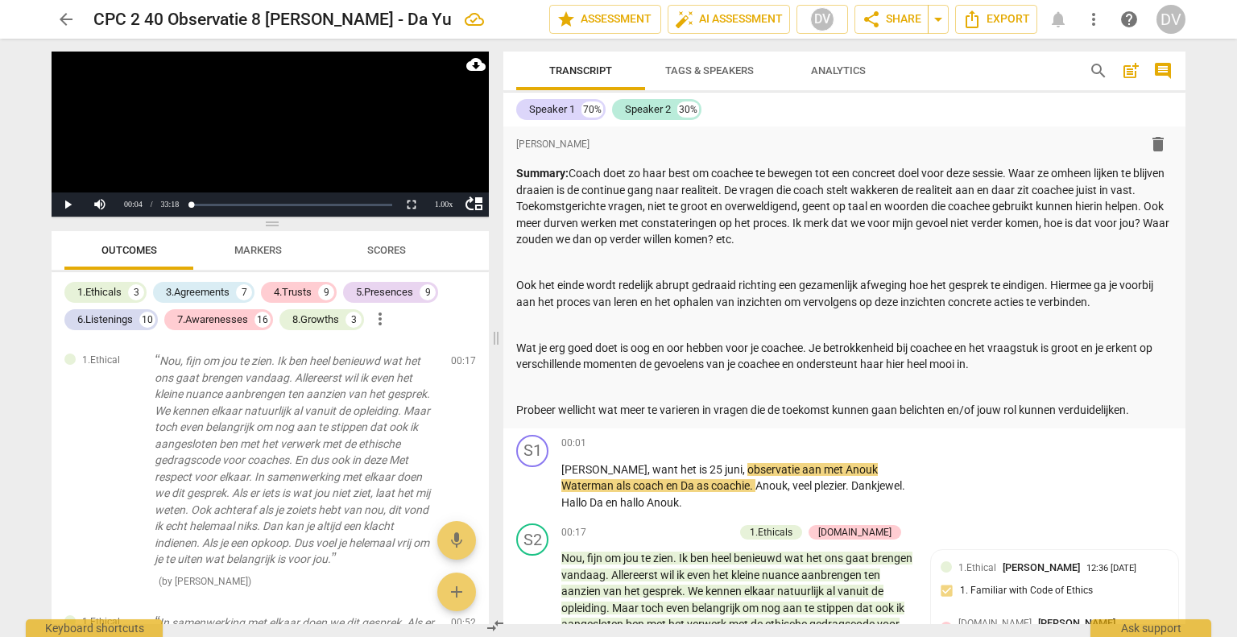
click at [1164, 64] on span "comment" at bounding box center [1163, 70] width 19 height 19
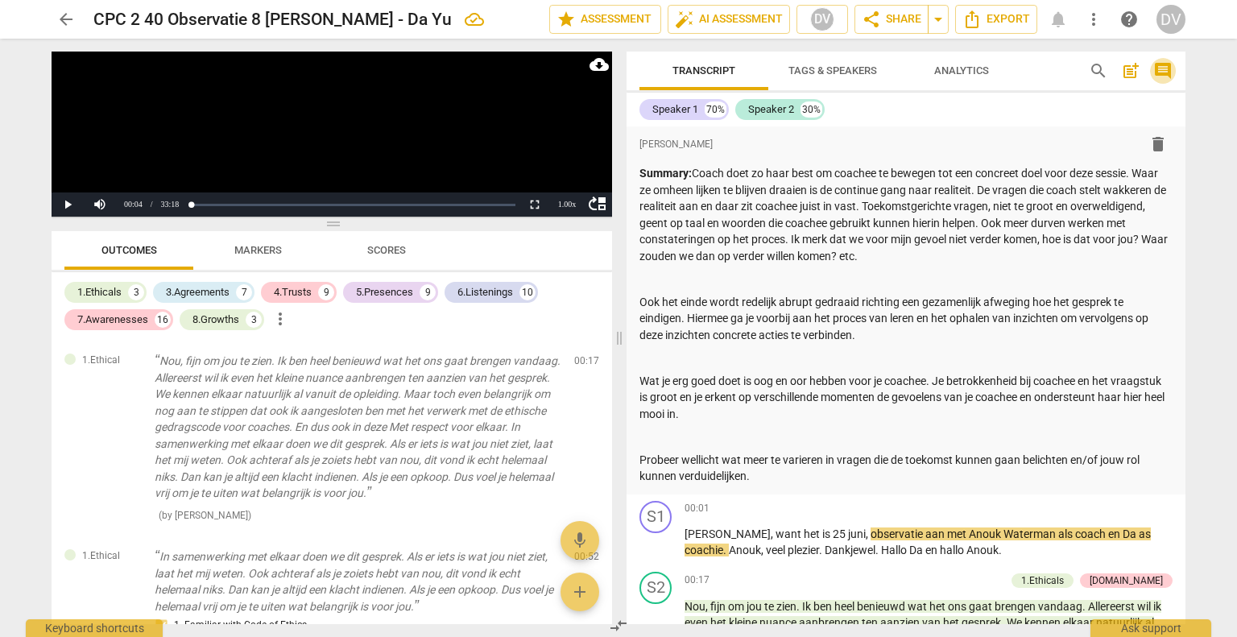
click at [1162, 65] on span "comment" at bounding box center [1163, 70] width 19 height 19
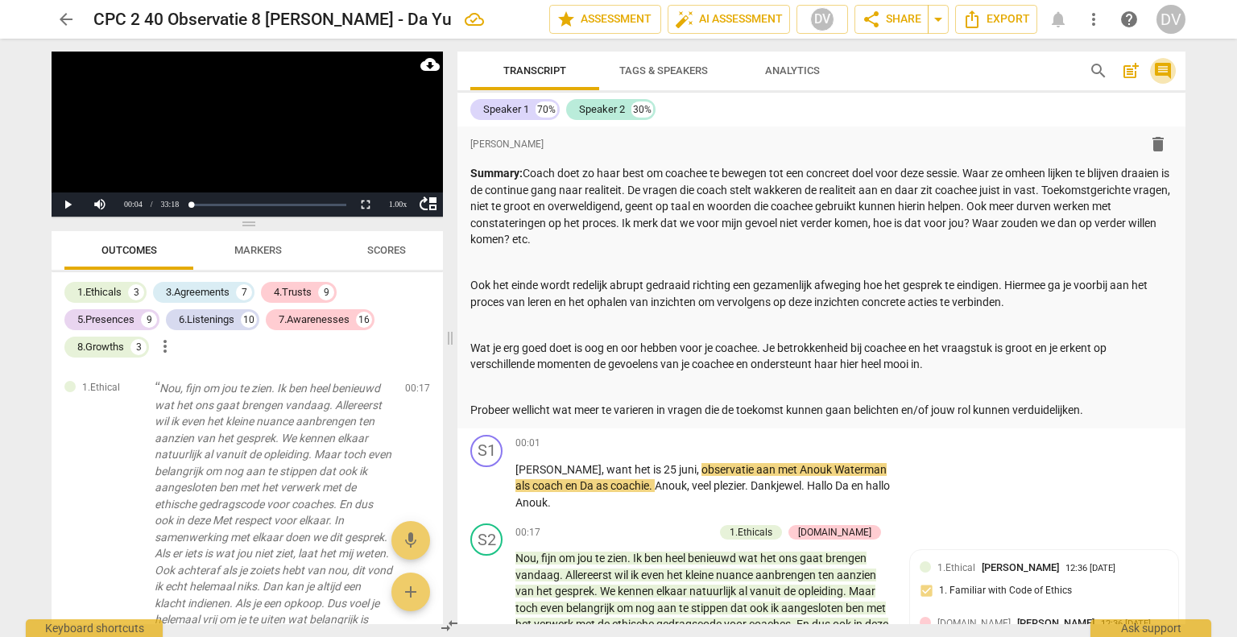
click at [1162, 65] on span "comment" at bounding box center [1163, 70] width 19 height 19
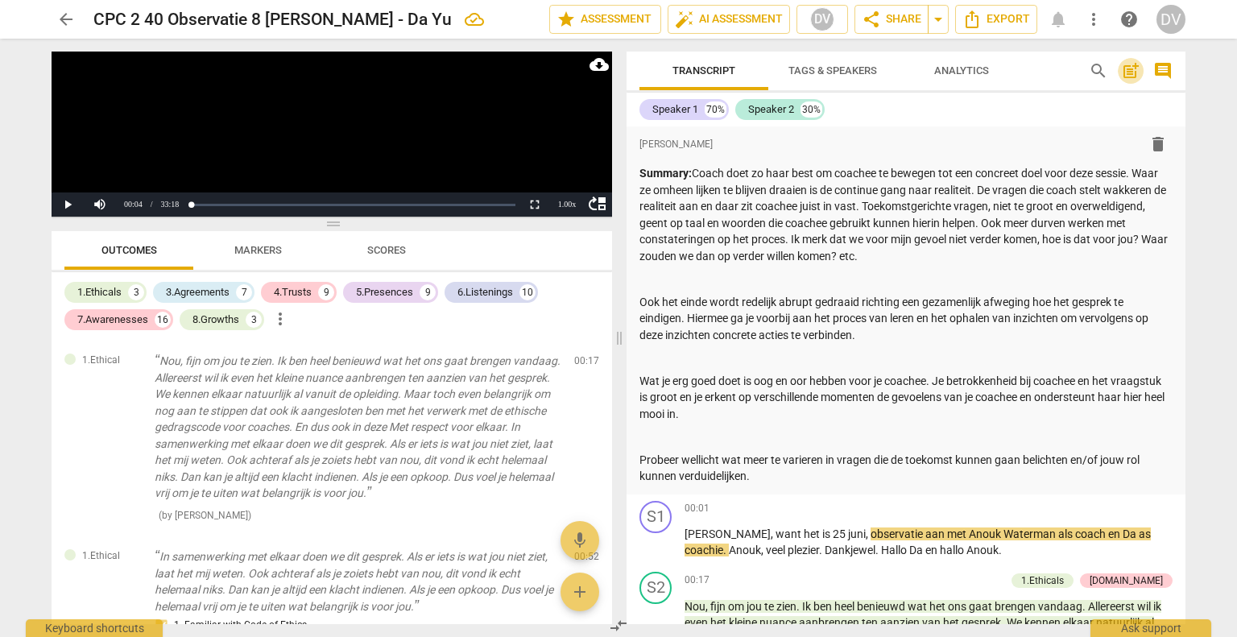
click at [1133, 70] on span "post_add" at bounding box center [1130, 70] width 19 height 19
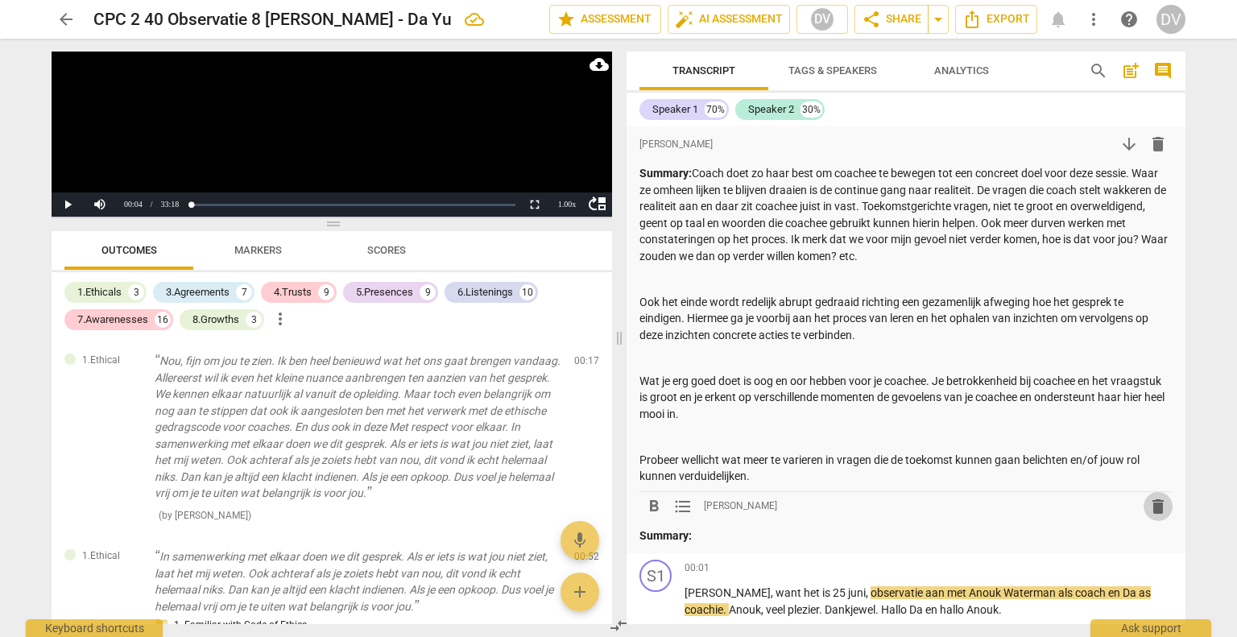
click at [1150, 507] on span "delete" at bounding box center [1158, 506] width 19 height 19
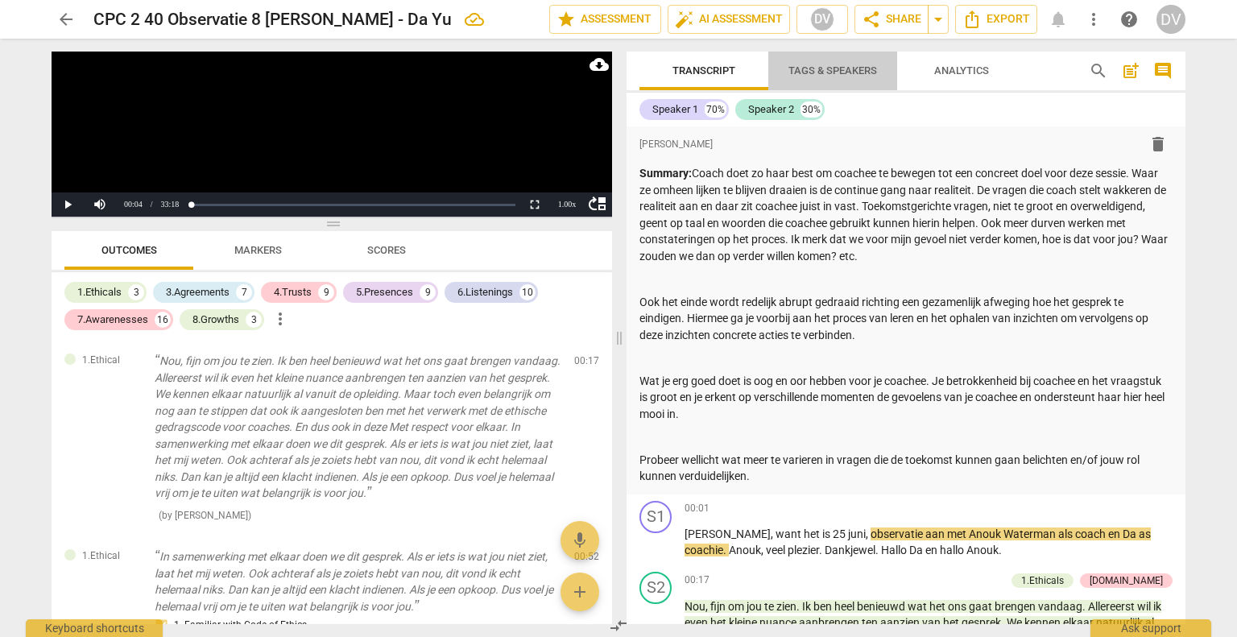
click at [829, 64] on span "Tags & Speakers" at bounding box center [833, 70] width 89 height 12
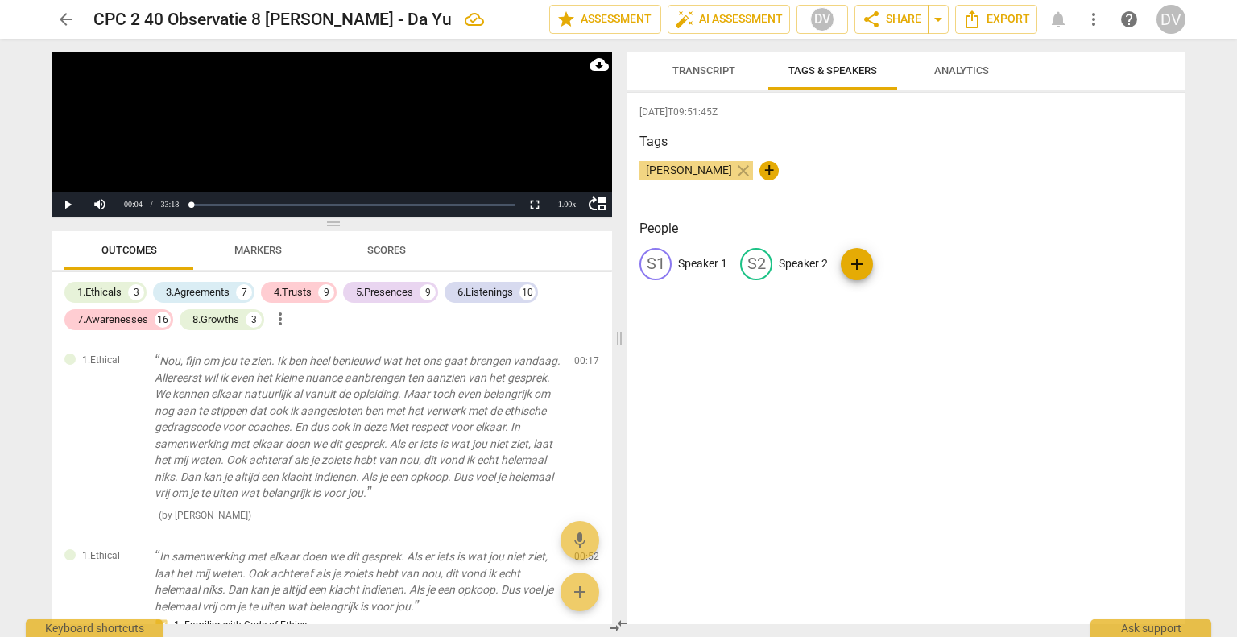
click at [976, 67] on span "Analytics" at bounding box center [961, 70] width 55 height 12
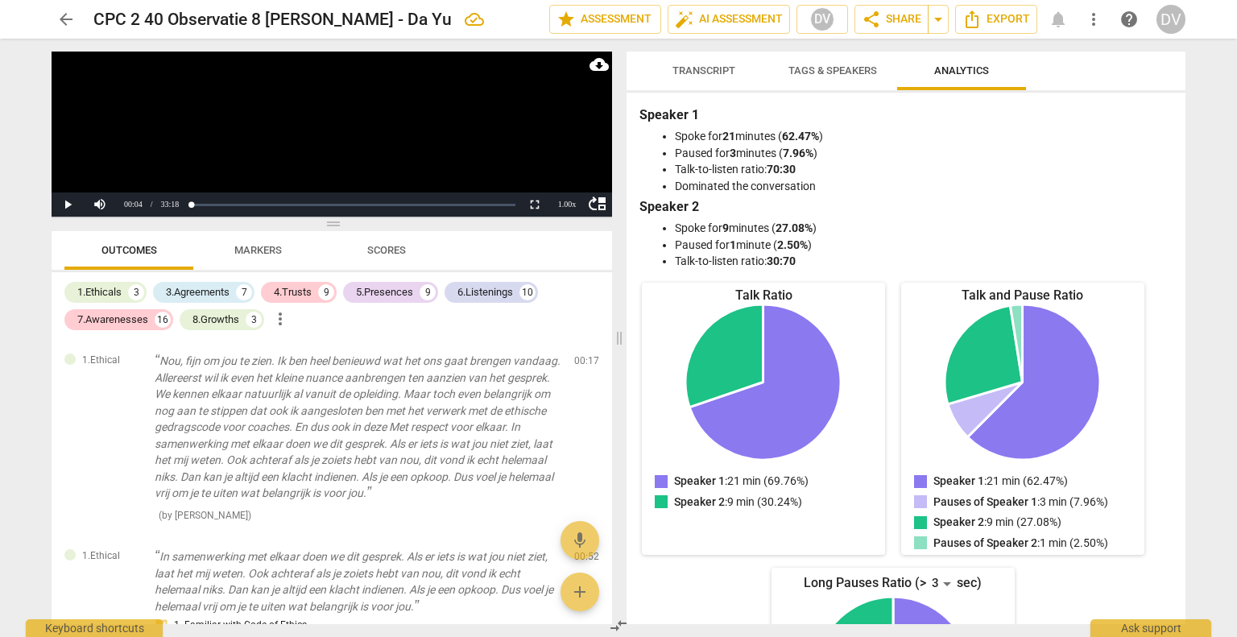
click at [710, 72] on span "Transcript" at bounding box center [704, 70] width 63 height 12
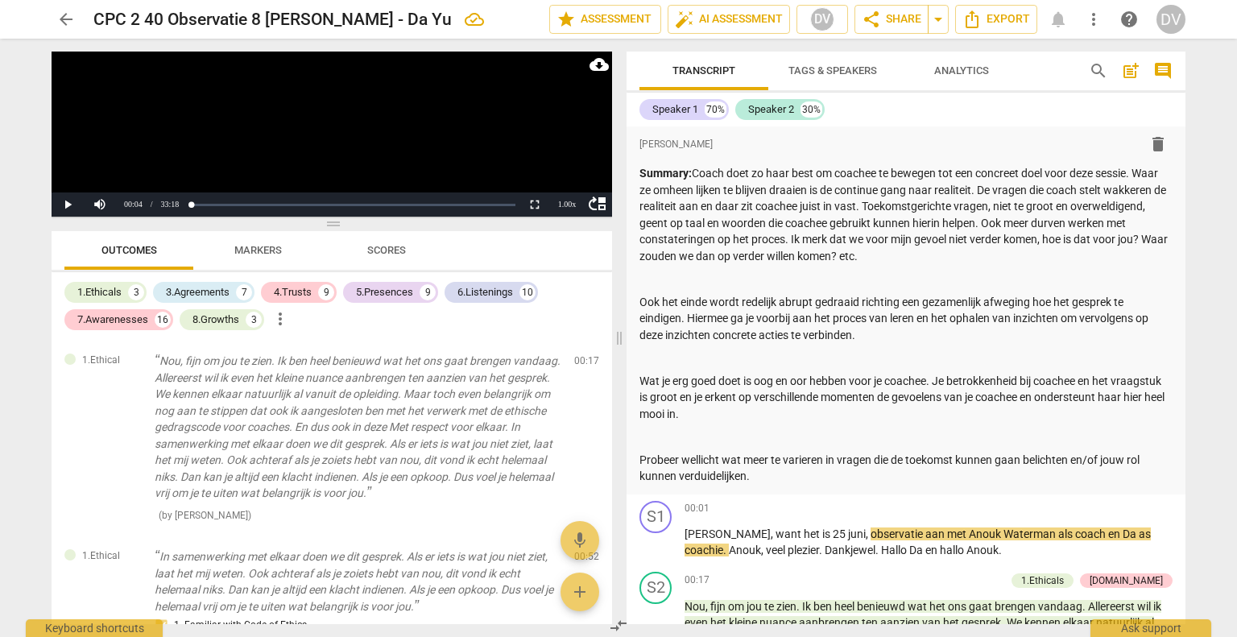
click at [973, 64] on span "Analytics" at bounding box center [961, 70] width 55 height 12
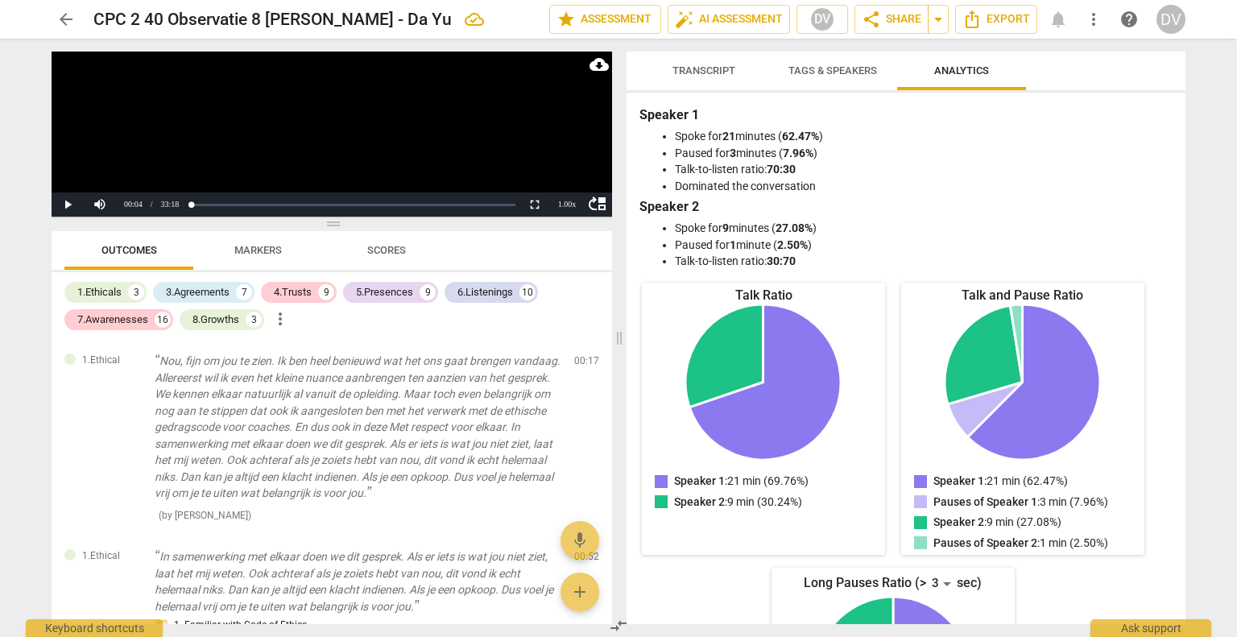
click at [697, 61] on span "Transcript" at bounding box center [703, 71] width 101 height 22
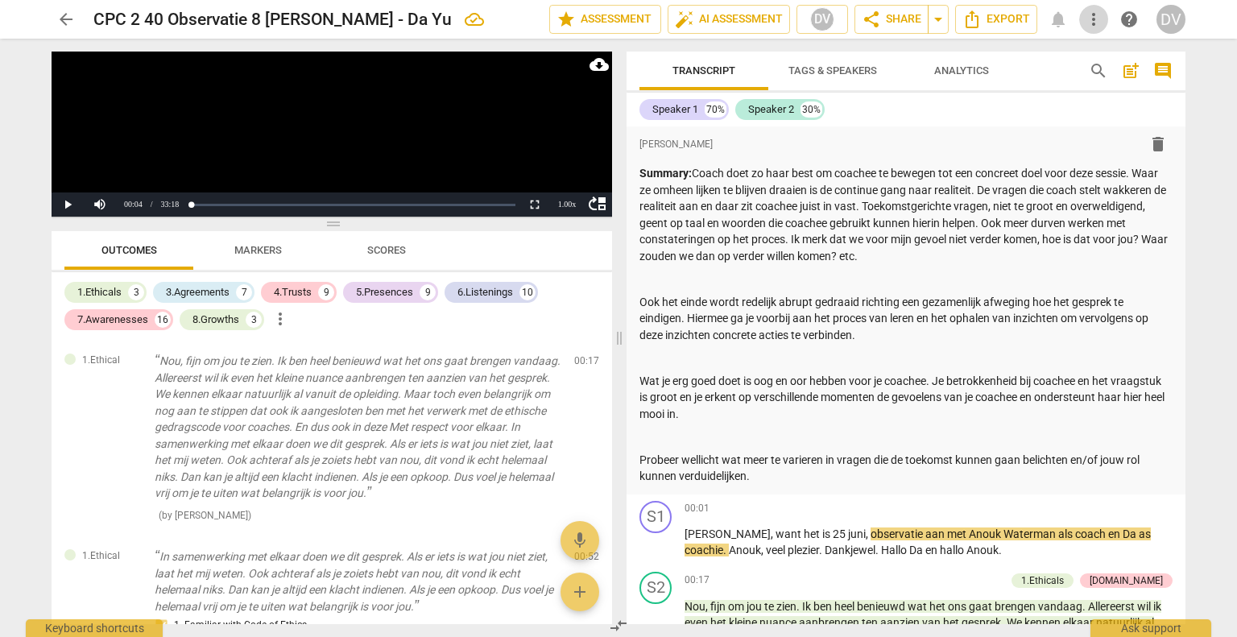
click at [1099, 16] on span "more_vert" at bounding box center [1093, 19] width 19 height 19
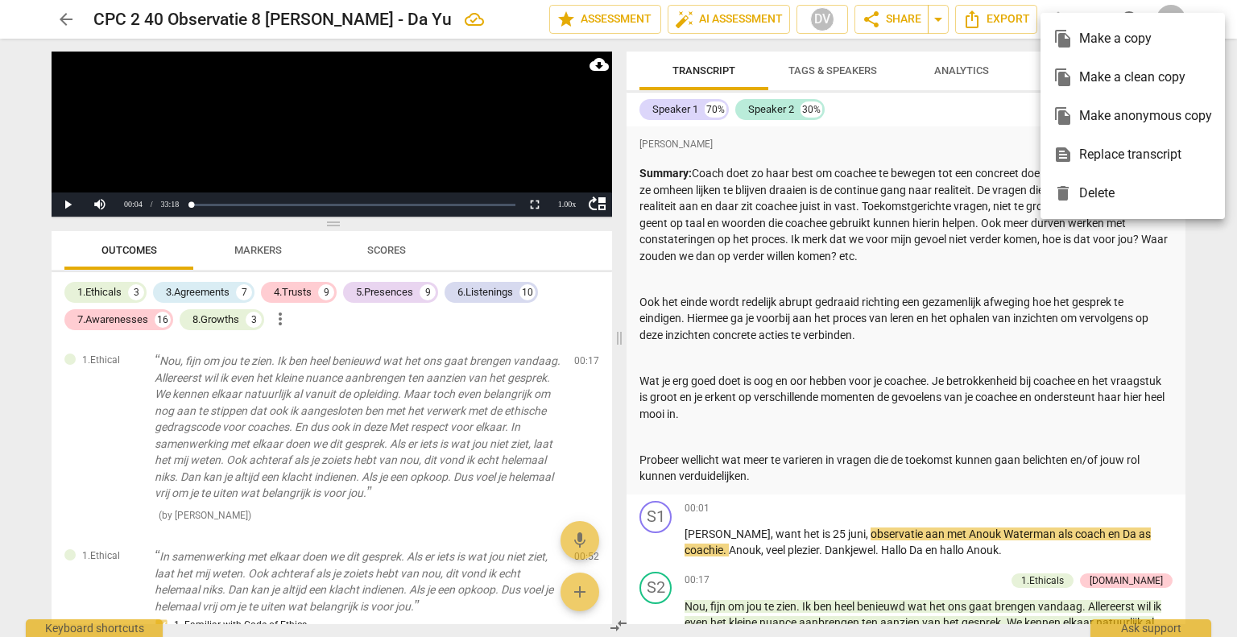
click at [900, 206] on div at bounding box center [618, 318] width 1237 height 637
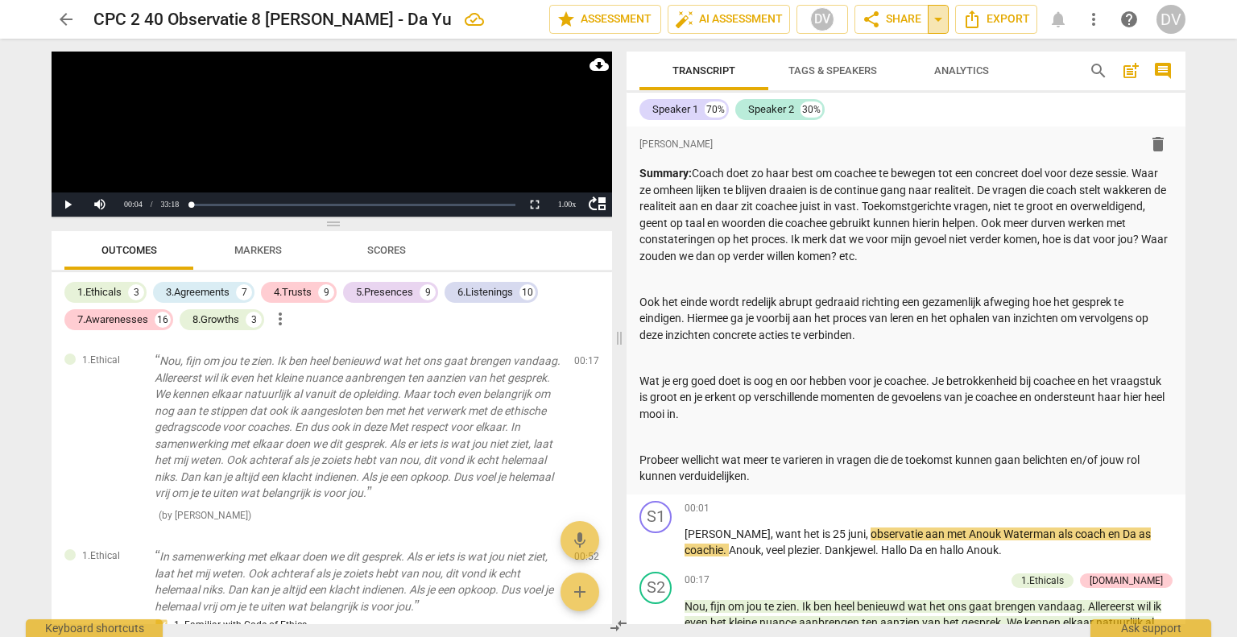
click at [944, 15] on span "arrow_drop_down" at bounding box center [938, 19] width 19 height 19
click at [884, 204] on p "Summary: Coach doet zo haar best om coachee te bewegen tot een concreet doel vo…" at bounding box center [906, 214] width 533 height 99
click at [895, 17] on span "share Share" at bounding box center [892, 19] width 60 height 19
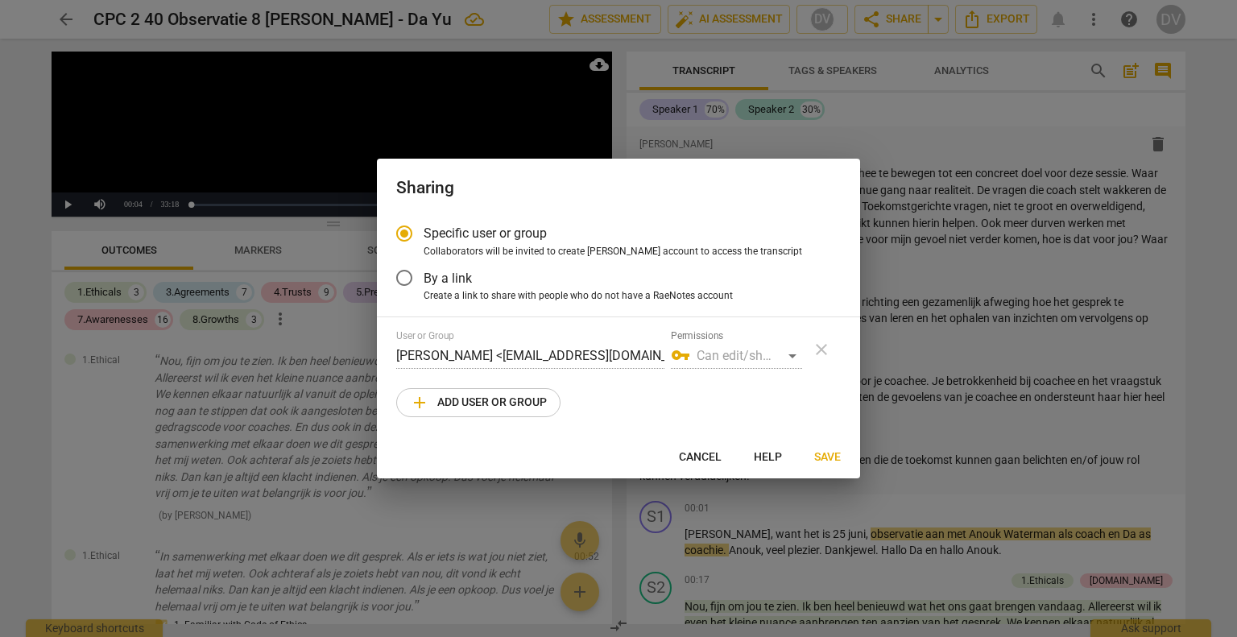
click at [789, 354] on div "vpn_key Can edit/share" at bounding box center [736, 356] width 131 height 26
click at [789, 352] on div "vpn_key Can edit/share" at bounding box center [736, 356] width 131 height 26
click at [466, 402] on span "add Add user or group" at bounding box center [478, 402] width 137 height 19
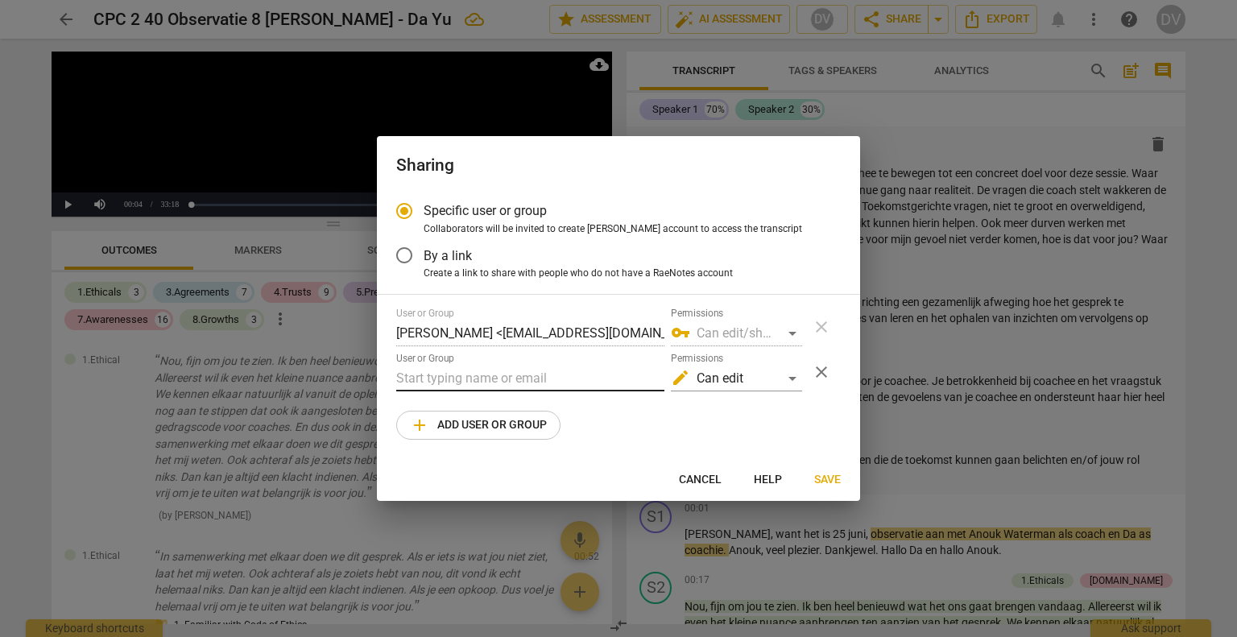
click at [468, 377] on input "text" at bounding box center [530, 379] width 268 height 26
click at [789, 379] on div "edit Can edit" at bounding box center [736, 379] width 131 height 26
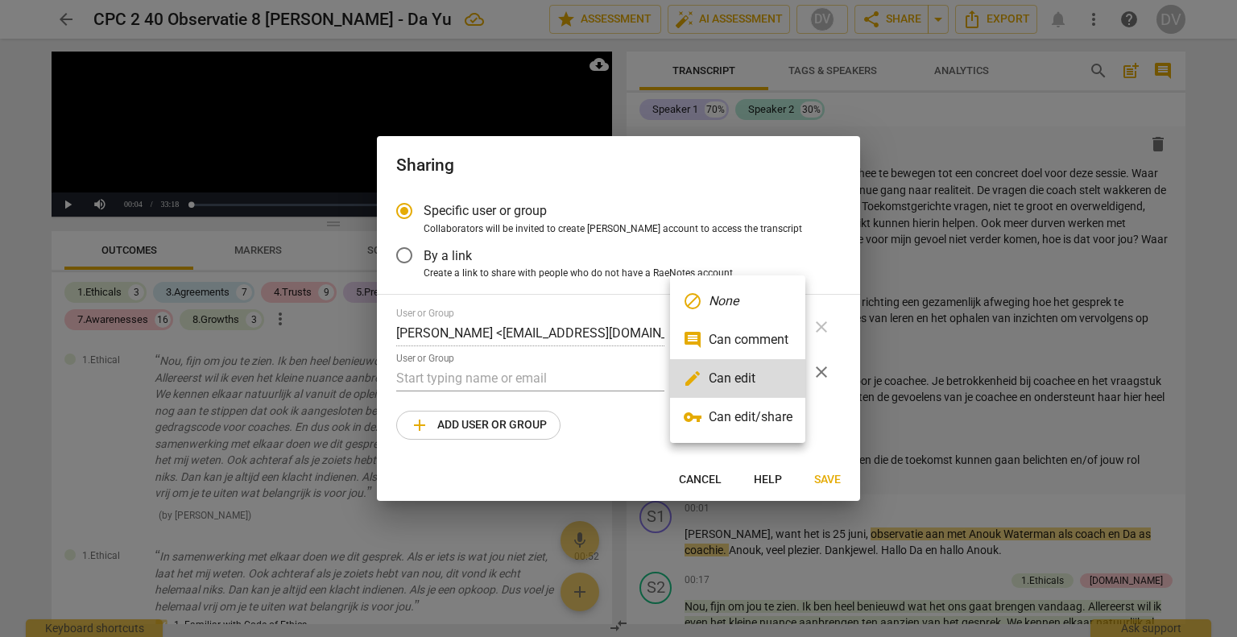
click at [536, 375] on div at bounding box center [618, 318] width 1237 height 637
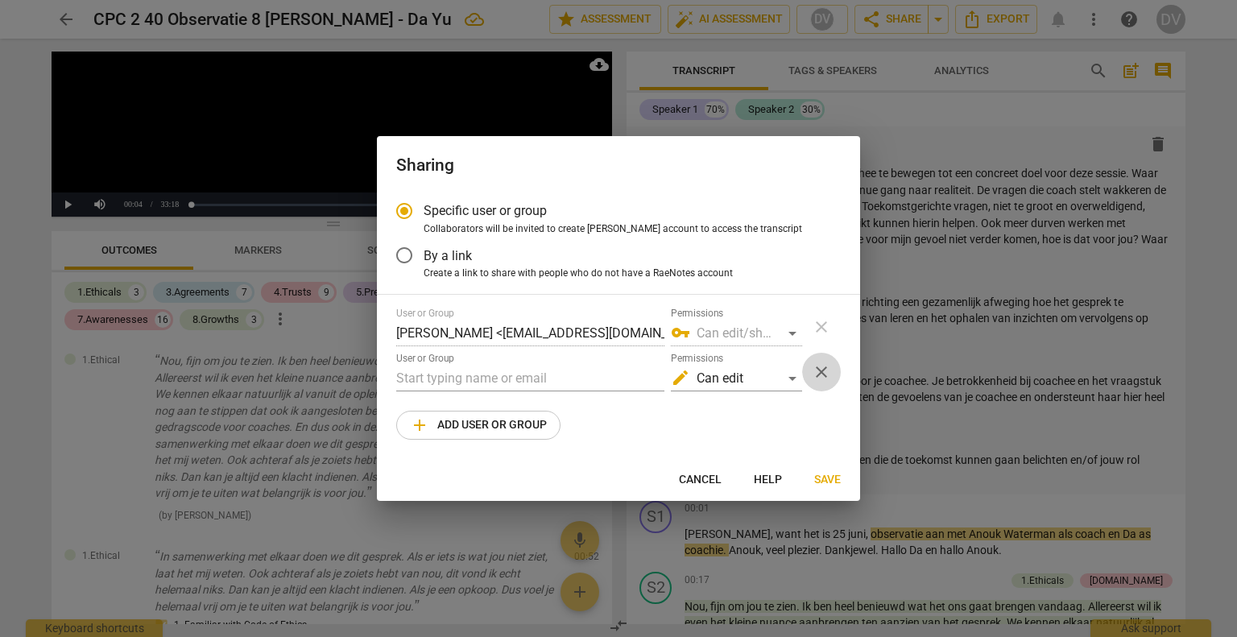
click at [816, 373] on span "close" at bounding box center [821, 371] width 19 height 19
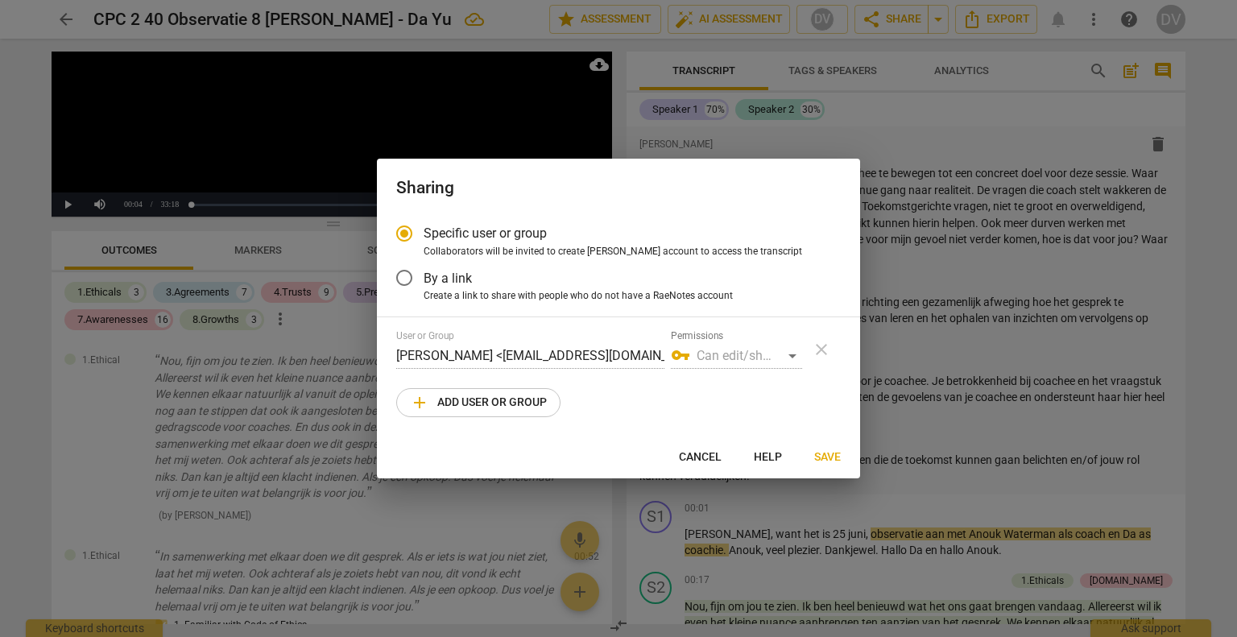
click at [707, 457] on span "Cancel" at bounding box center [700, 457] width 43 height 16
radio input "false"
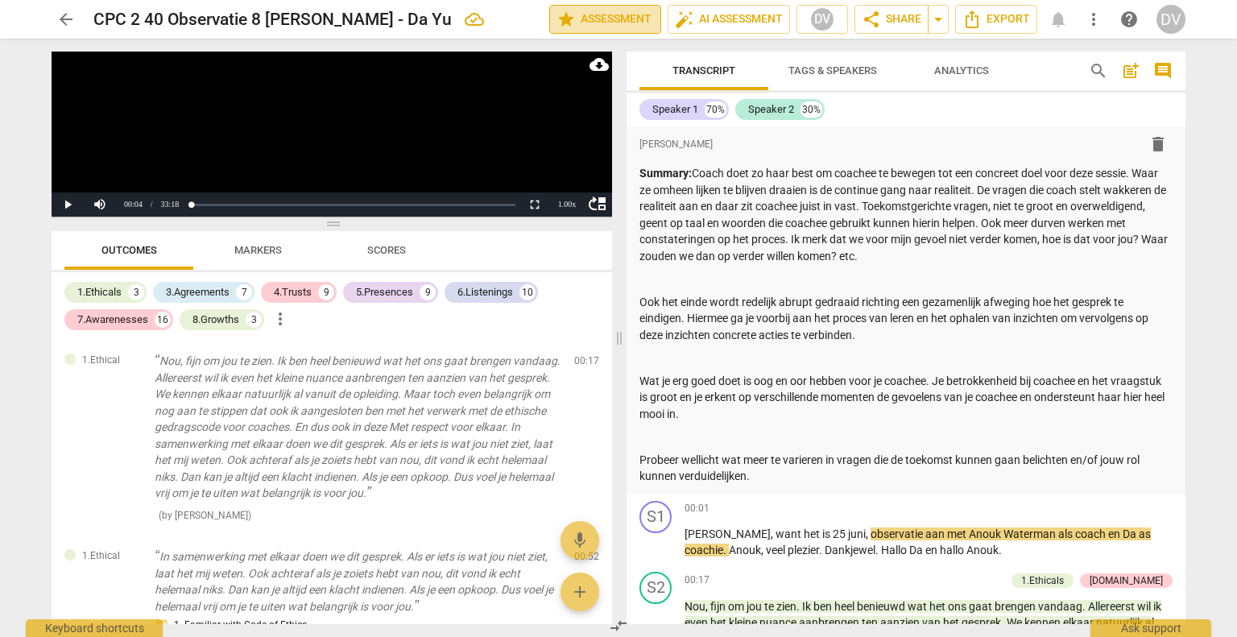
click at [593, 19] on span "star Assessment" at bounding box center [605, 19] width 97 height 19
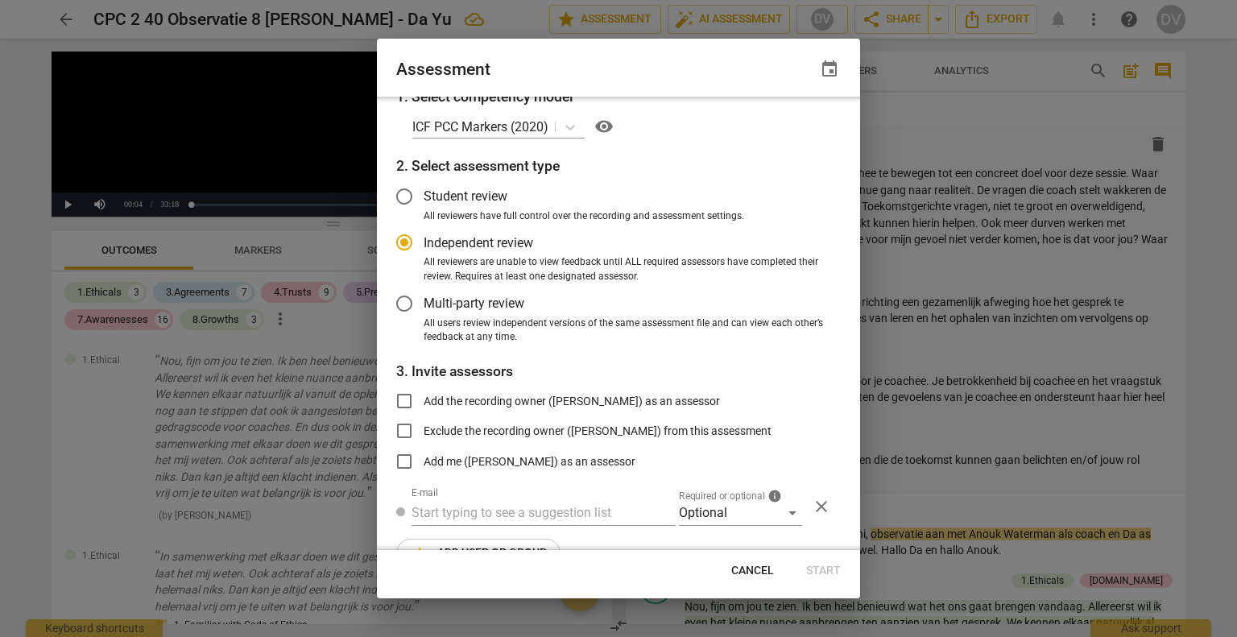
scroll to position [47, 0]
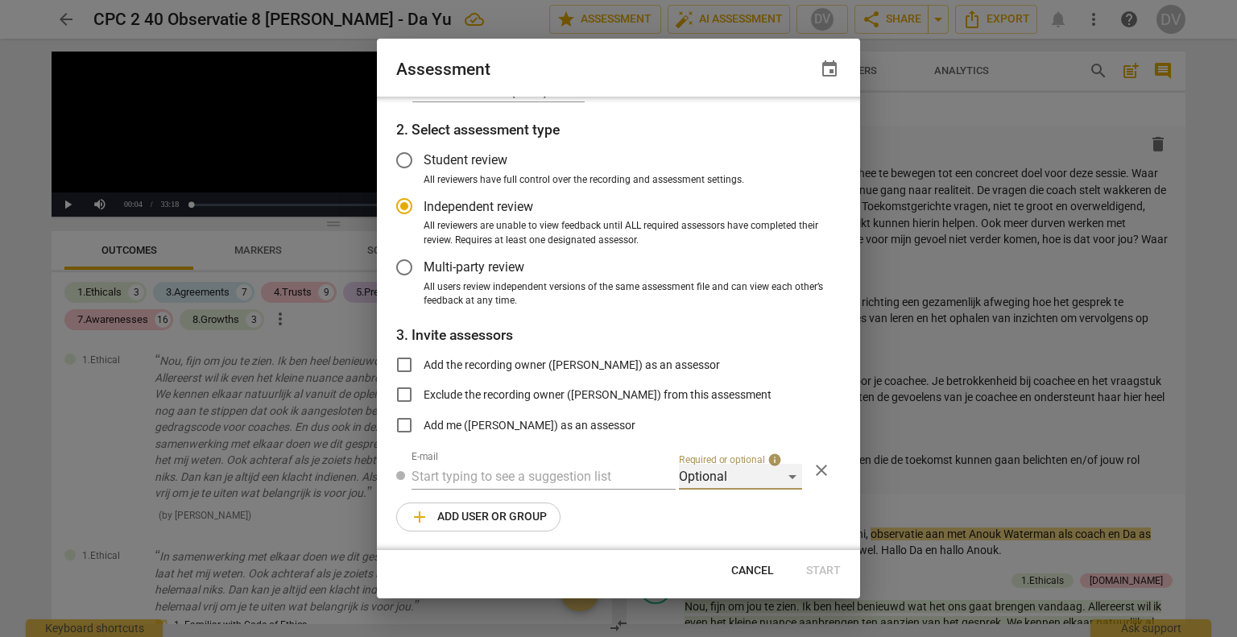
click at [727, 472] on div "Optional" at bounding box center [740, 477] width 123 height 26
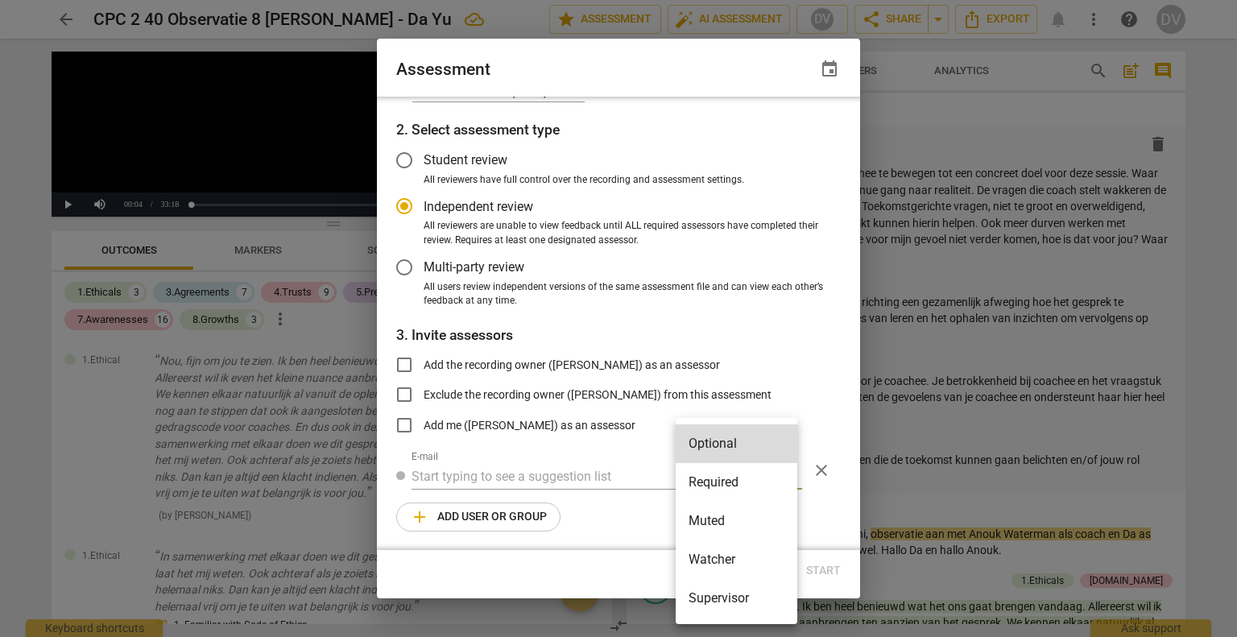
click at [802, 350] on div at bounding box center [618, 318] width 1237 height 637
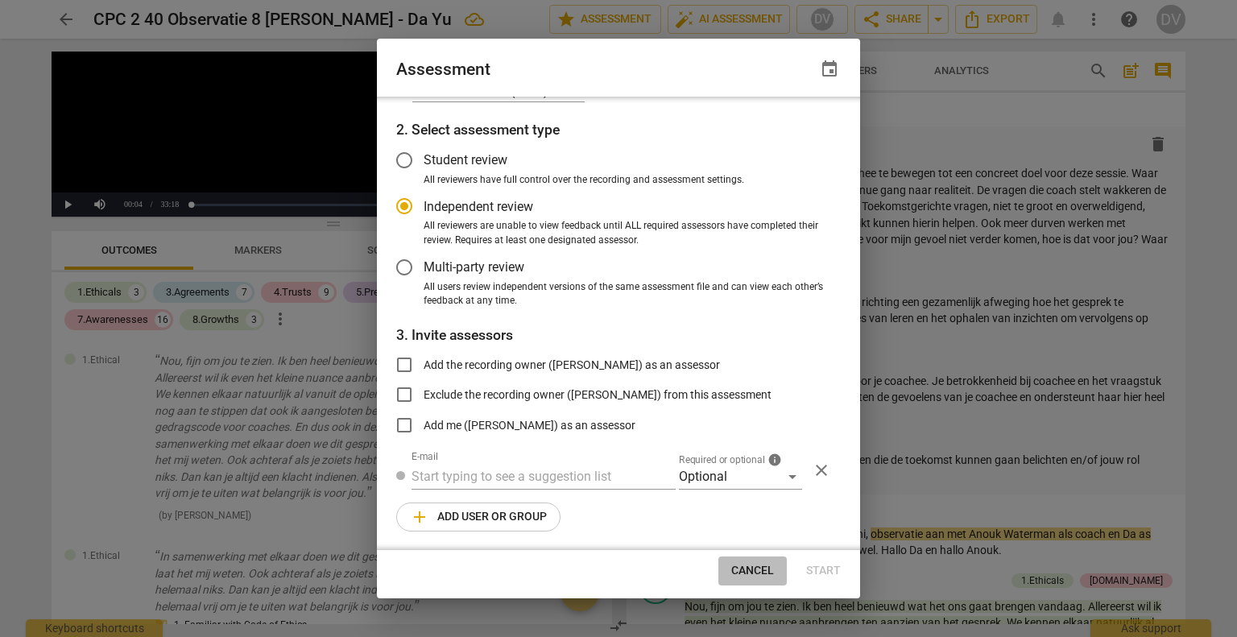
click at [747, 570] on span "Cancel" at bounding box center [752, 571] width 43 height 16
radio input "false"
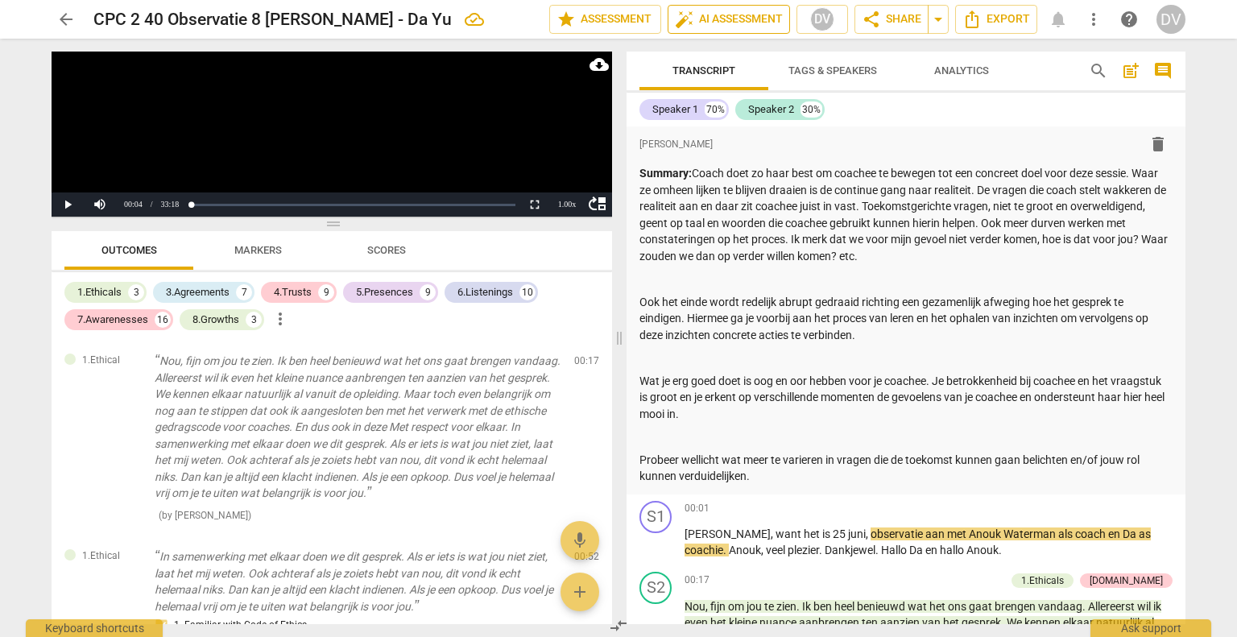
click at [722, 15] on span "auto_fix_high AI Assessment" at bounding box center [729, 19] width 108 height 19
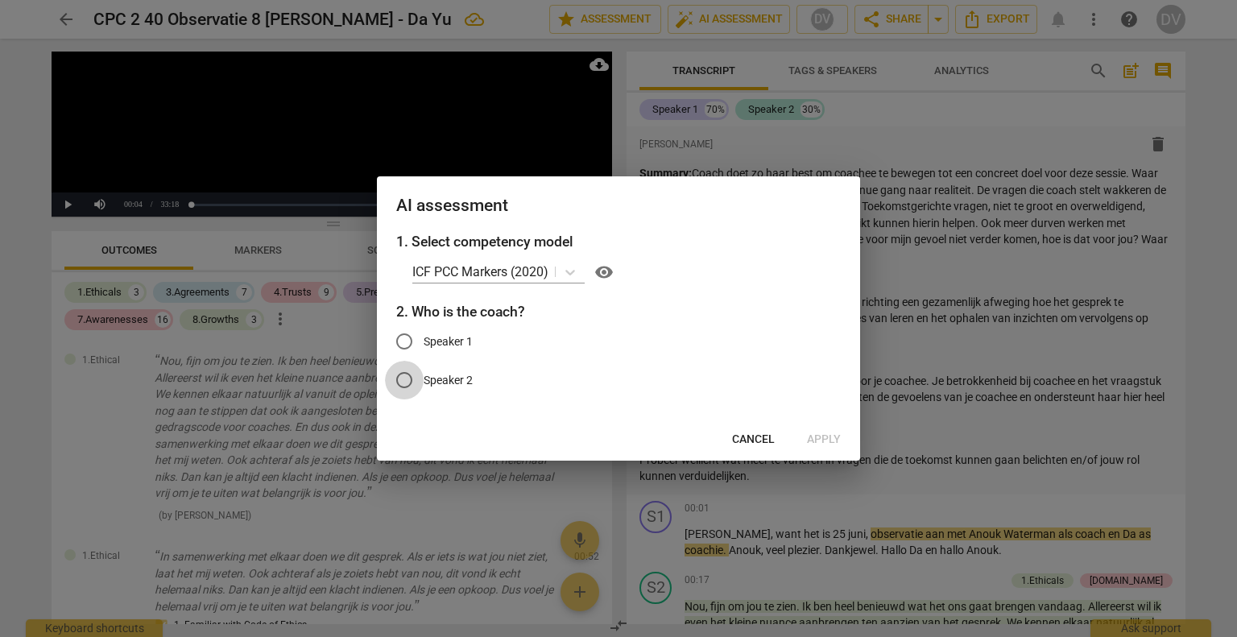
click at [406, 379] on input "Speaker 2" at bounding box center [404, 380] width 39 height 39
radio input "true"
click at [752, 439] on span "Cancel" at bounding box center [753, 440] width 43 height 16
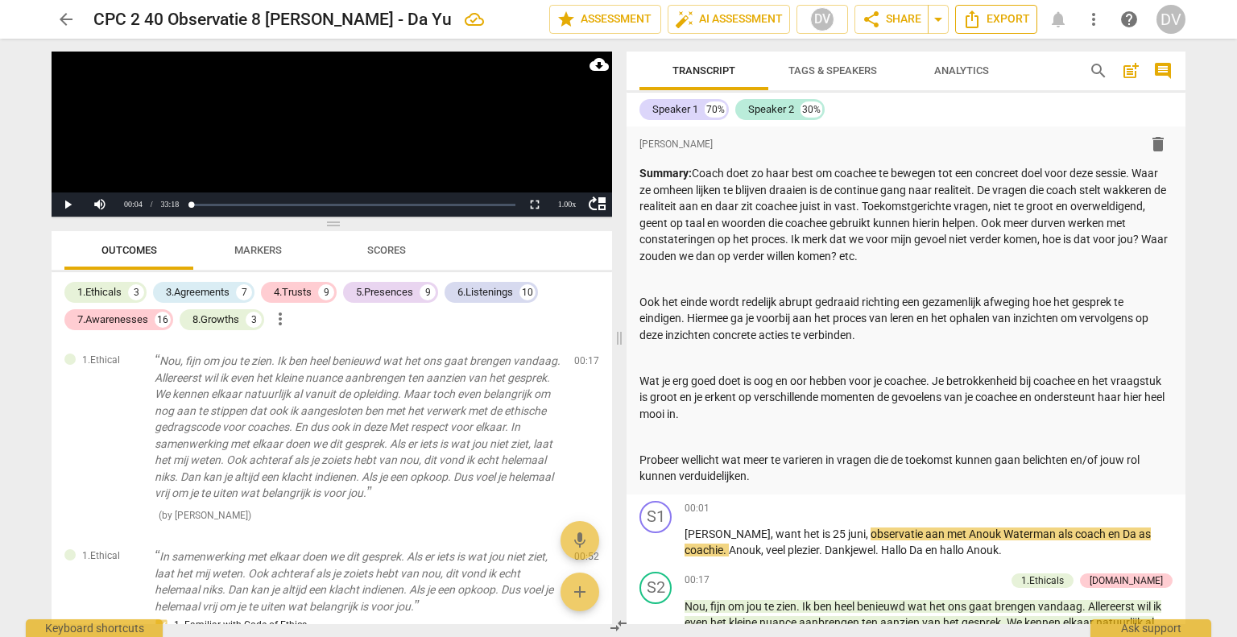
click at [1013, 17] on span "Export" at bounding box center [997, 19] width 68 height 19
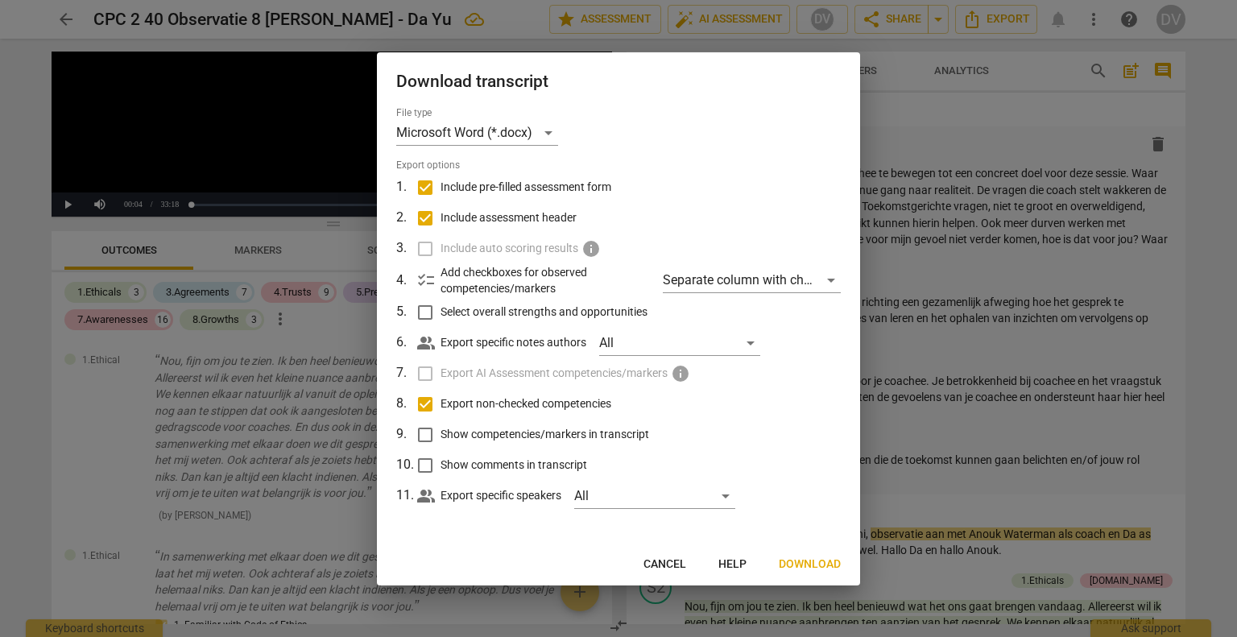
click at [818, 563] on span "Download" at bounding box center [810, 565] width 62 height 16
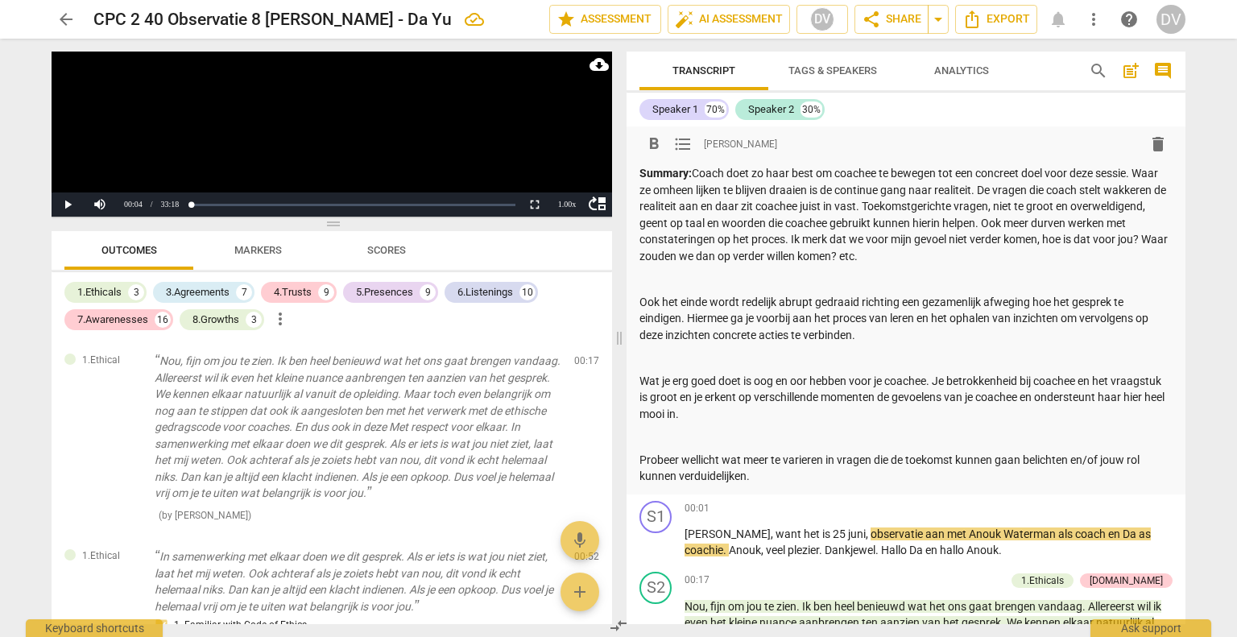
scroll to position [0, 0]
